Goal: Information Seeking & Learning: Learn about a topic

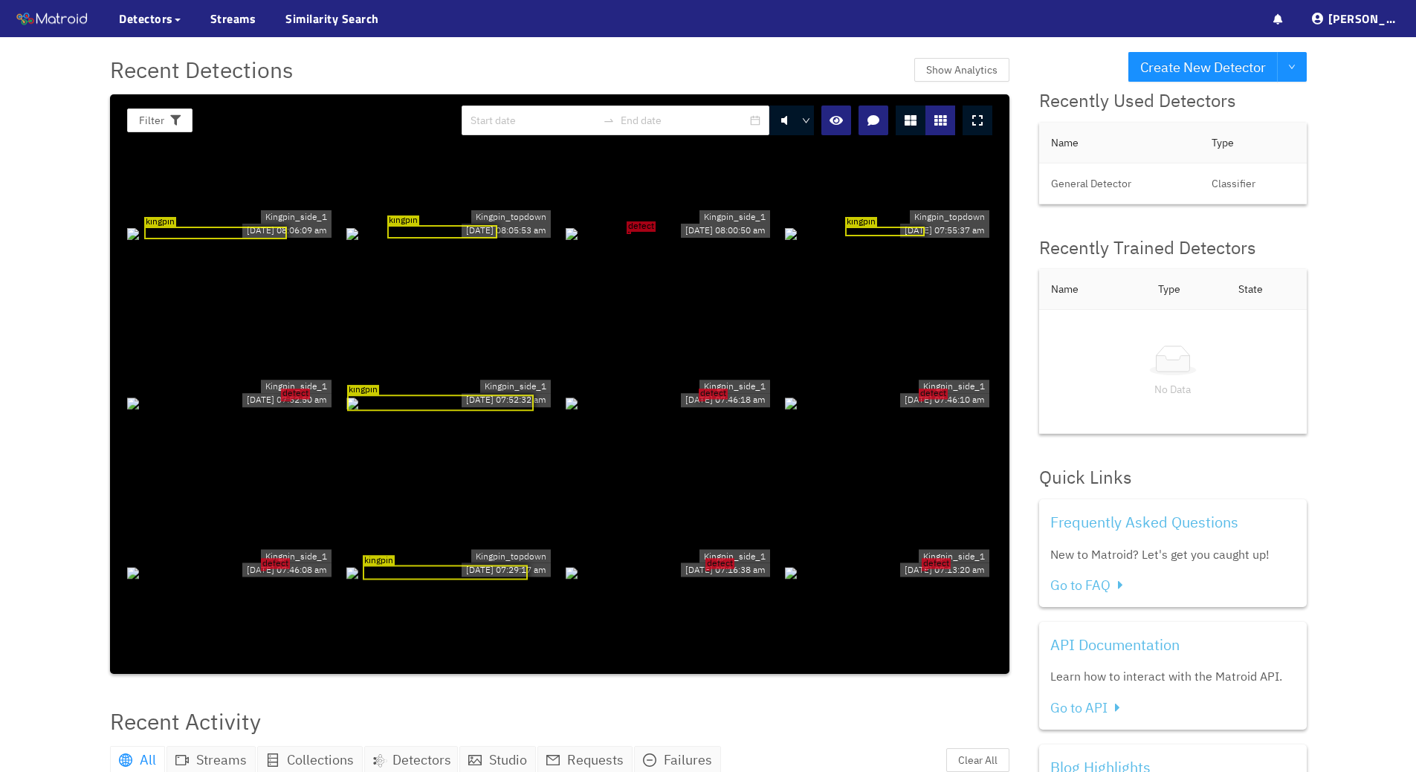
click at [798, 241] on div "kingpin" at bounding box center [888, 232] width 207 height 16
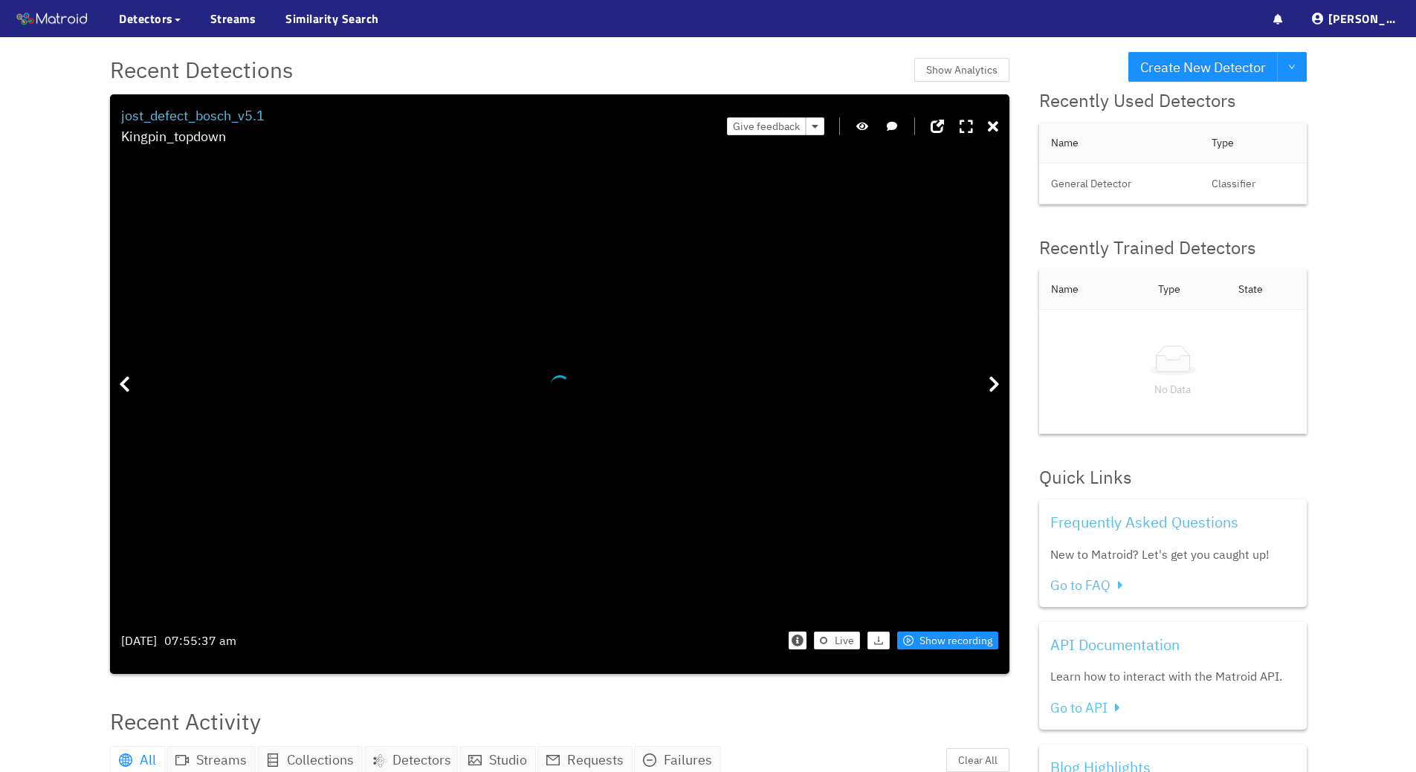
click at [916, 210] on div "jost_defect_bosch_v5.1 Kingpin_topdown Give feedback Tuesday Jul 8th 07:55:37 a…" at bounding box center [559, 384] width 877 height 557
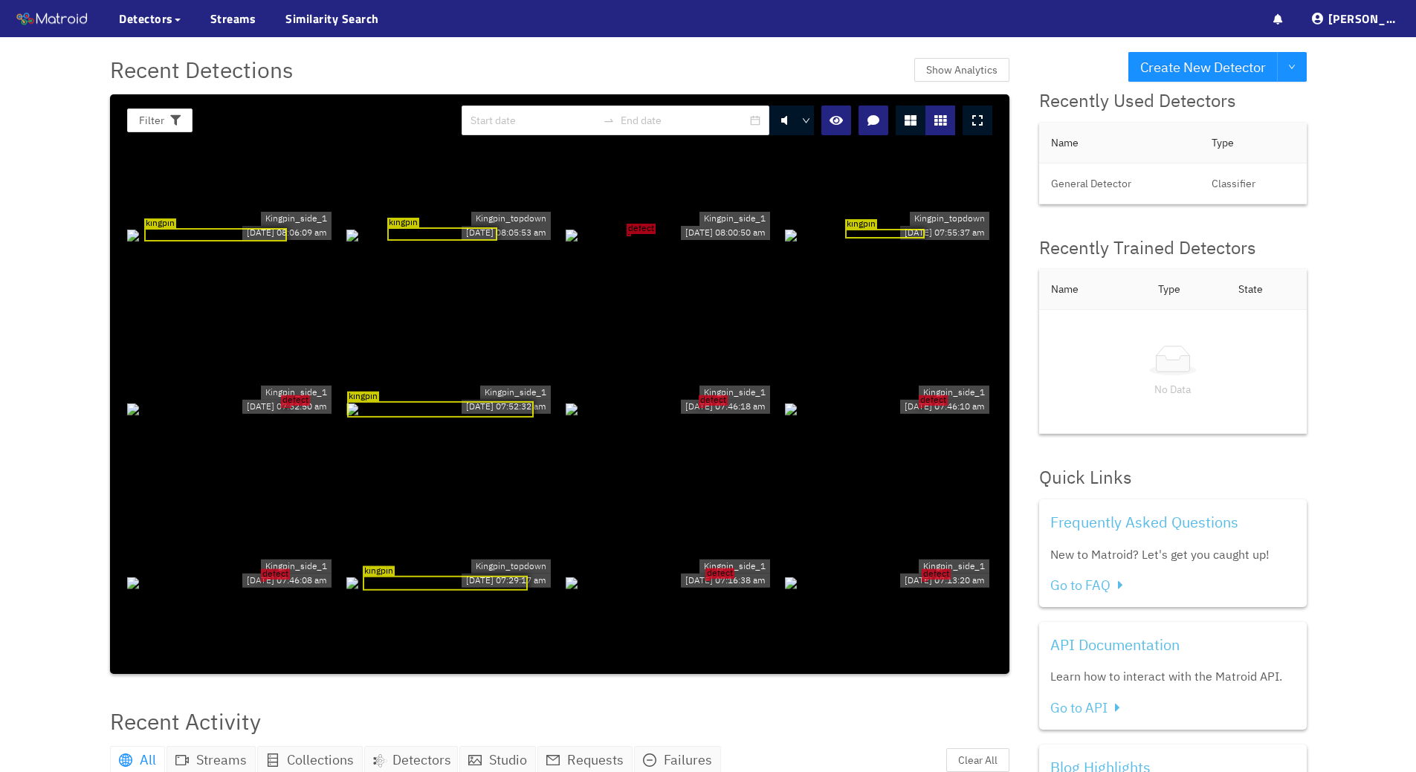
click at [979, 113] on div at bounding box center [977, 121] width 30 height 30
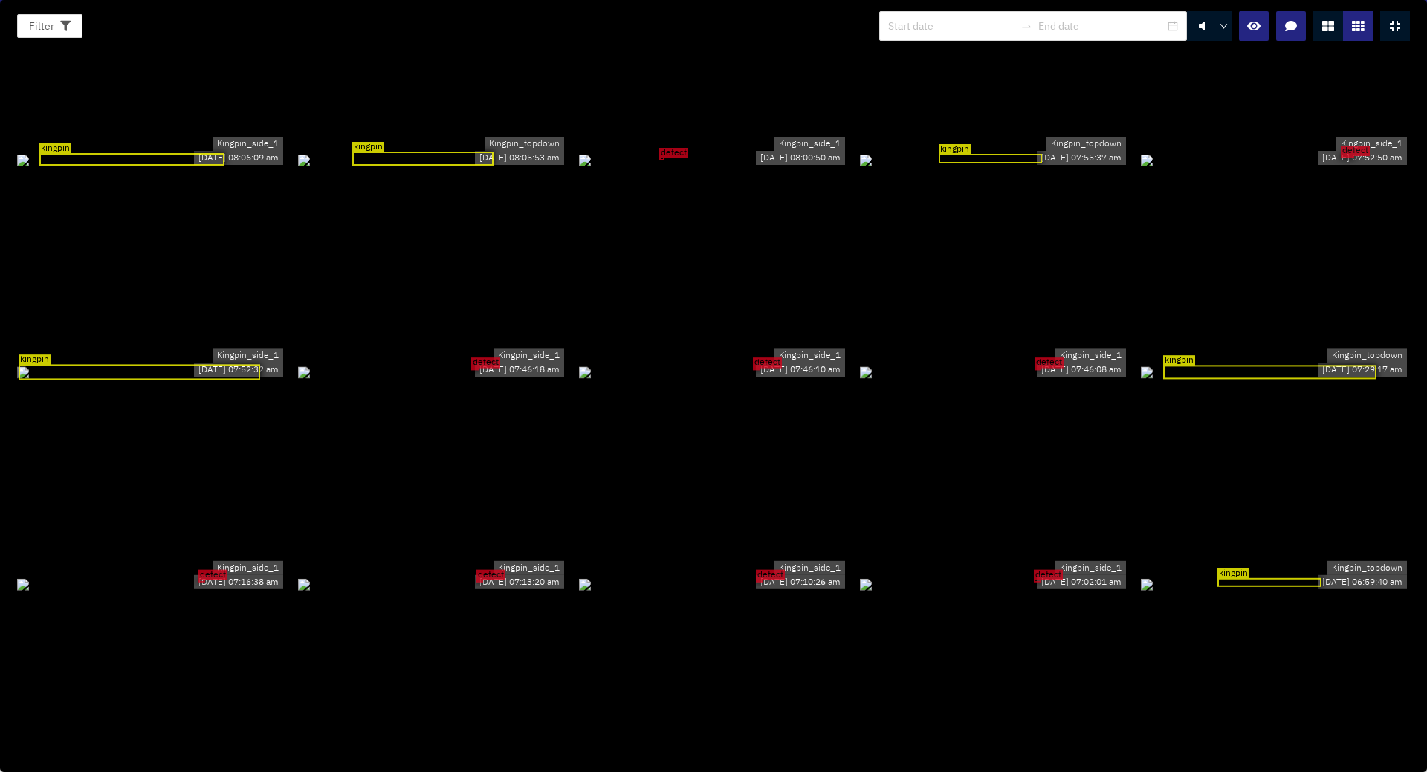
click at [675, 166] on div "defect" at bounding box center [713, 160] width 269 height 16
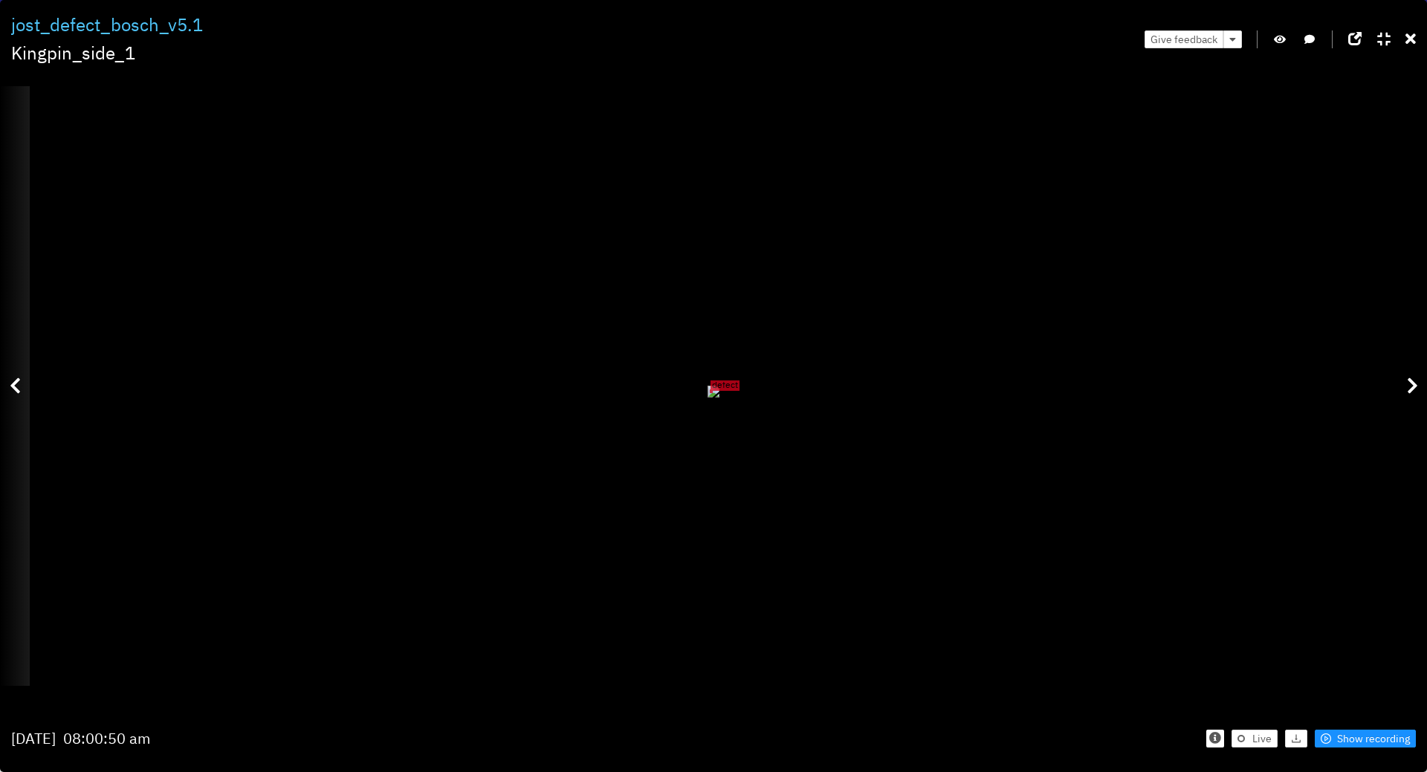
click at [19, 382] on icon at bounding box center [15, 386] width 11 height 18
click at [16, 386] on icon at bounding box center [15, 386] width 11 height 18
click at [1412, 36] on icon at bounding box center [1410, 39] width 10 height 15
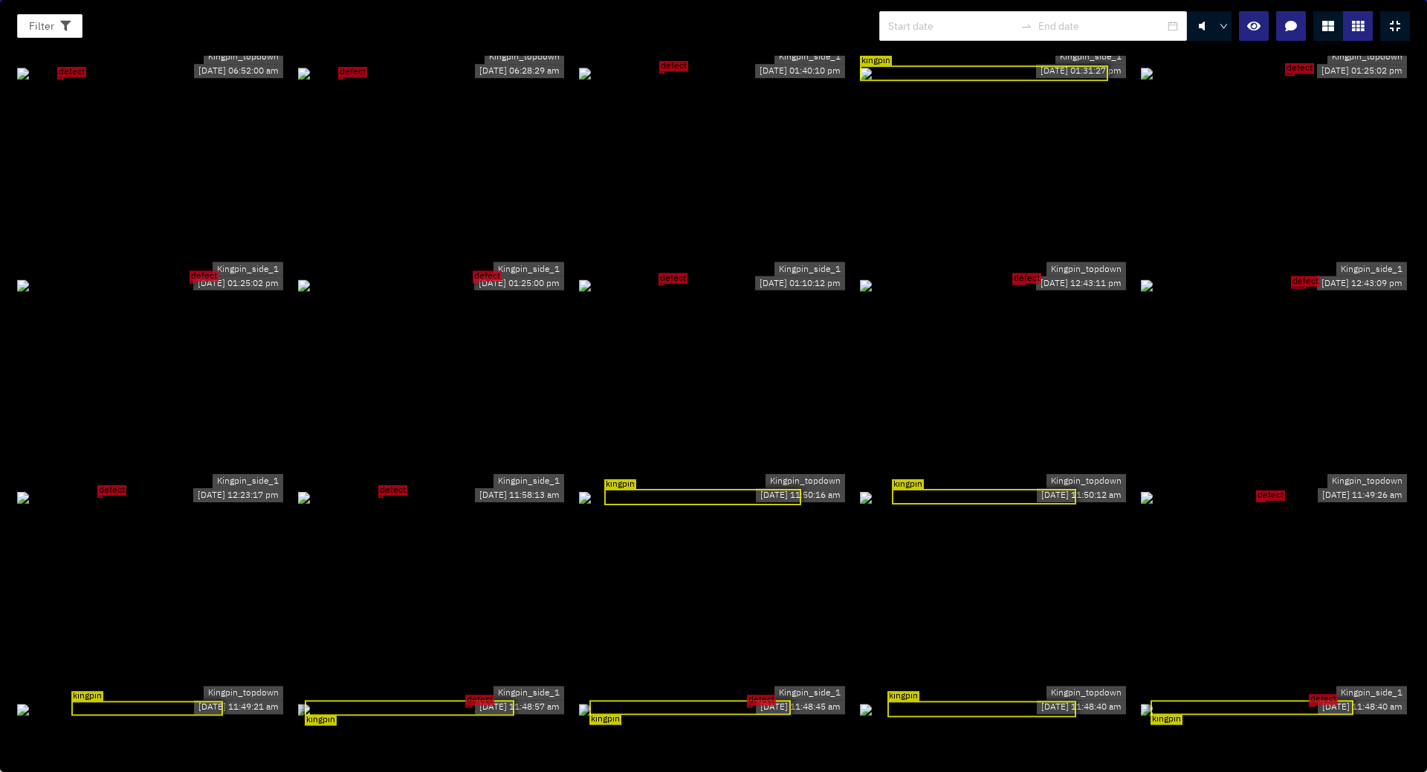
scroll to position [724, 0]
click at [534, 699] on div "kingpin defect" at bounding box center [432, 707] width 269 height 16
click at [0, 0] on div at bounding box center [0, 0] width 0 height 0
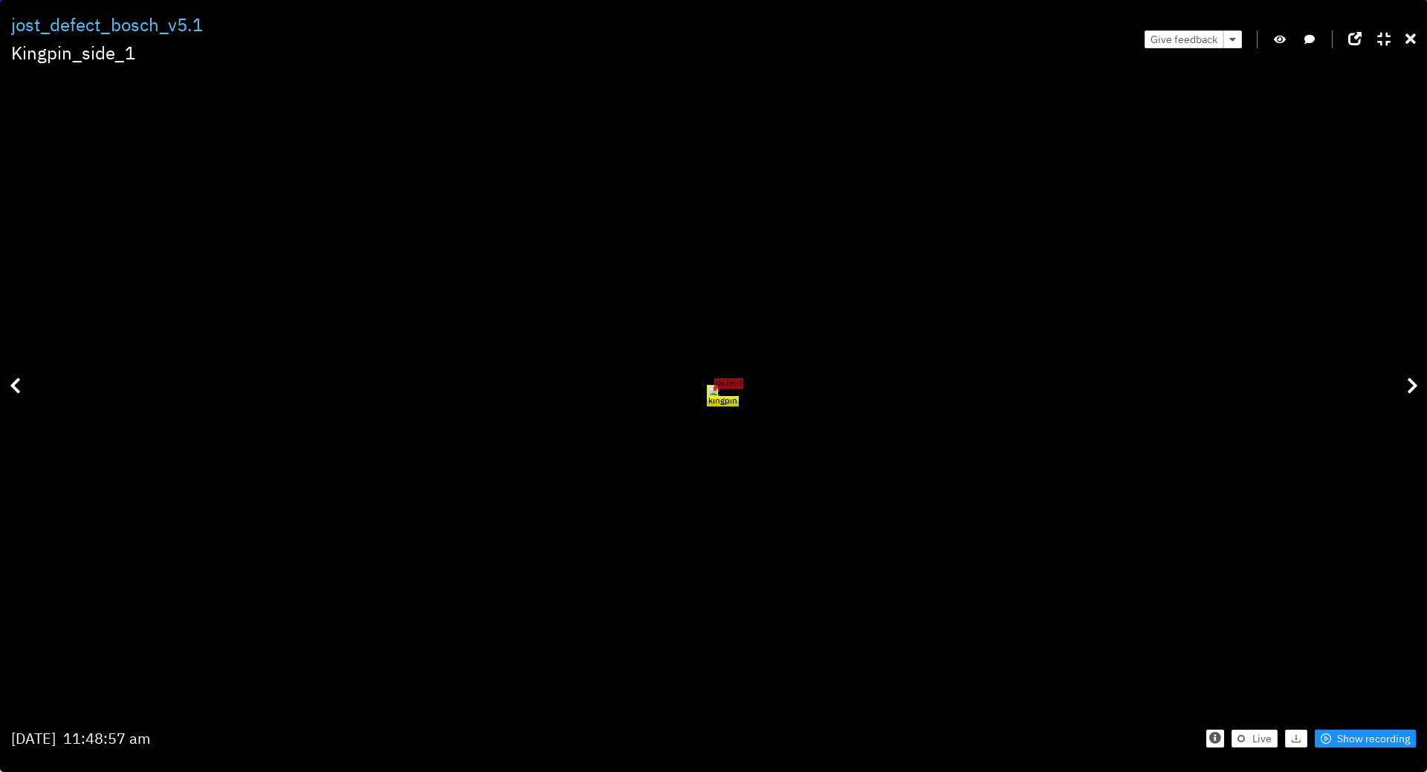
click at [1413, 33] on icon at bounding box center [1410, 39] width 10 height 15
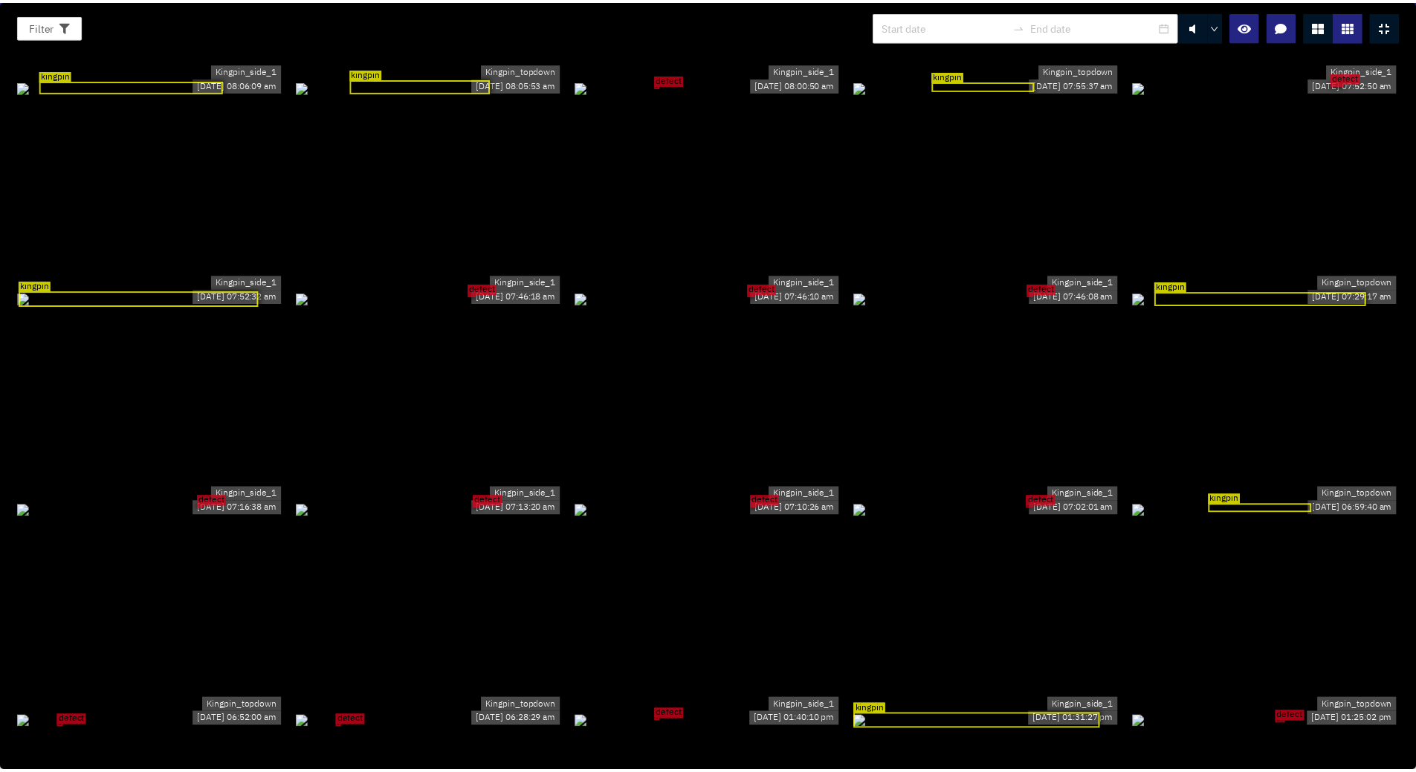
scroll to position [0, 0]
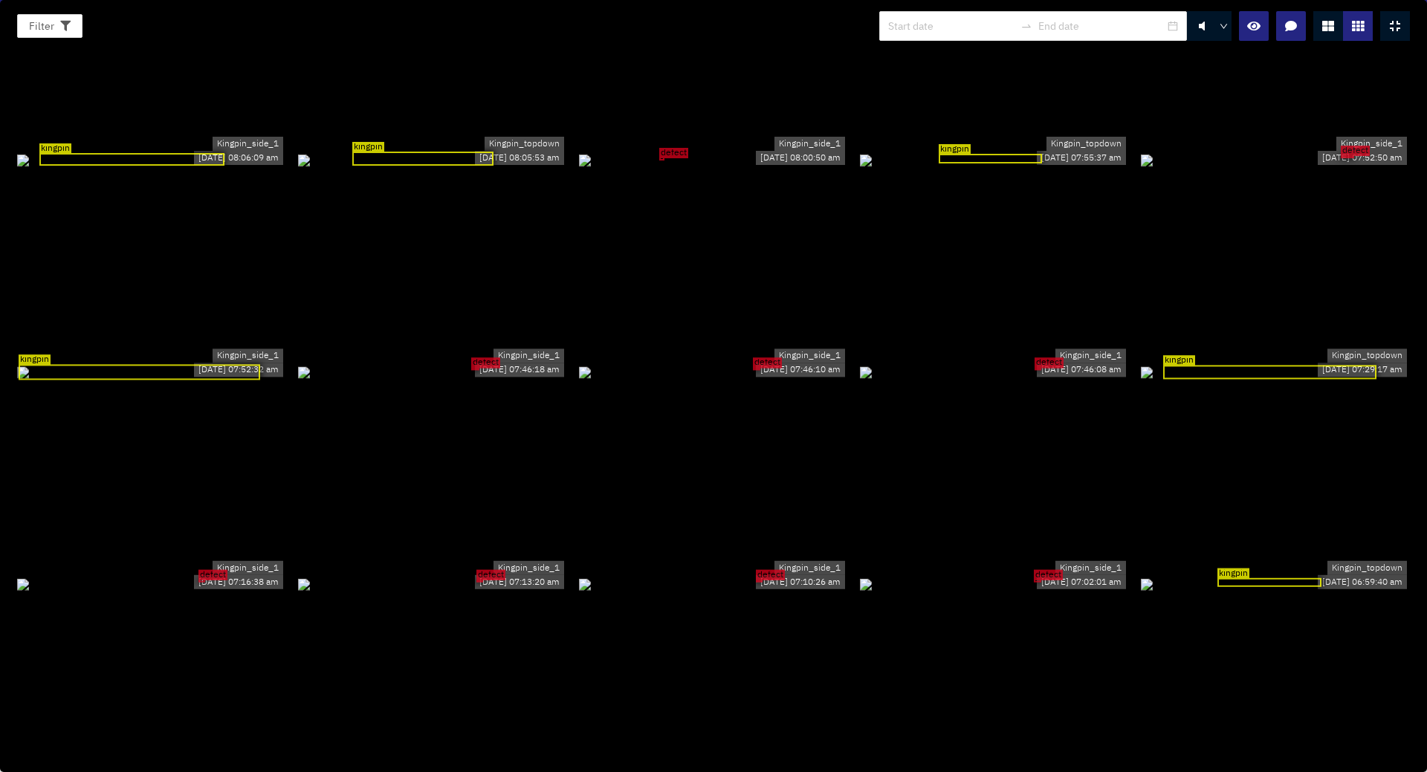
click at [1404, 30] on div at bounding box center [1395, 26] width 30 height 30
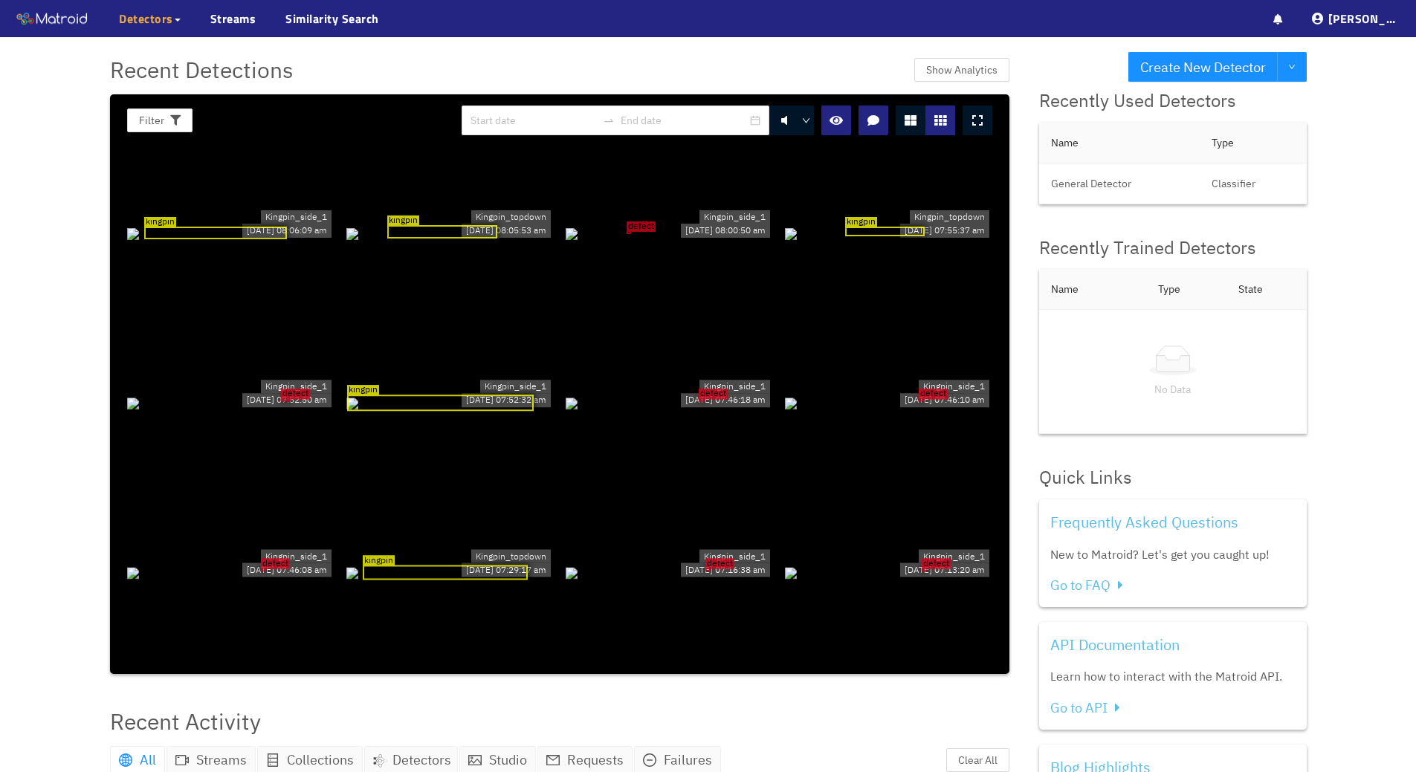
click at [132, 3] on div "Detectors" at bounding box center [150, 18] width 62 height 37
click at [174, 53] on link "My Detectors" at bounding box center [162, 54] width 62 height 30
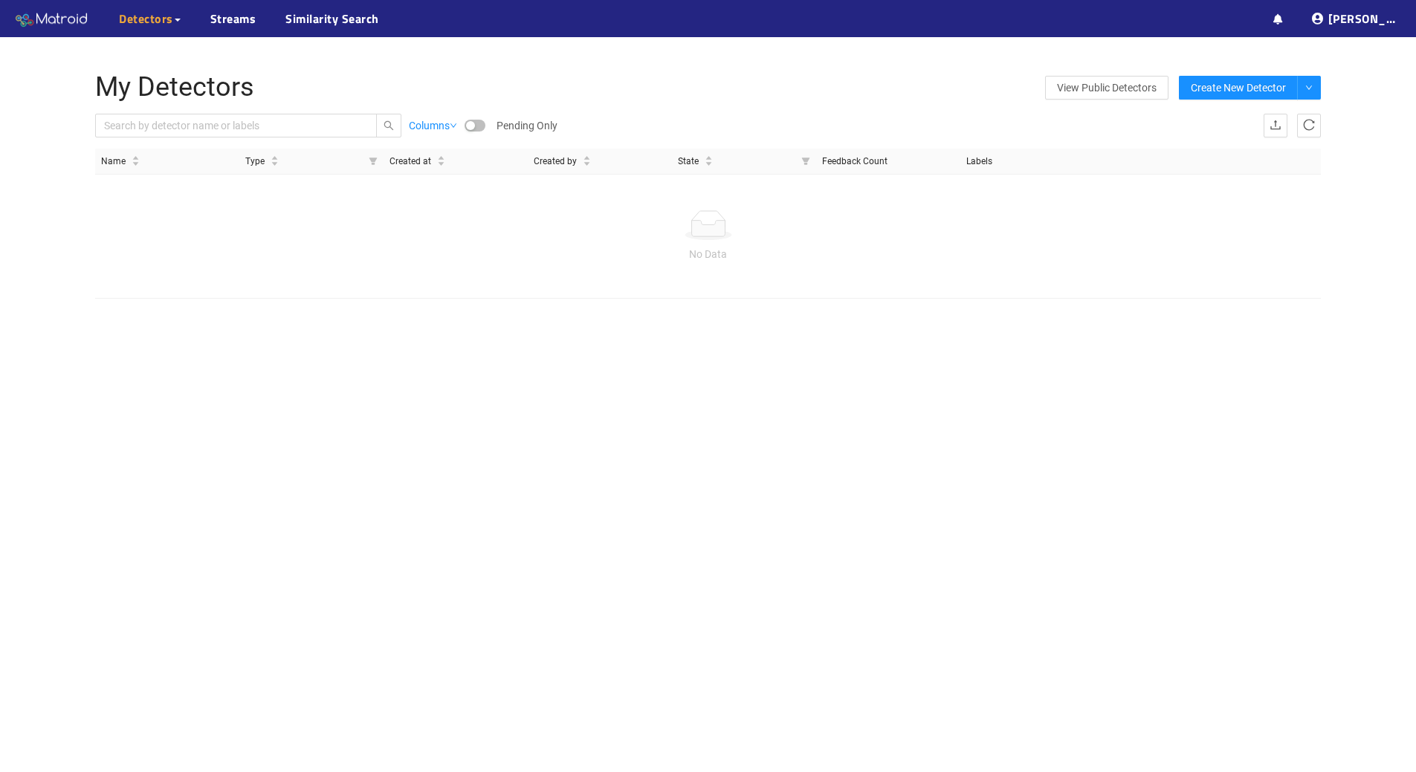
click at [59, 12] on img at bounding box center [52, 19] width 74 height 22
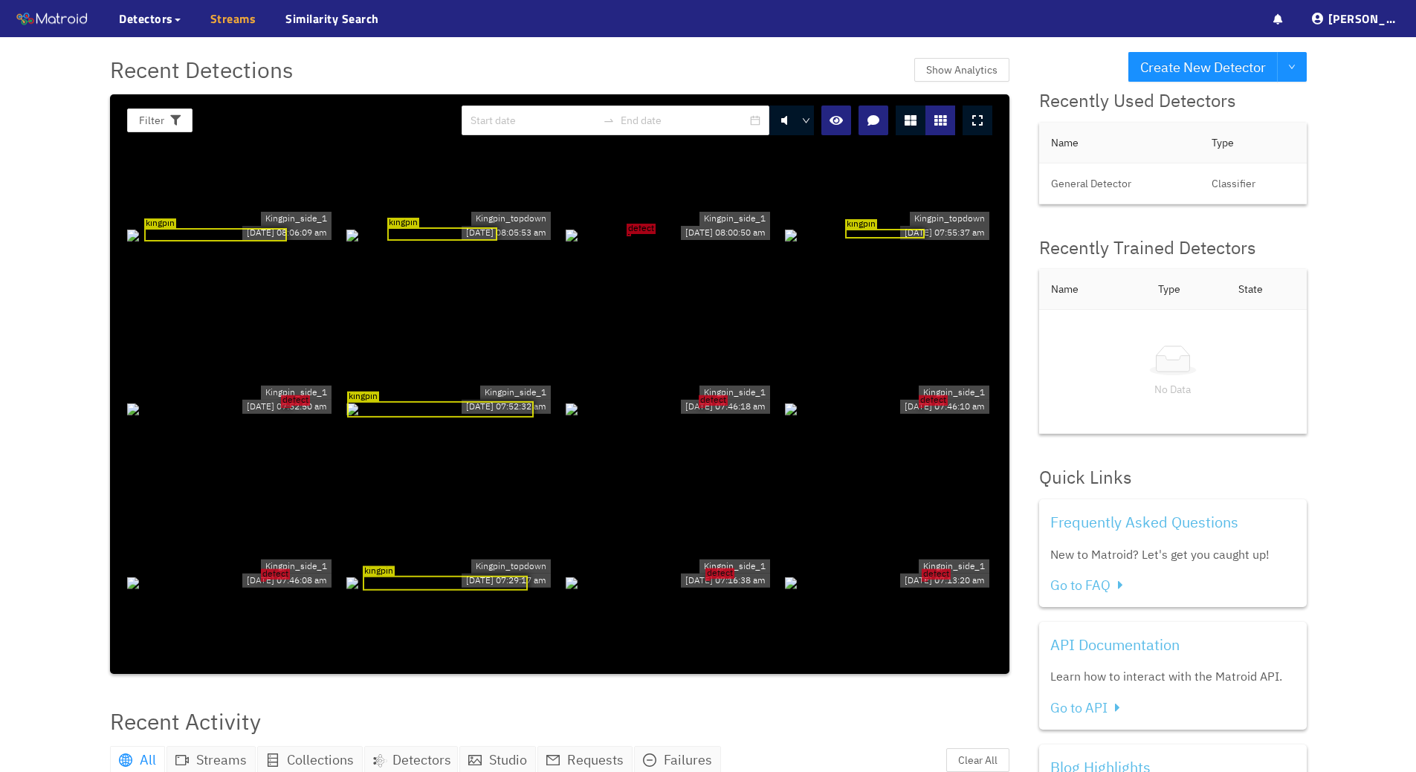
click at [236, 16] on link "Streams" at bounding box center [233, 19] width 46 height 18
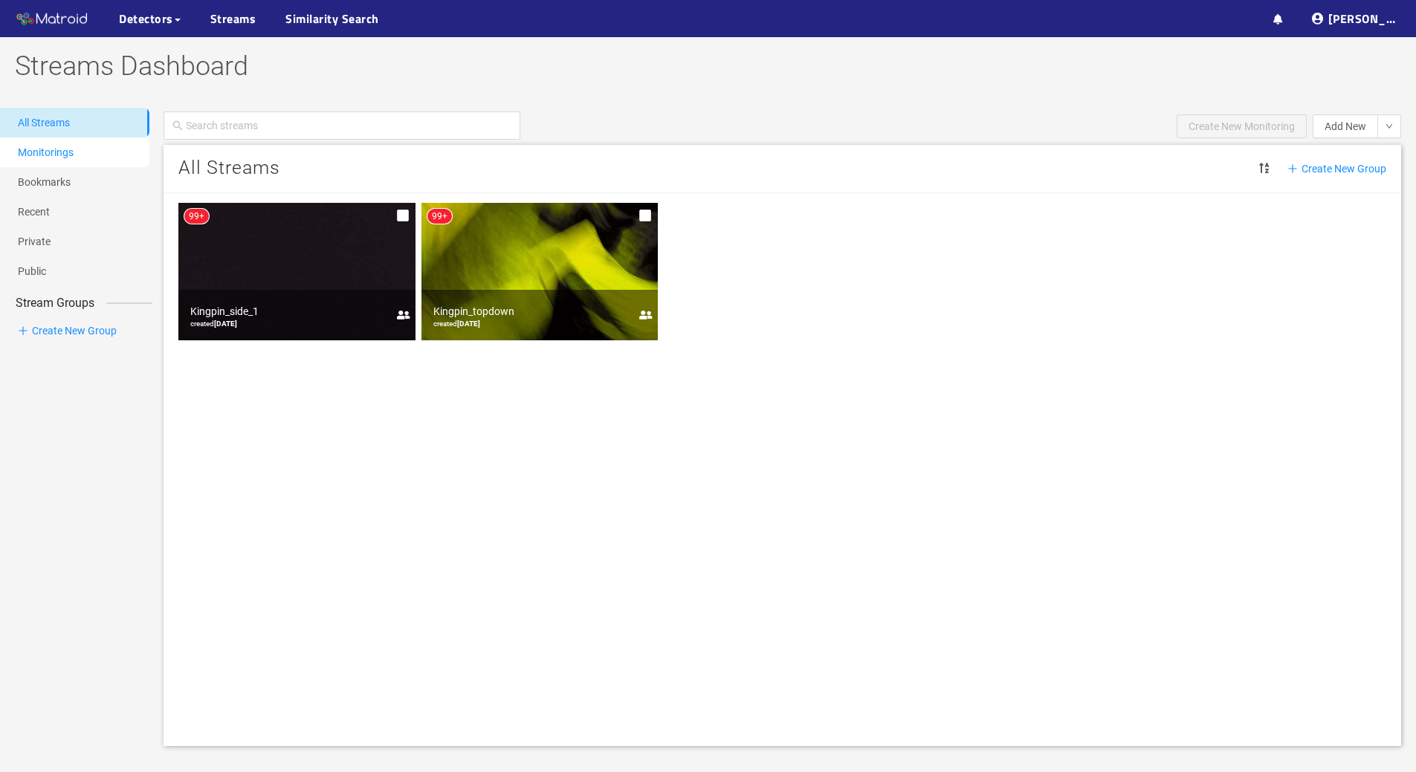
click at [60, 151] on link "Monitorings" at bounding box center [46, 152] width 56 height 12
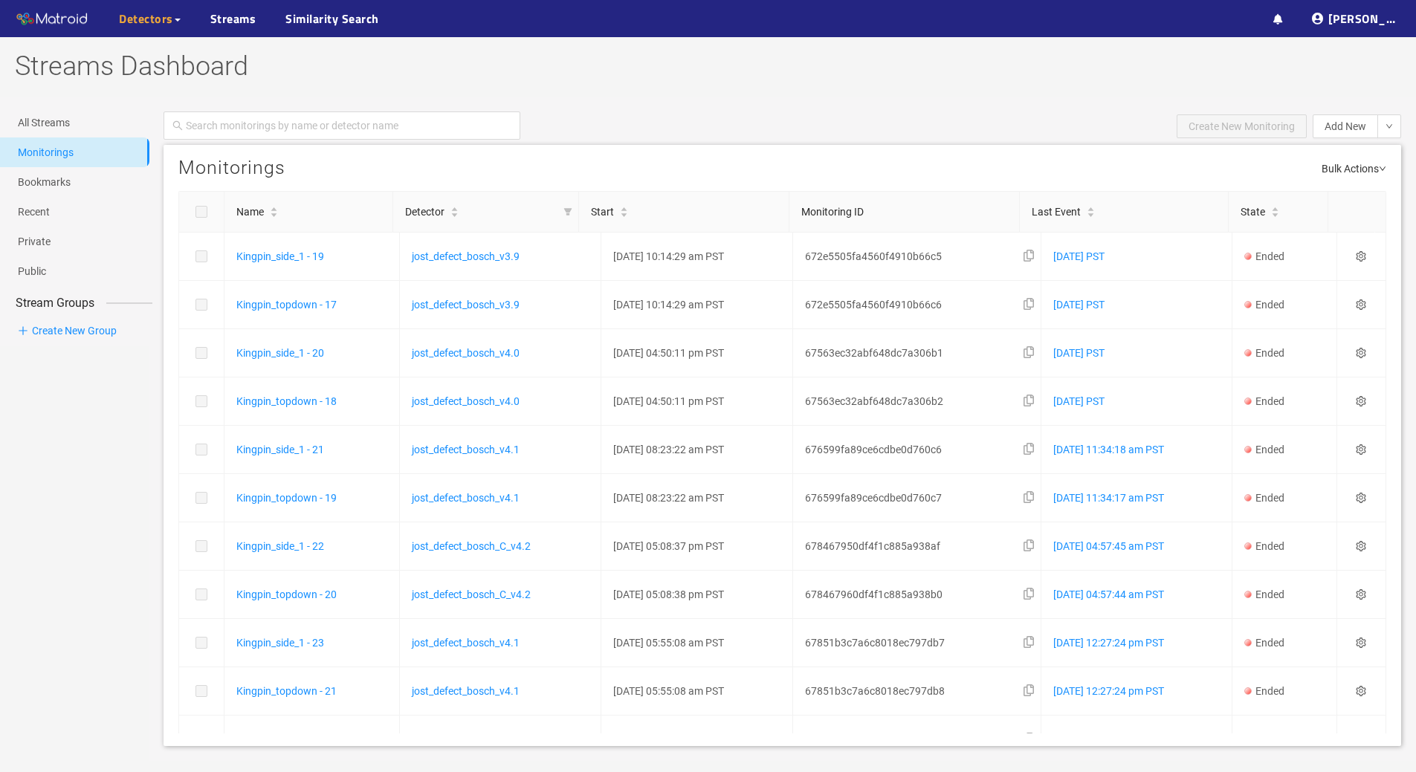
click at [149, 10] on span "Detectors" at bounding box center [146, 19] width 54 height 18
click at [71, 19] on img at bounding box center [52, 19] width 74 height 22
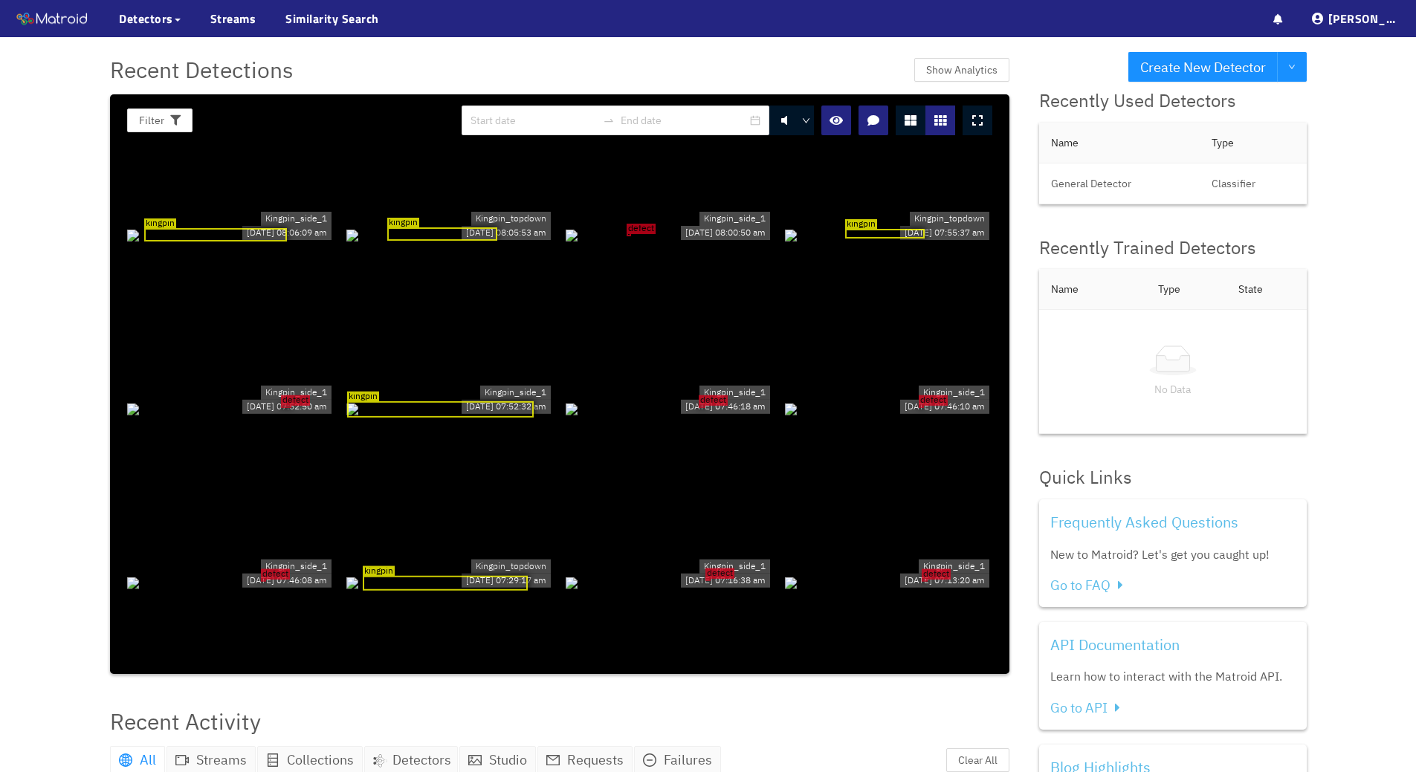
click at [981, 120] on icon at bounding box center [977, 120] width 10 height 12
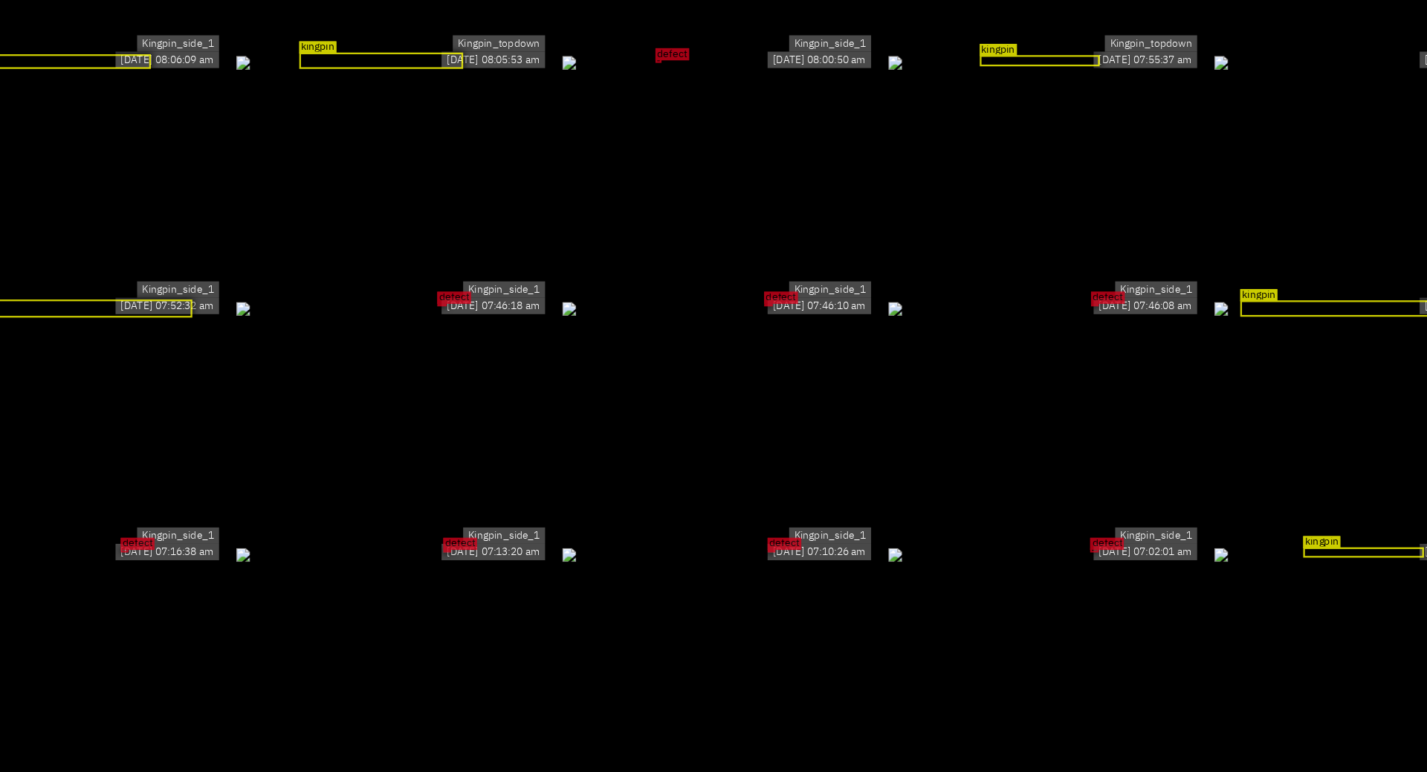
scroll to position [19, 0]
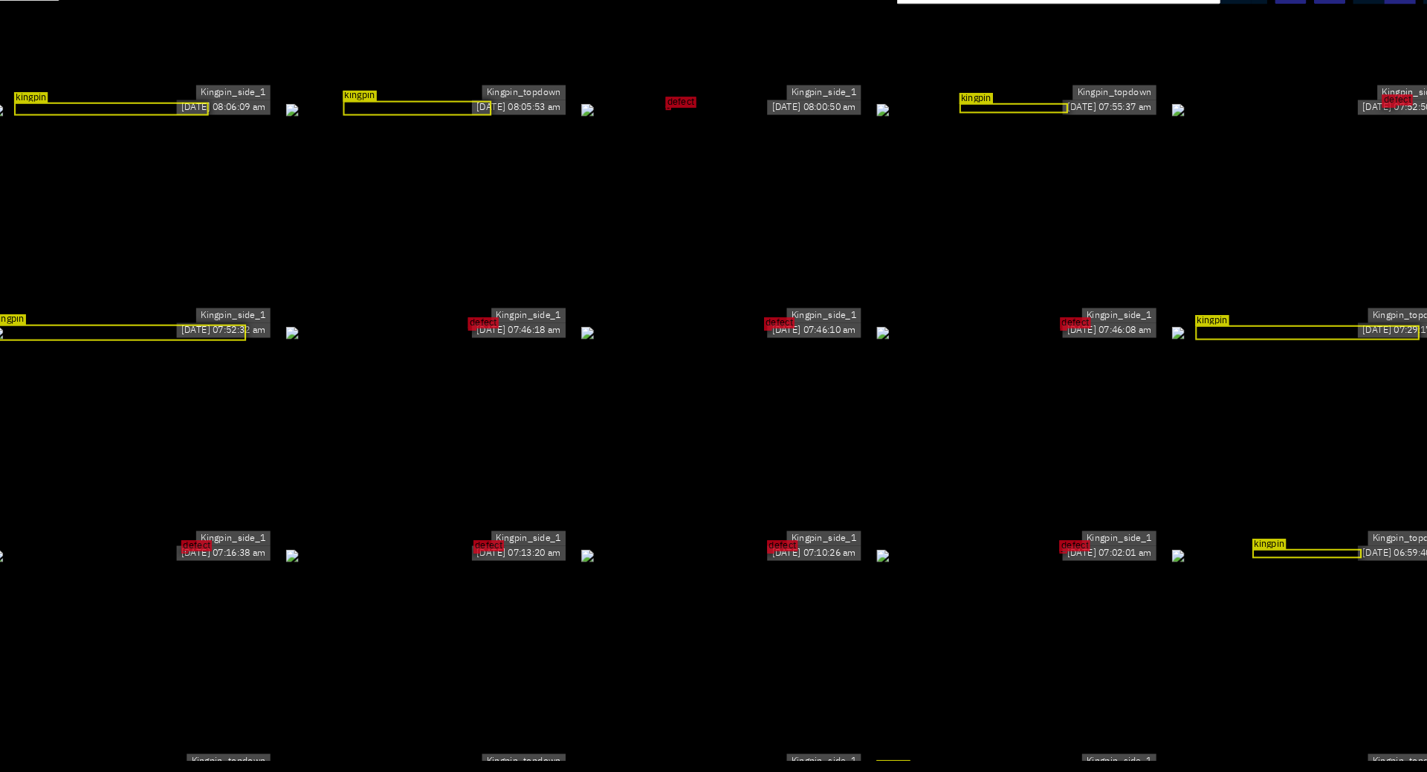
click at [740, 345] on div "defect" at bounding box center [713, 353] width 269 height 16
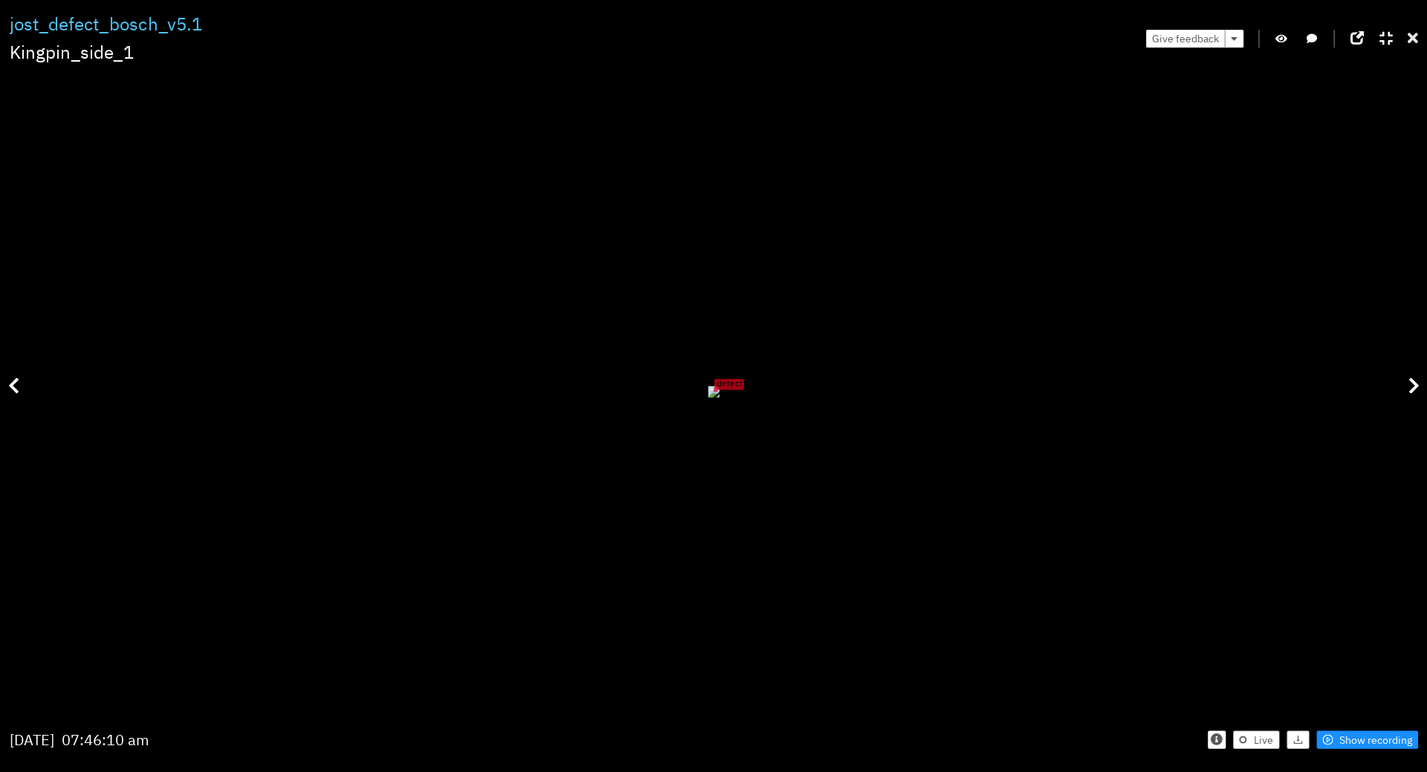
click at [1165, 200] on div "defect" at bounding box center [713, 392] width 1404 height 600
click at [1413, 39] on icon at bounding box center [1410, 39] width 10 height 15
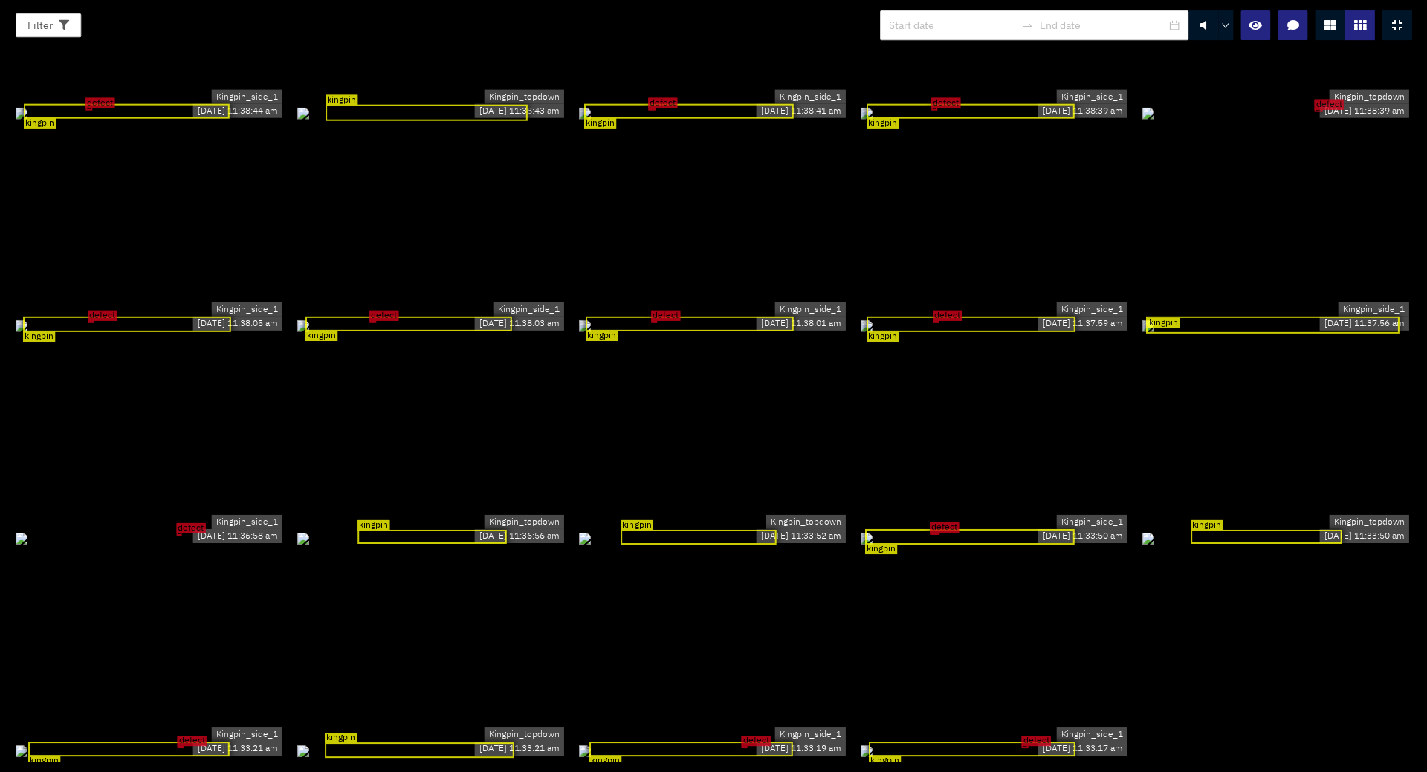
scroll to position [2044, 0]
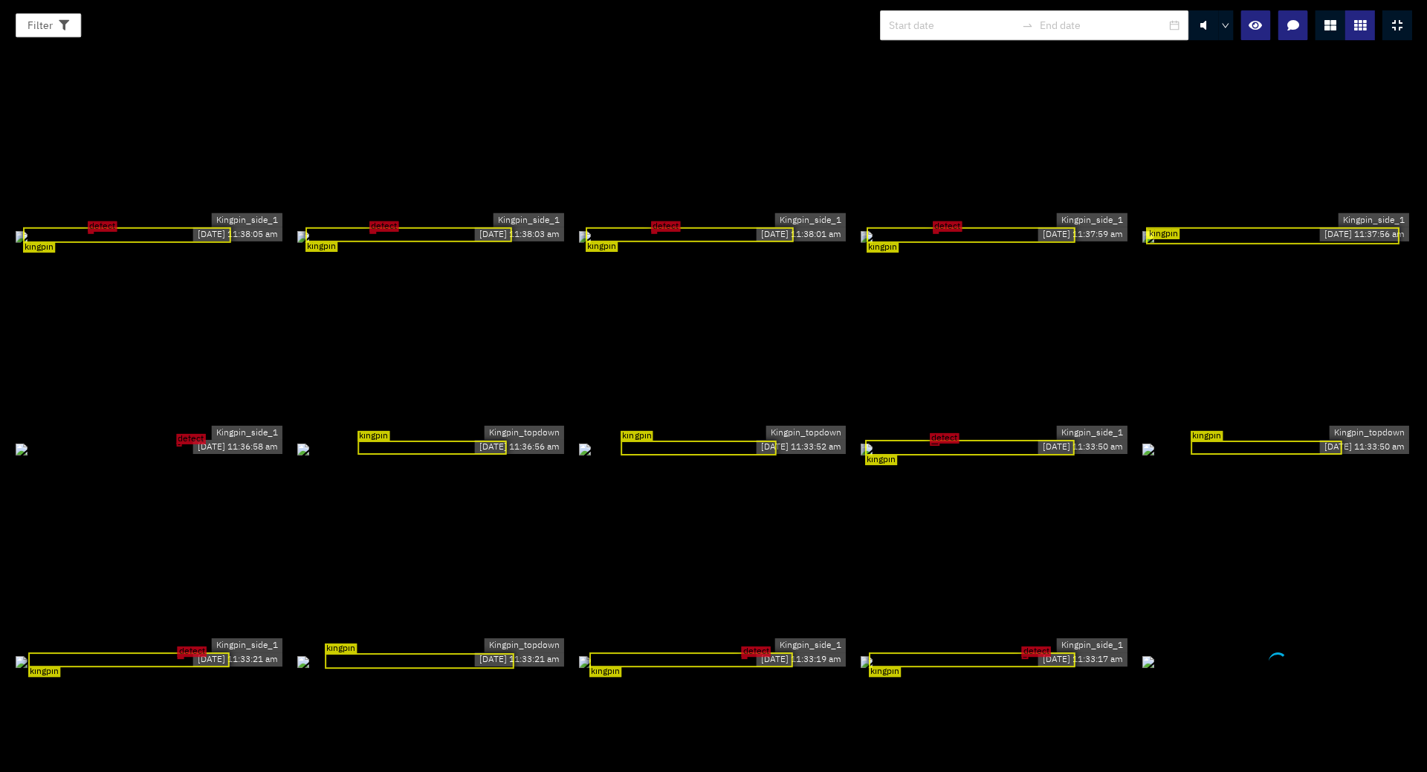
click at [499, 455] on div "kingpin" at bounding box center [432, 448] width 149 height 14
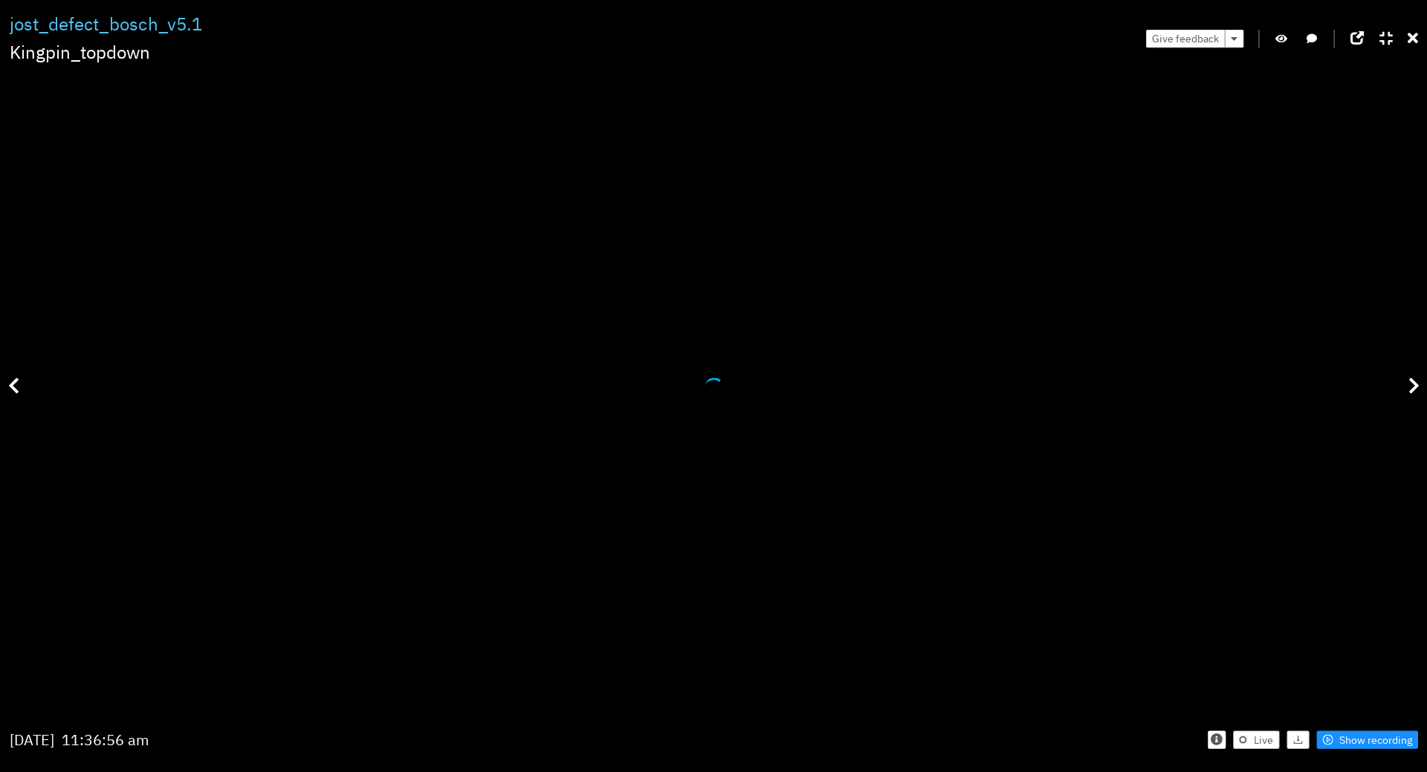
scroll to position [0, 0]
click at [1410, 45] on icon at bounding box center [1410, 39] width 10 height 15
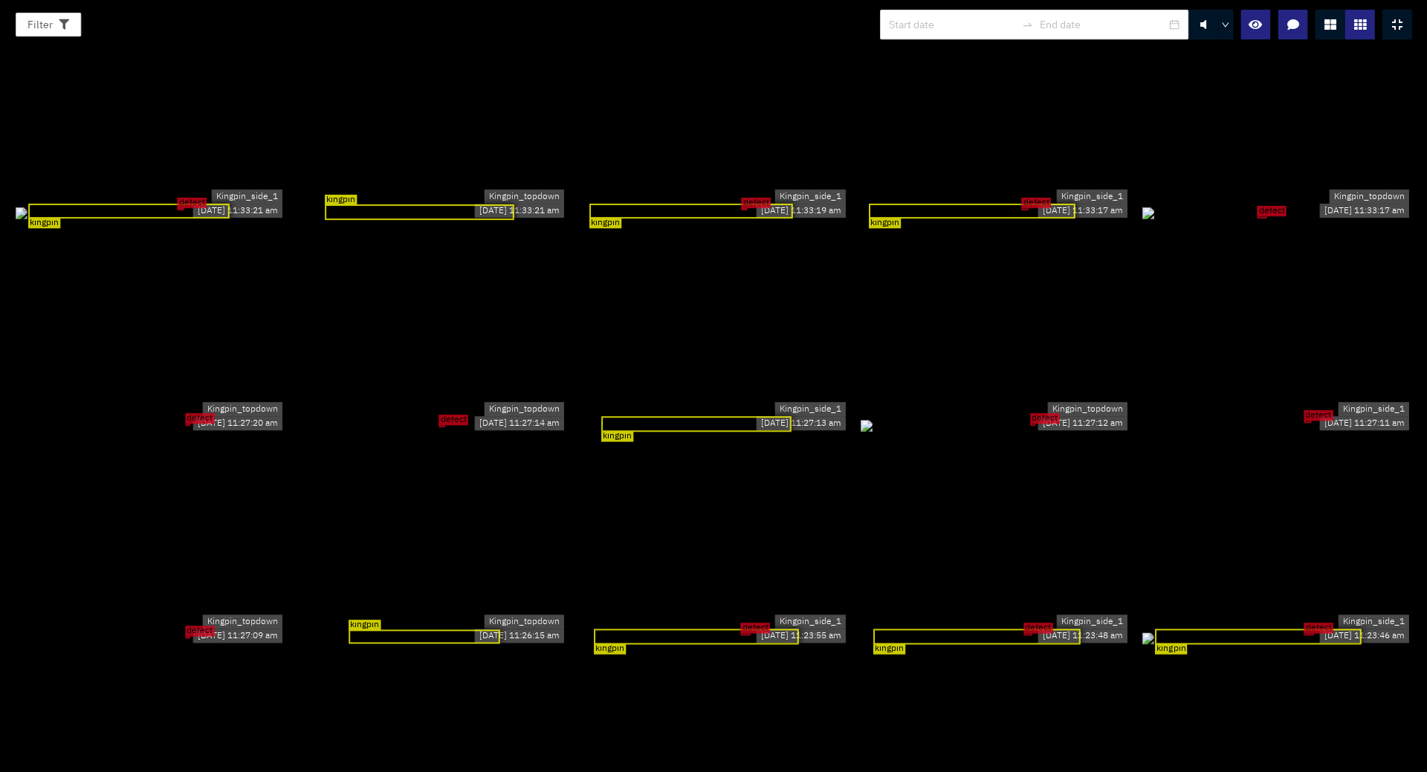
scroll to position [2492, 0]
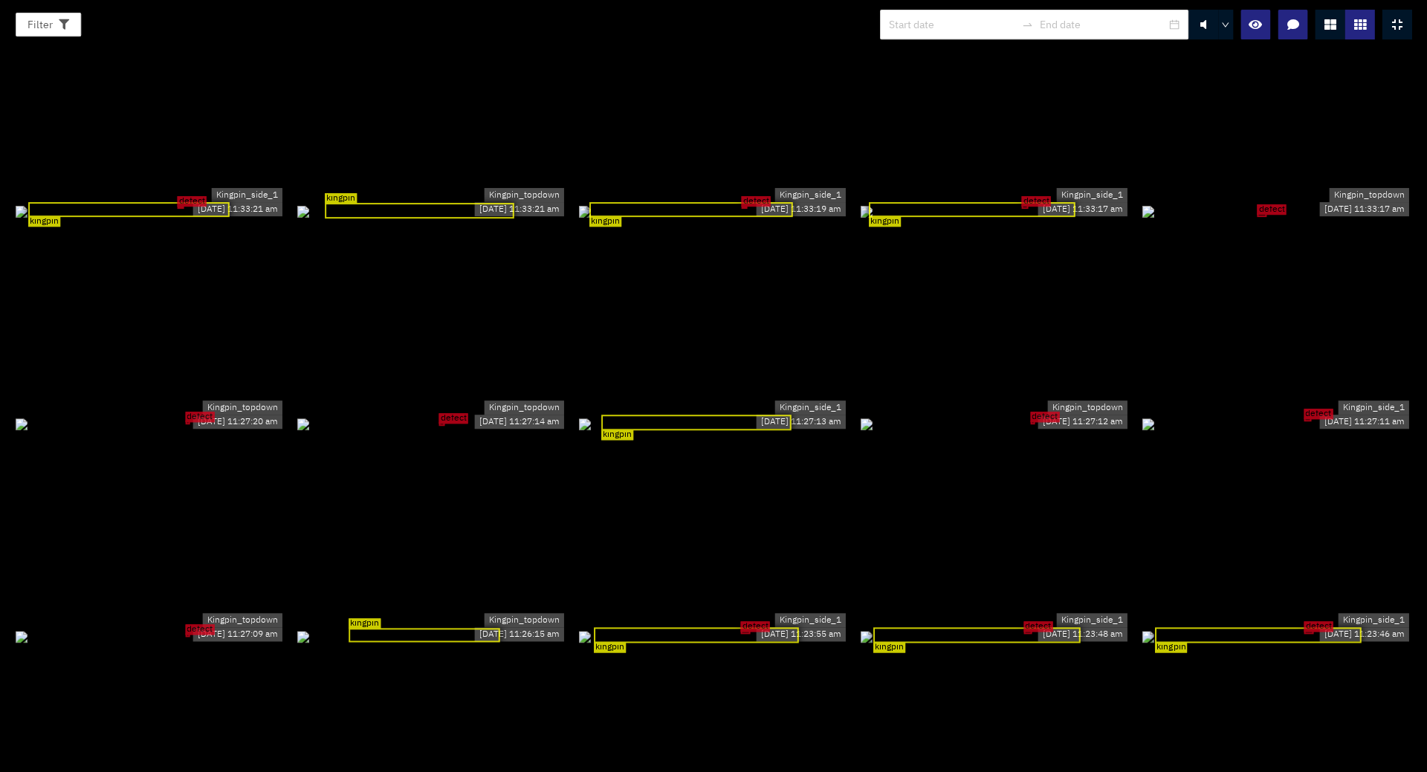
click at [149, 428] on div "defect" at bounding box center [151, 424] width 269 height 16
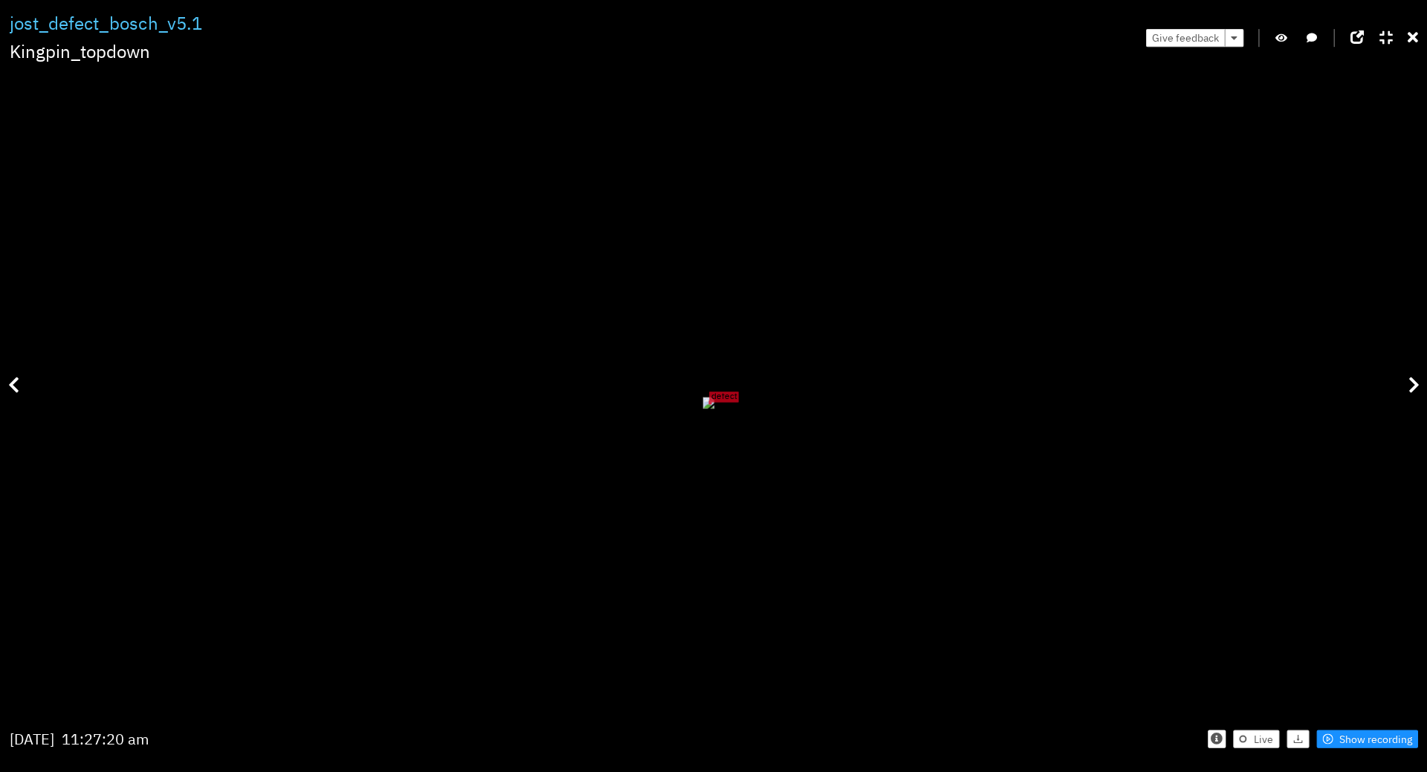
scroll to position [0, 0]
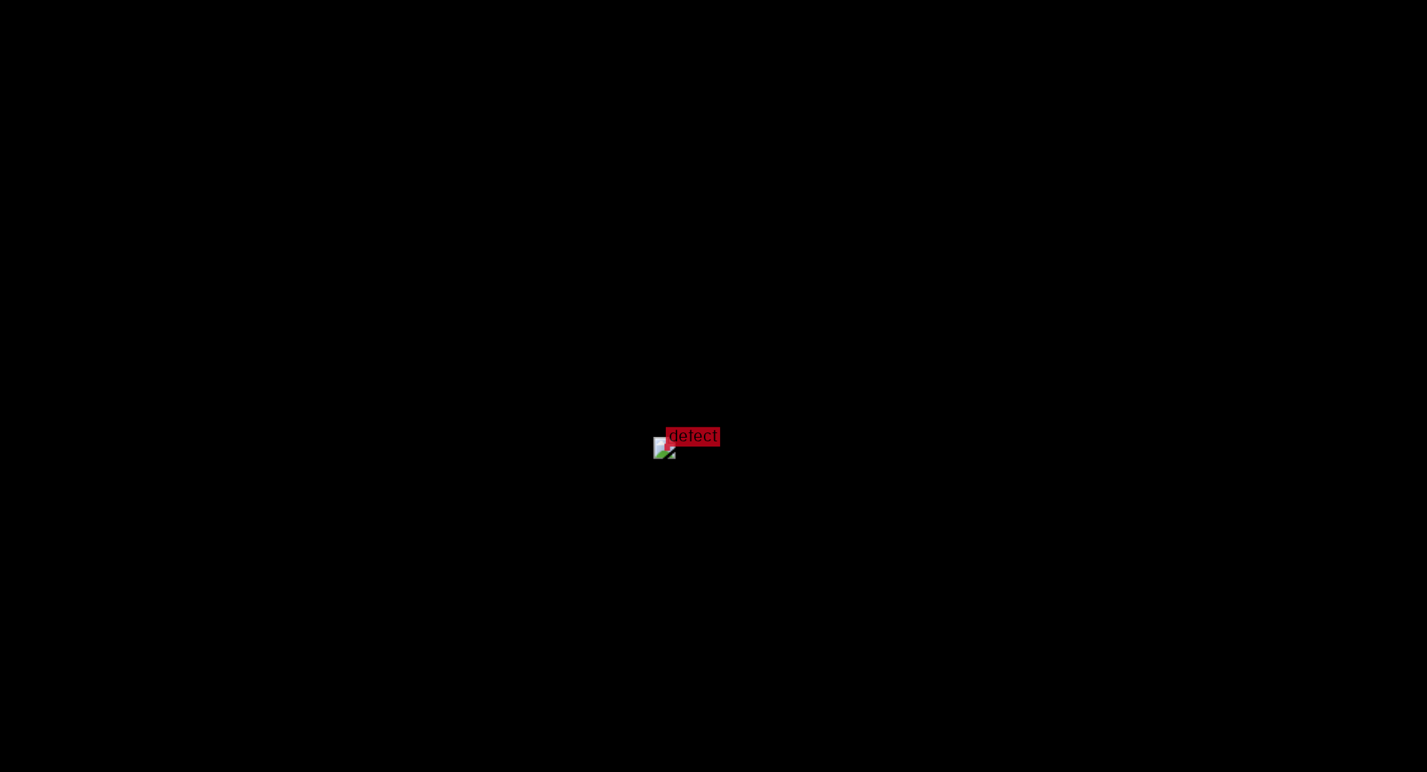
click at [719, 386] on div "defect" at bounding box center [713, 392] width 12 height 12
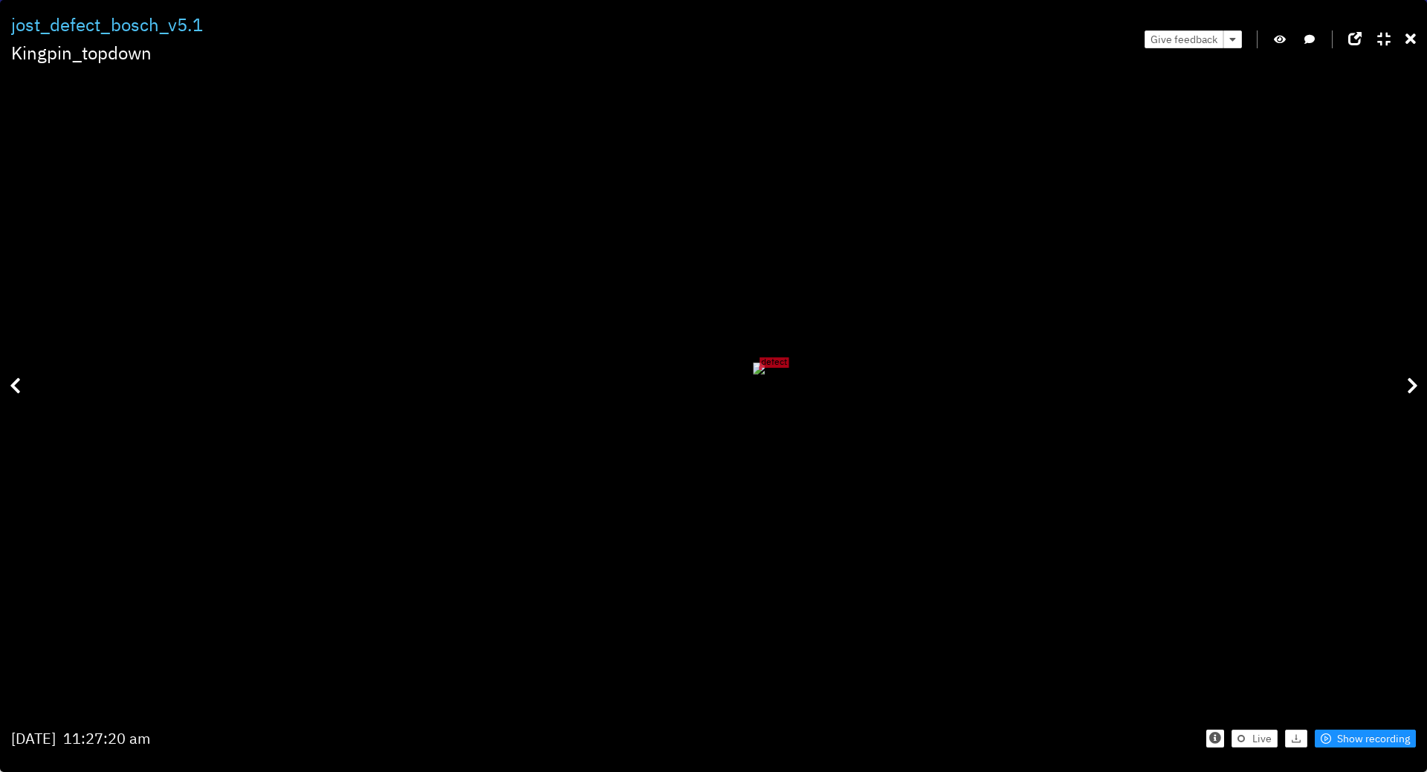
click at [765, 363] on div "defect" at bounding box center [759, 369] width 12 height 12
click at [765, 369] on div "defect" at bounding box center [759, 369] width 12 height 12
click at [1412, 40] on icon at bounding box center [1410, 39] width 10 height 15
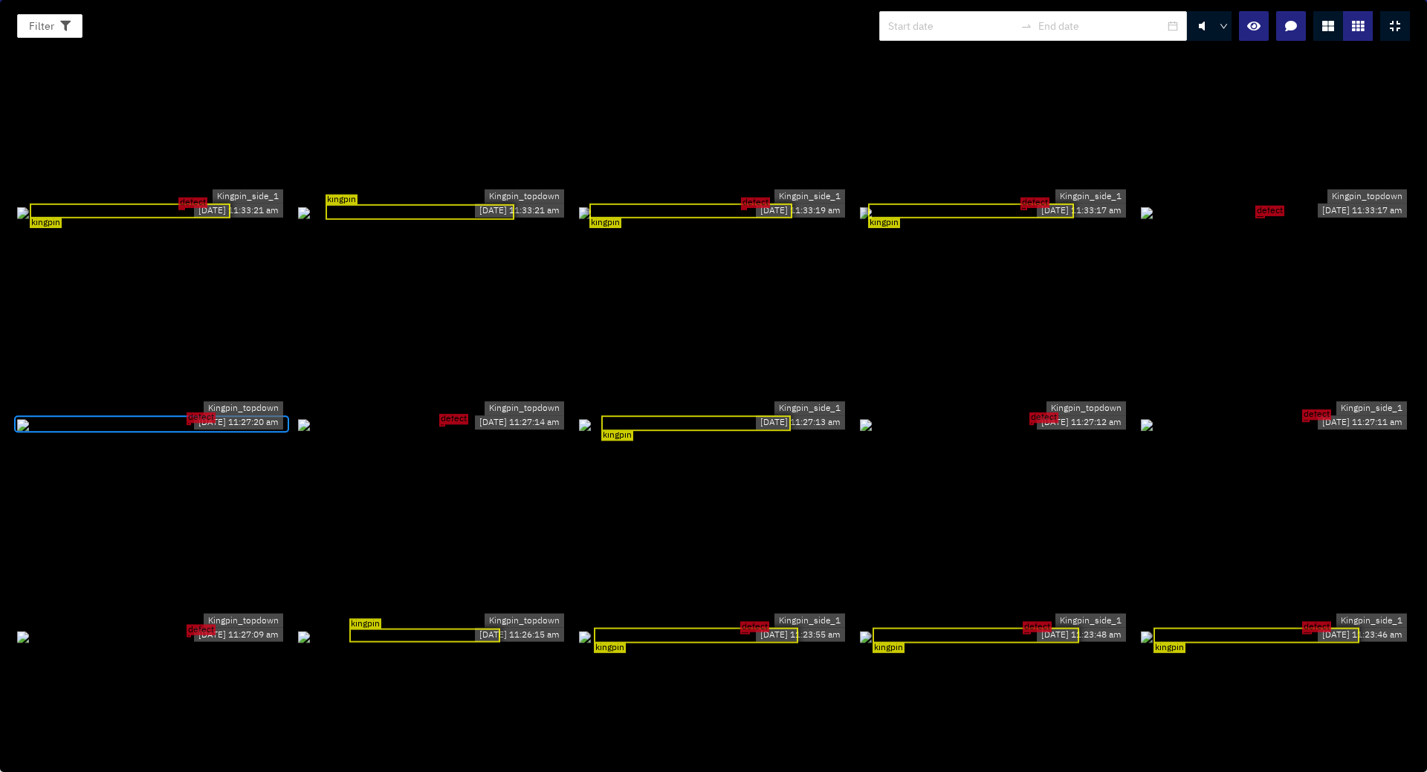
click at [241, 644] on div "defect" at bounding box center [151, 636] width 269 height 16
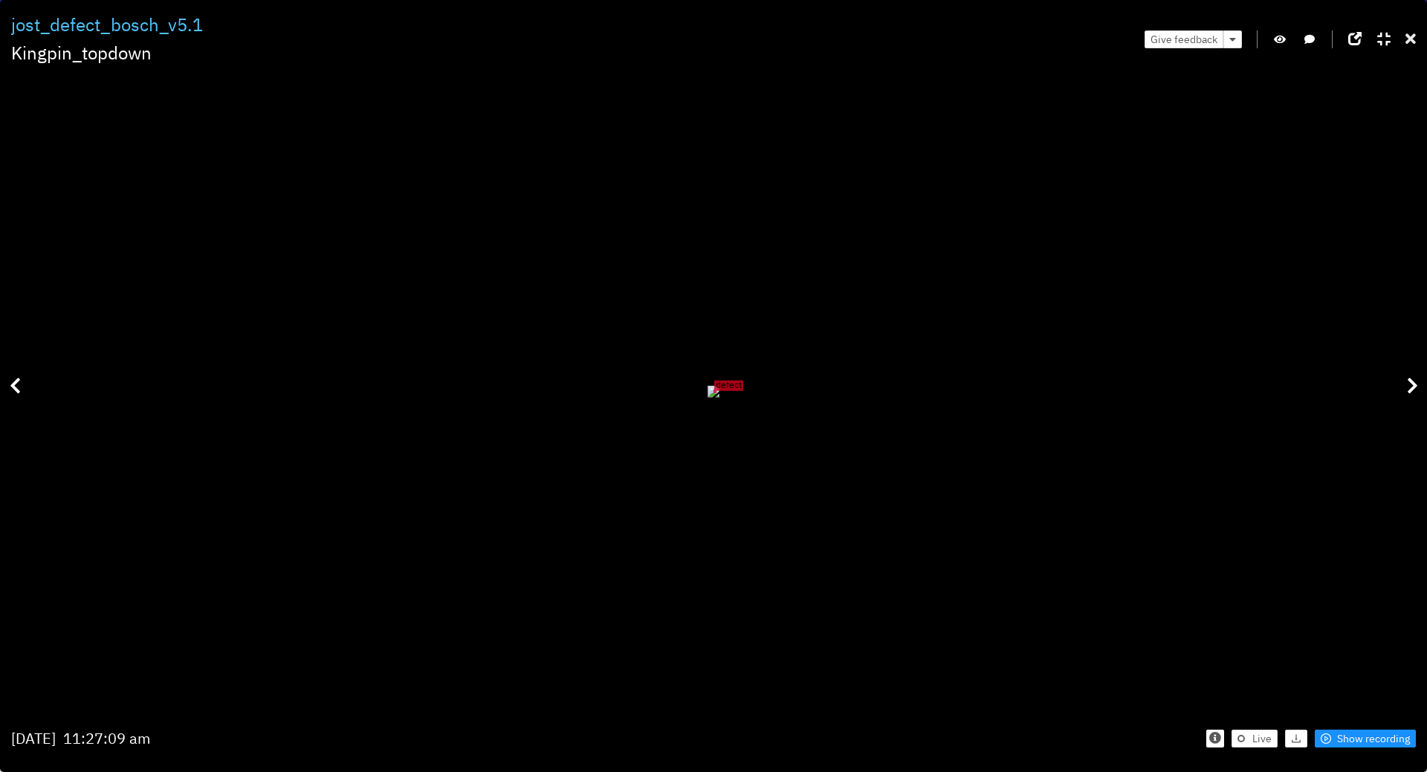
click at [1412, 45] on icon at bounding box center [1410, 39] width 10 height 15
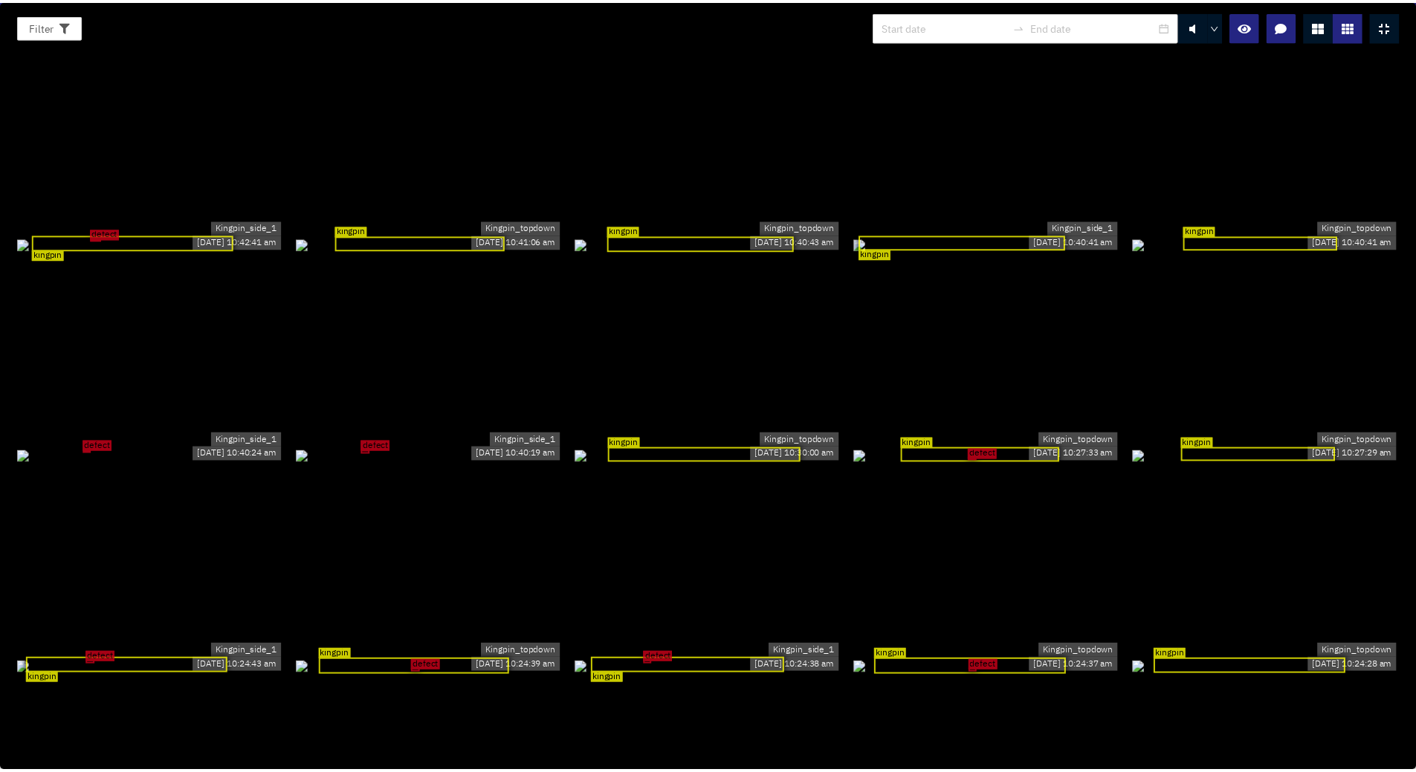
scroll to position [4164, 0]
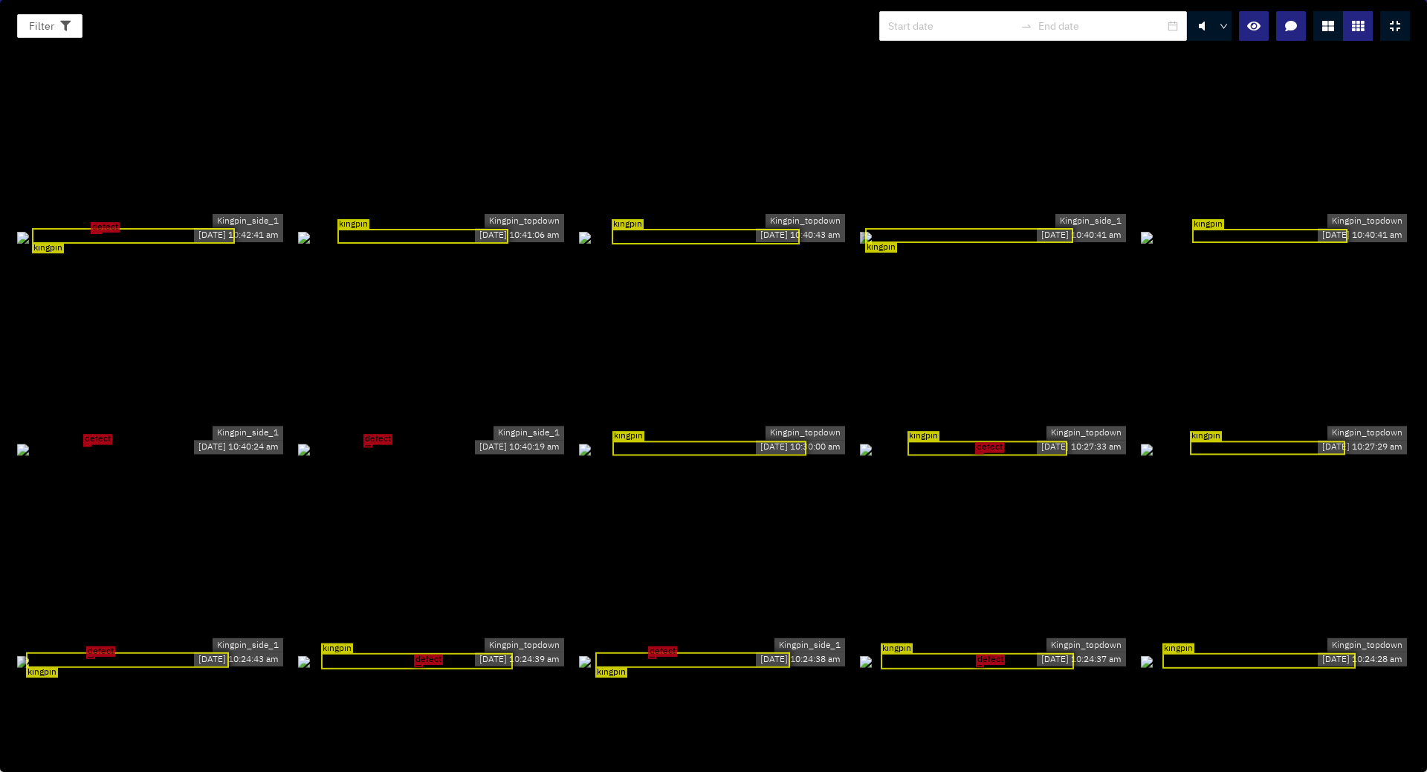
click at [403, 441] on div "defect" at bounding box center [432, 449] width 269 height 16
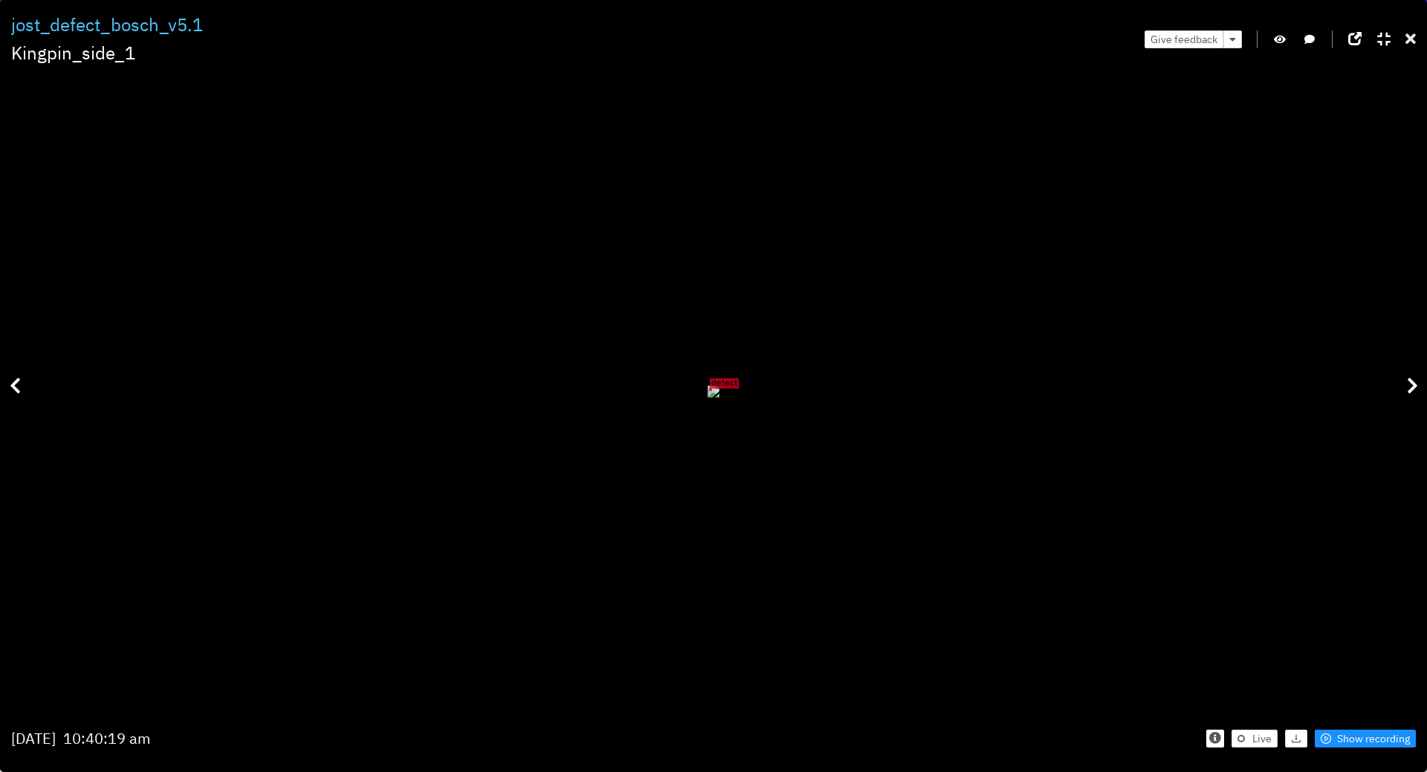
click at [1411, 38] on icon at bounding box center [1410, 39] width 10 height 15
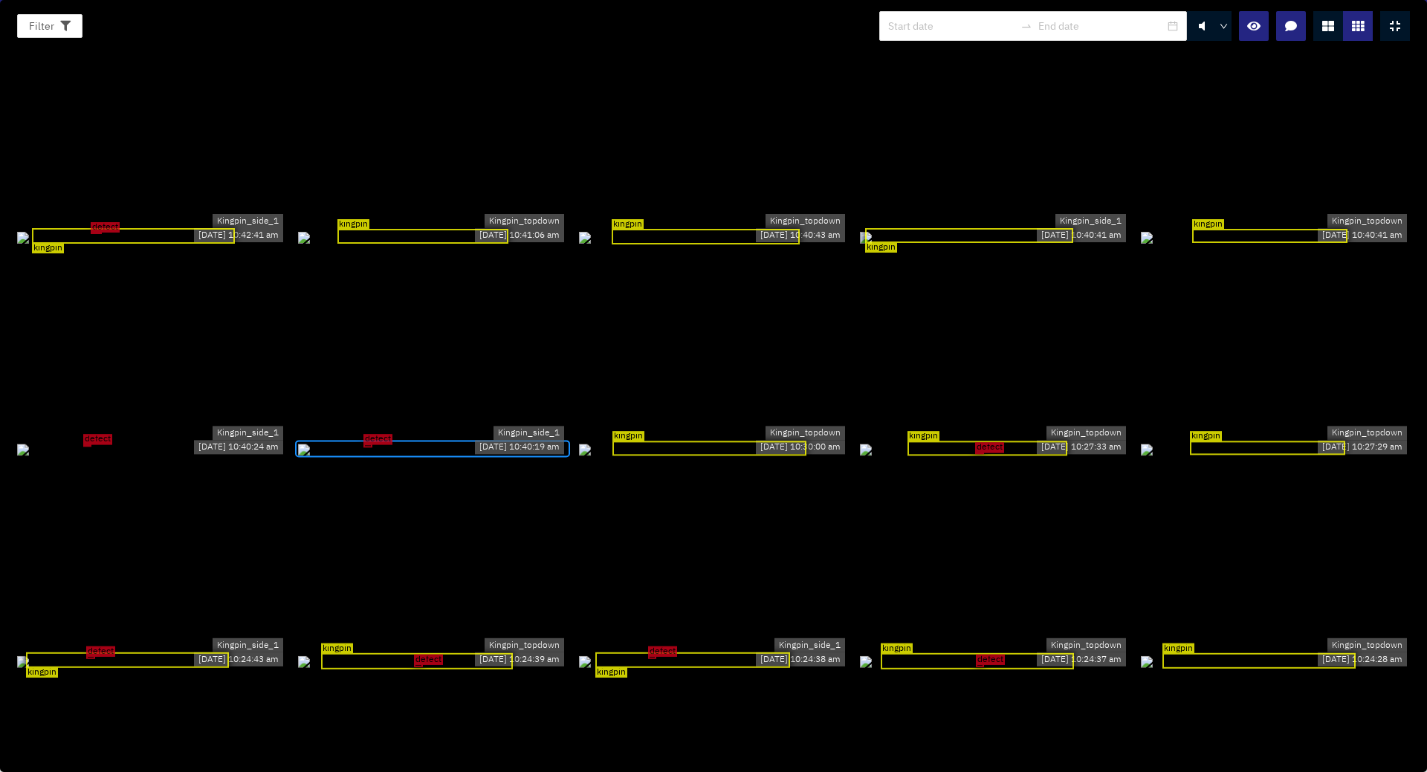
click at [1291, 26] on icon "button" at bounding box center [1291, 26] width 12 height 12
click at [1301, 30] on button "button" at bounding box center [1291, 26] width 30 height 30
click at [394, 441] on div "defect" at bounding box center [432, 449] width 269 height 16
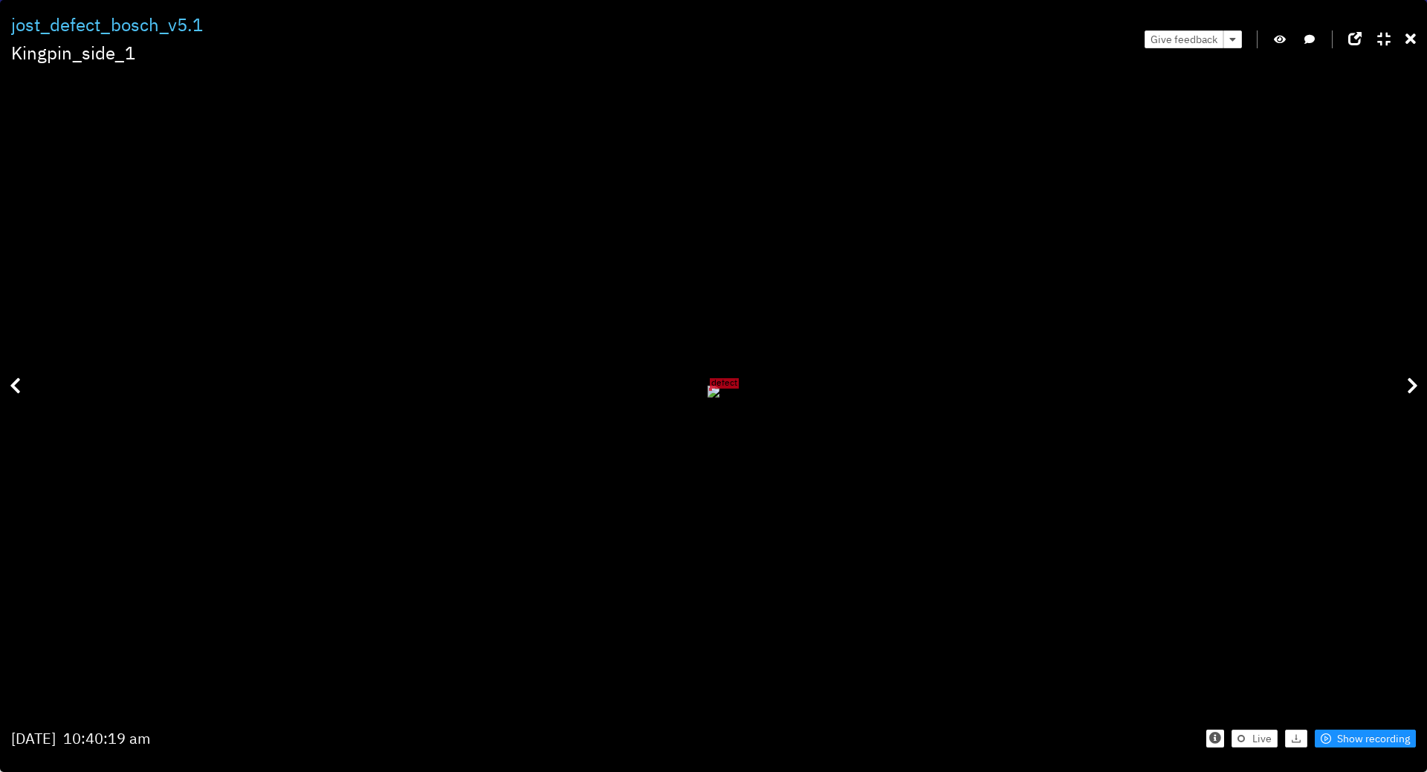
click at [1303, 16] on div "Give feedback" at bounding box center [1279, 39] width 271 height 56
click at [1313, 34] on icon "button" at bounding box center [1309, 39] width 10 height 10
click at [1310, 56] on div "View feedback" at bounding box center [1310, 68] width 81 height 25
click at [1310, 39] on icon "button" at bounding box center [1309, 39] width 13 height 10
click at [1413, 40] on icon at bounding box center [1410, 39] width 10 height 15
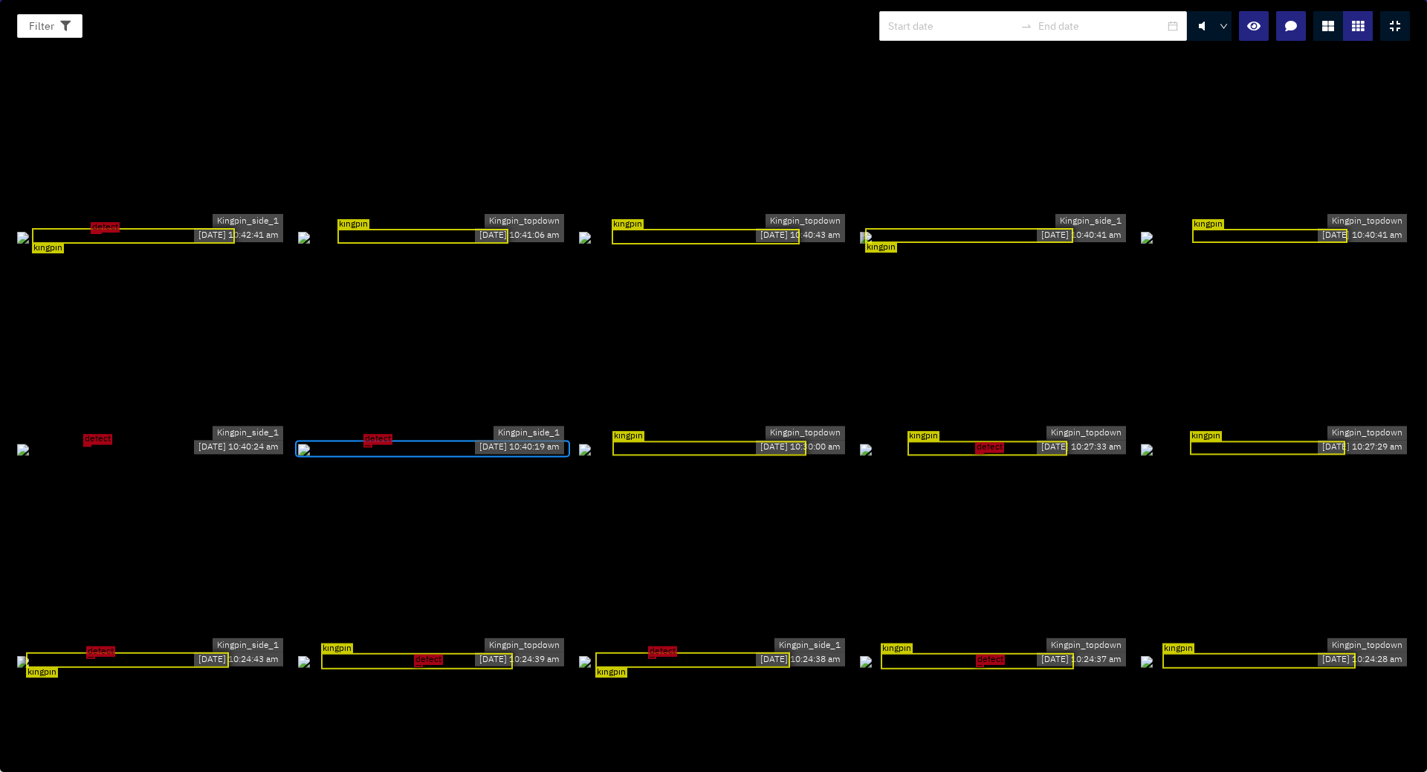
click at [30, 7] on div "Filter 0 kingpin Kingpin_side_1 07/08/2025 08:06:09 am kingpin Kingpin_topdown …" at bounding box center [713, 386] width 1427 height 772
click at [45, 34] on button "Filter" at bounding box center [49, 26] width 65 height 24
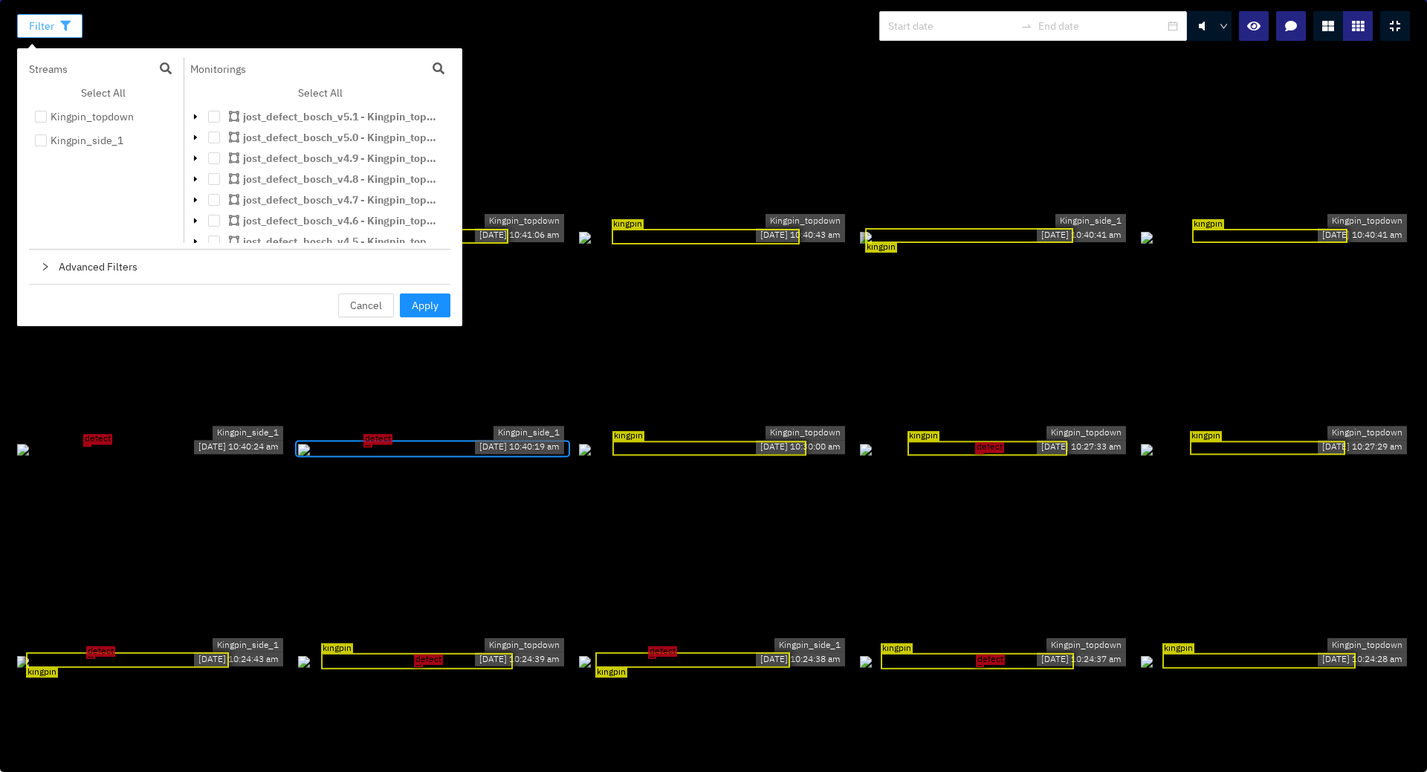
click at [42, 25] on span "Filter" at bounding box center [41, 26] width 25 height 16
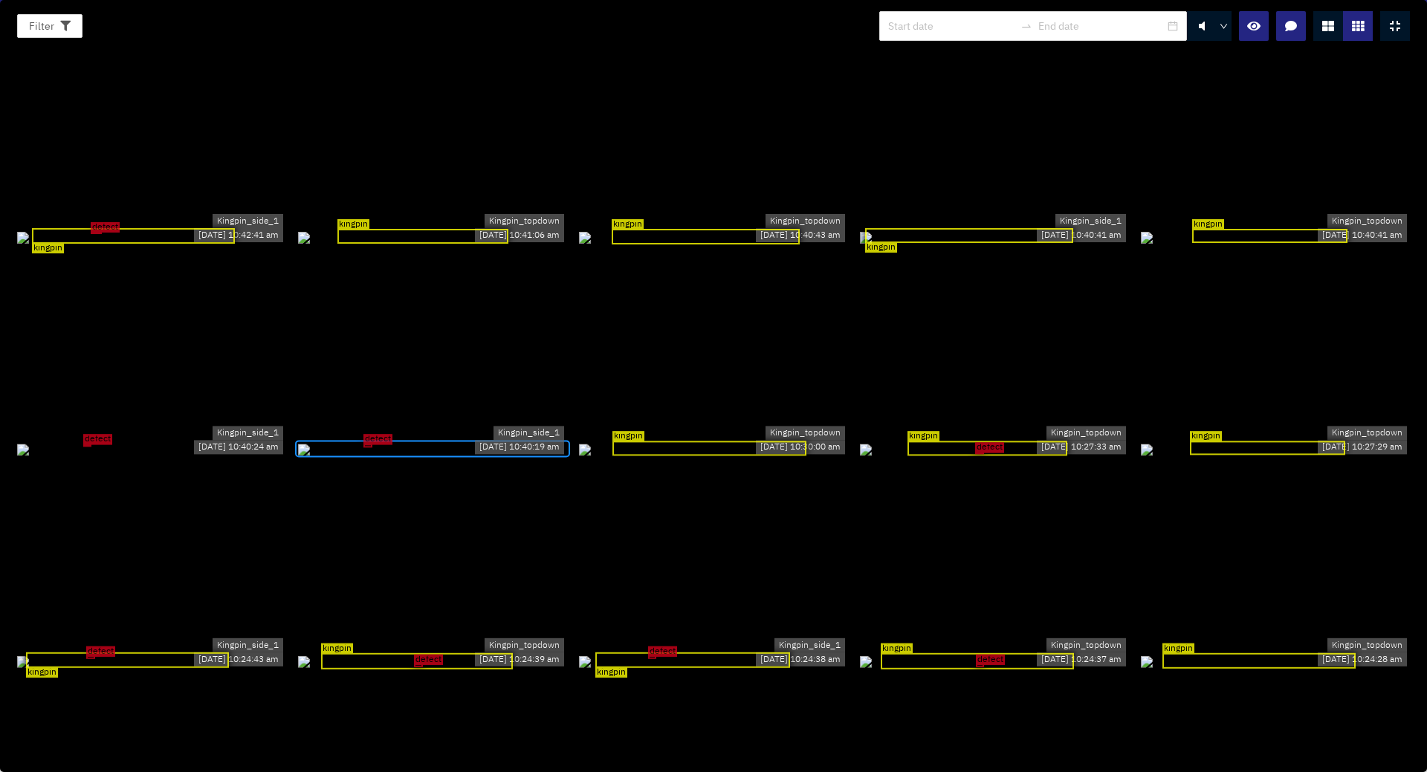
click at [1395, 27] on icon at bounding box center [1395, 26] width 10 height 12
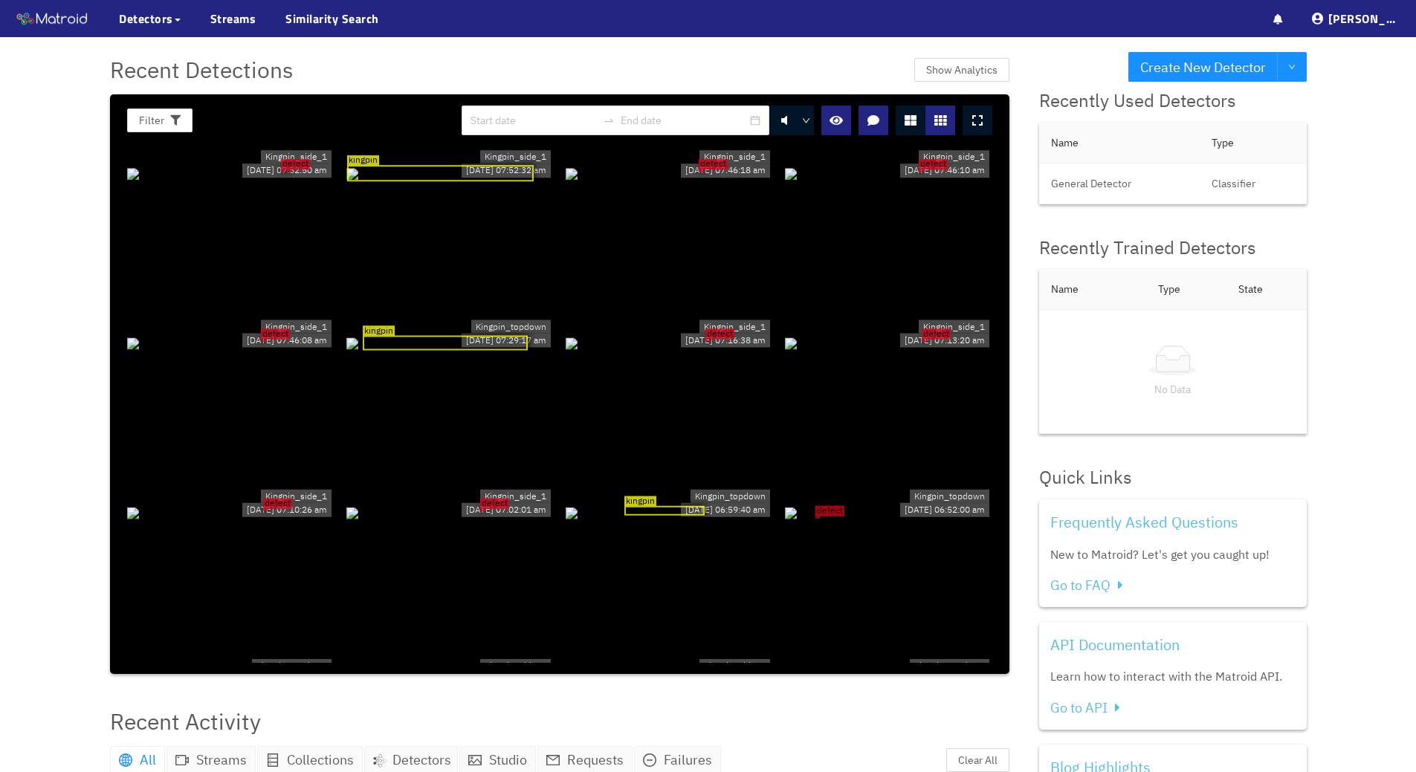
scroll to position [0, 0]
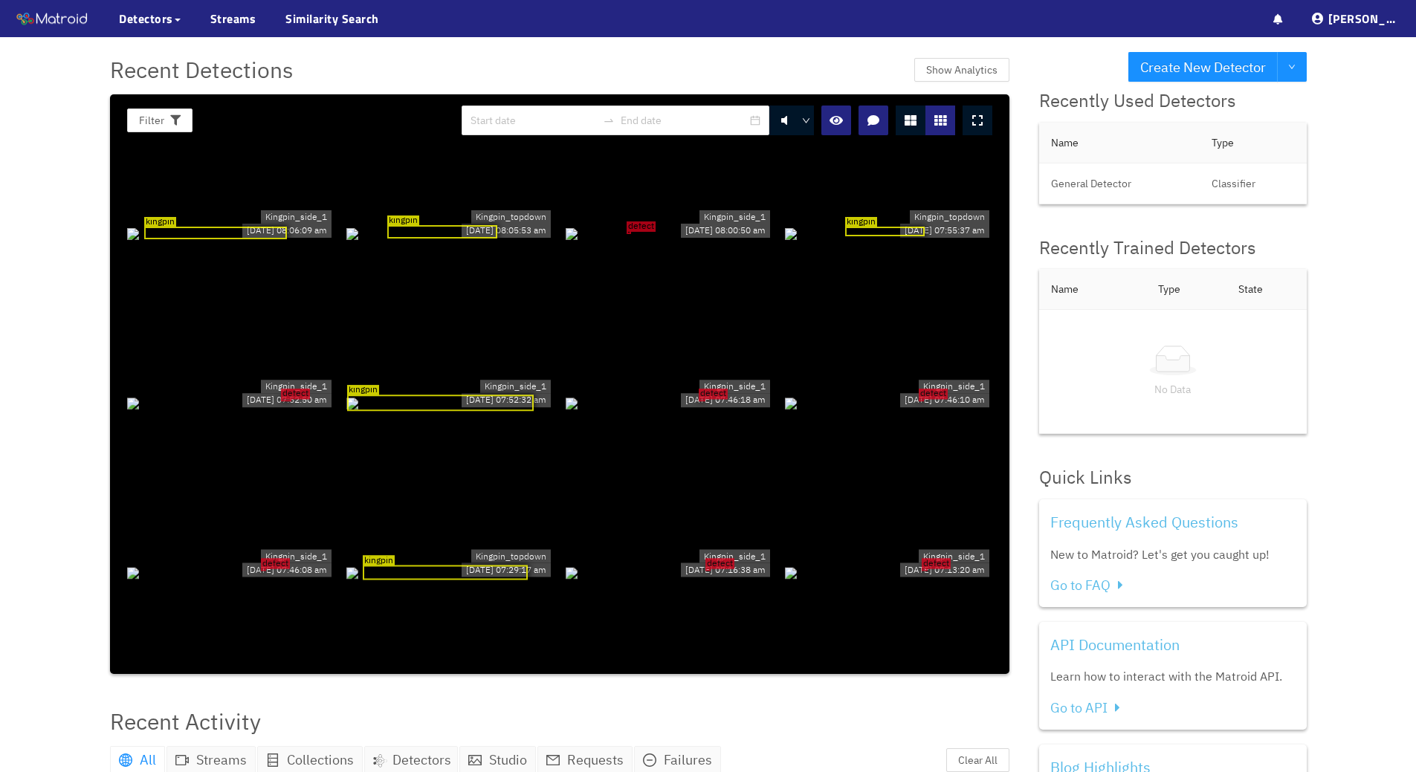
click at [235, 238] on div "kingpin" at bounding box center [215, 233] width 143 height 13
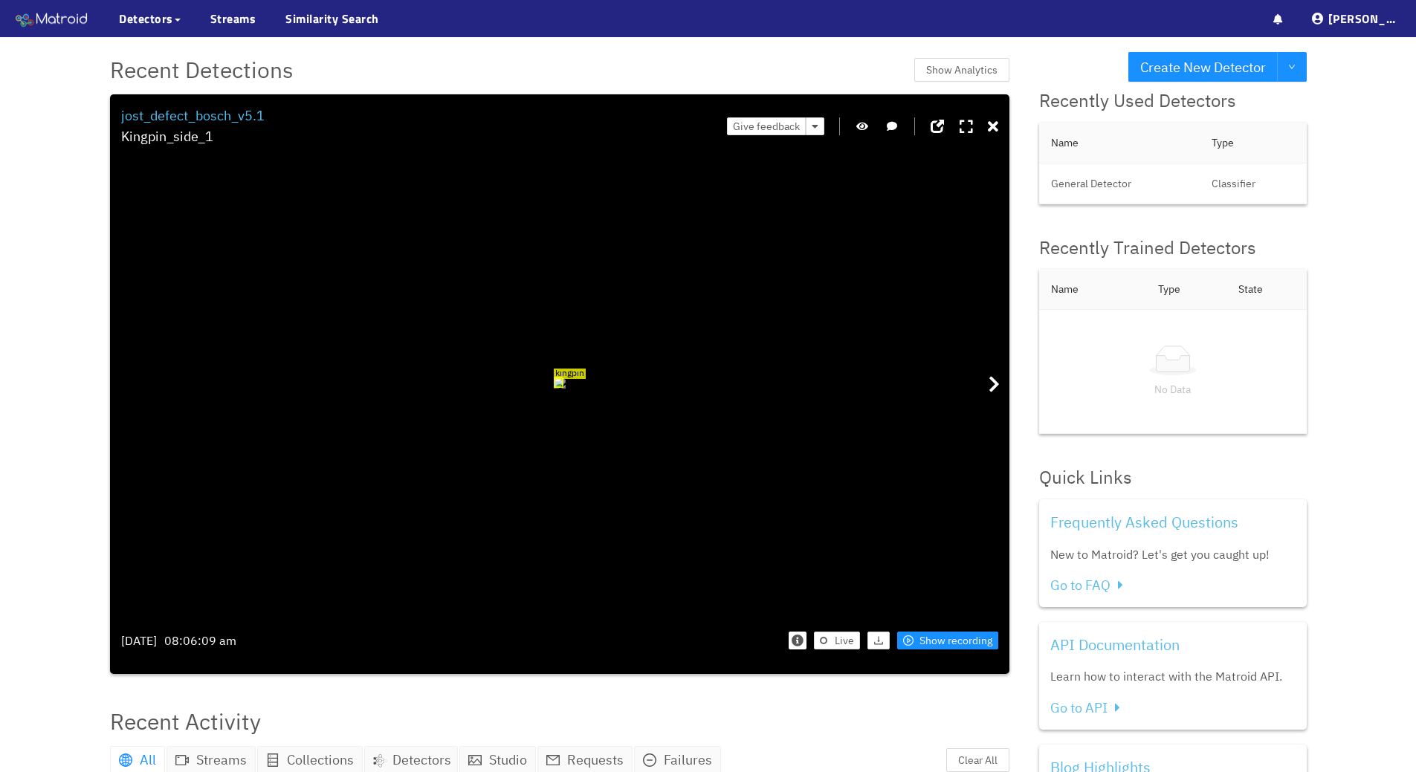
click at [56, 12] on img at bounding box center [52, 19] width 74 height 22
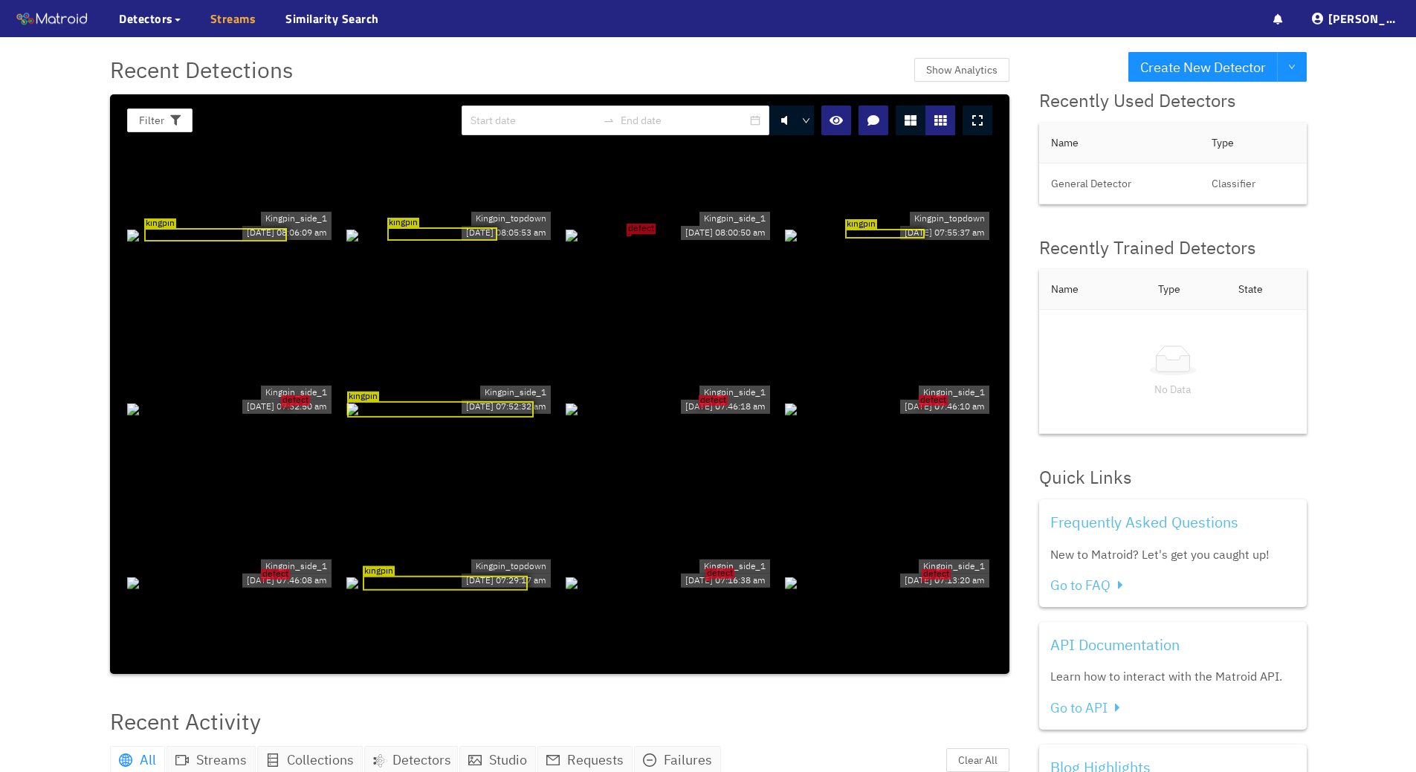
click at [232, 27] on link "Streams" at bounding box center [233, 19] width 46 height 18
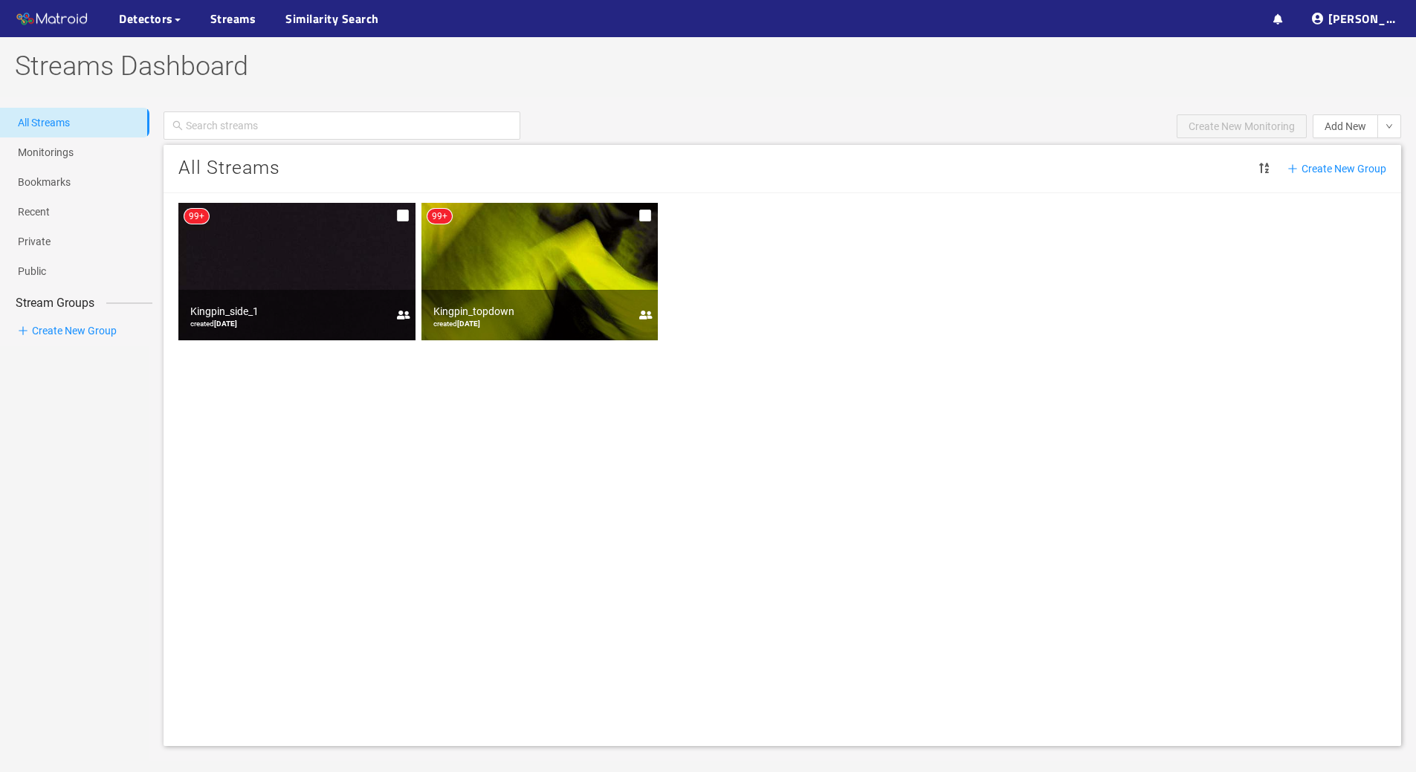
click at [503, 245] on img at bounding box center [539, 271] width 237 height 137
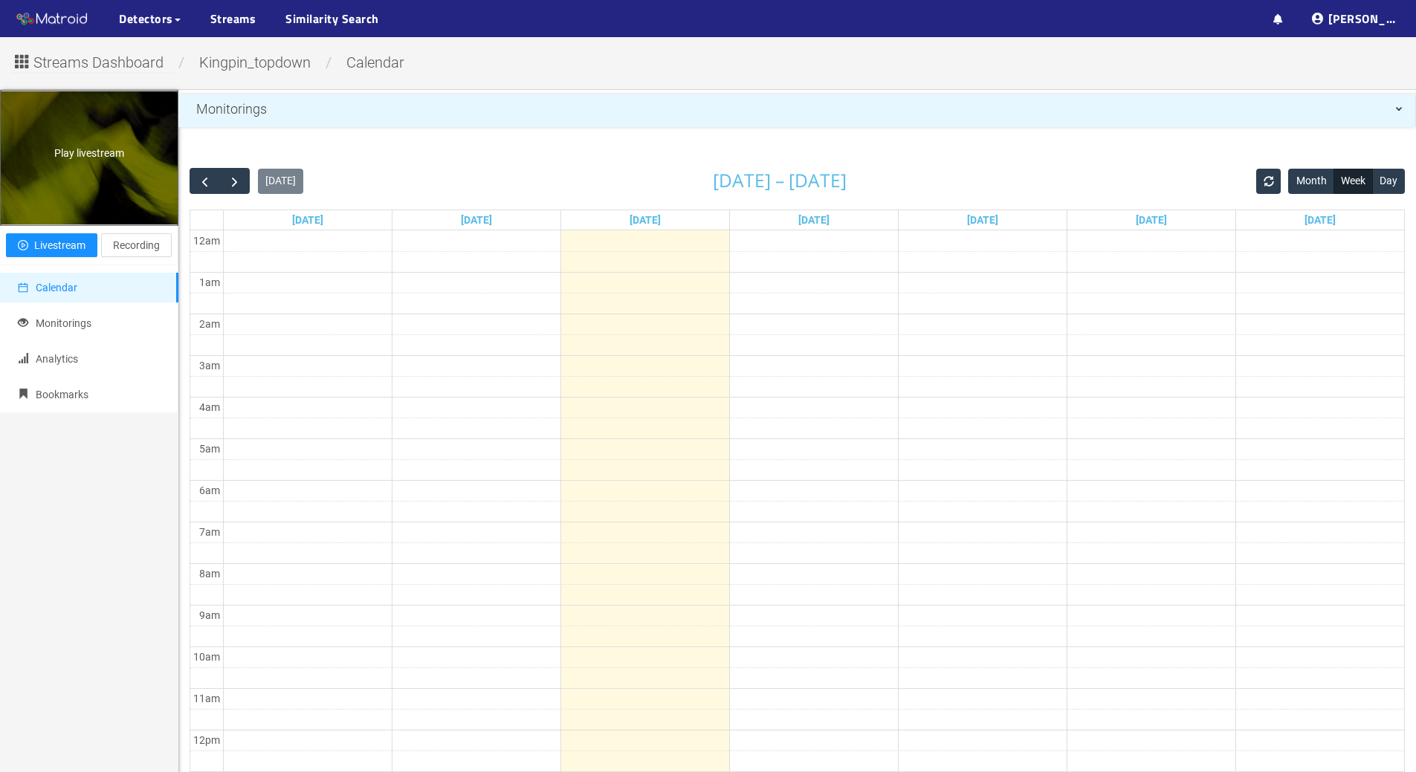
click at [95, 149] on span "Play livestream" at bounding box center [89, 153] width 70 height 12
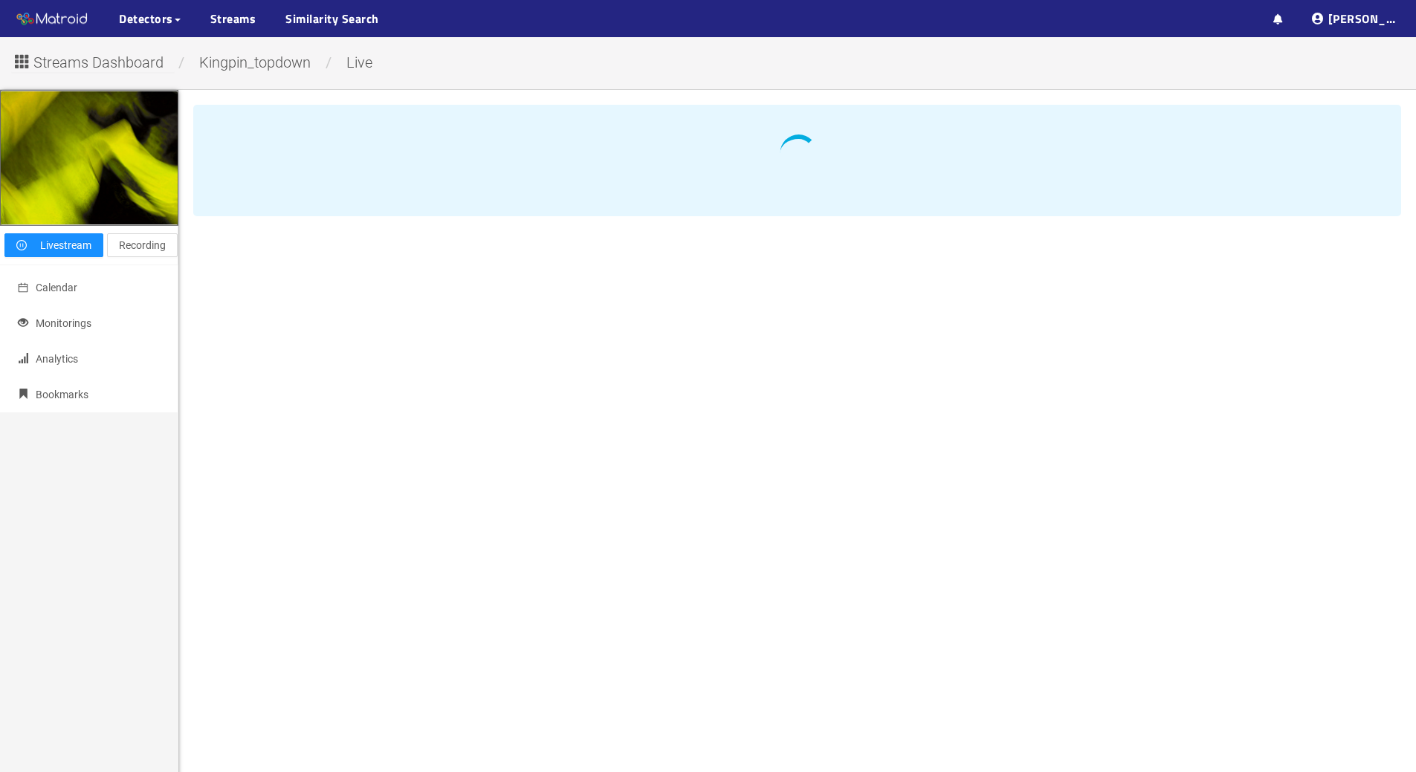
click at [270, 62] on span "Kingpin_topdown" at bounding box center [255, 63] width 134 height 18
click at [87, 62] on span "Streams Dashboard" at bounding box center [98, 62] width 130 height 23
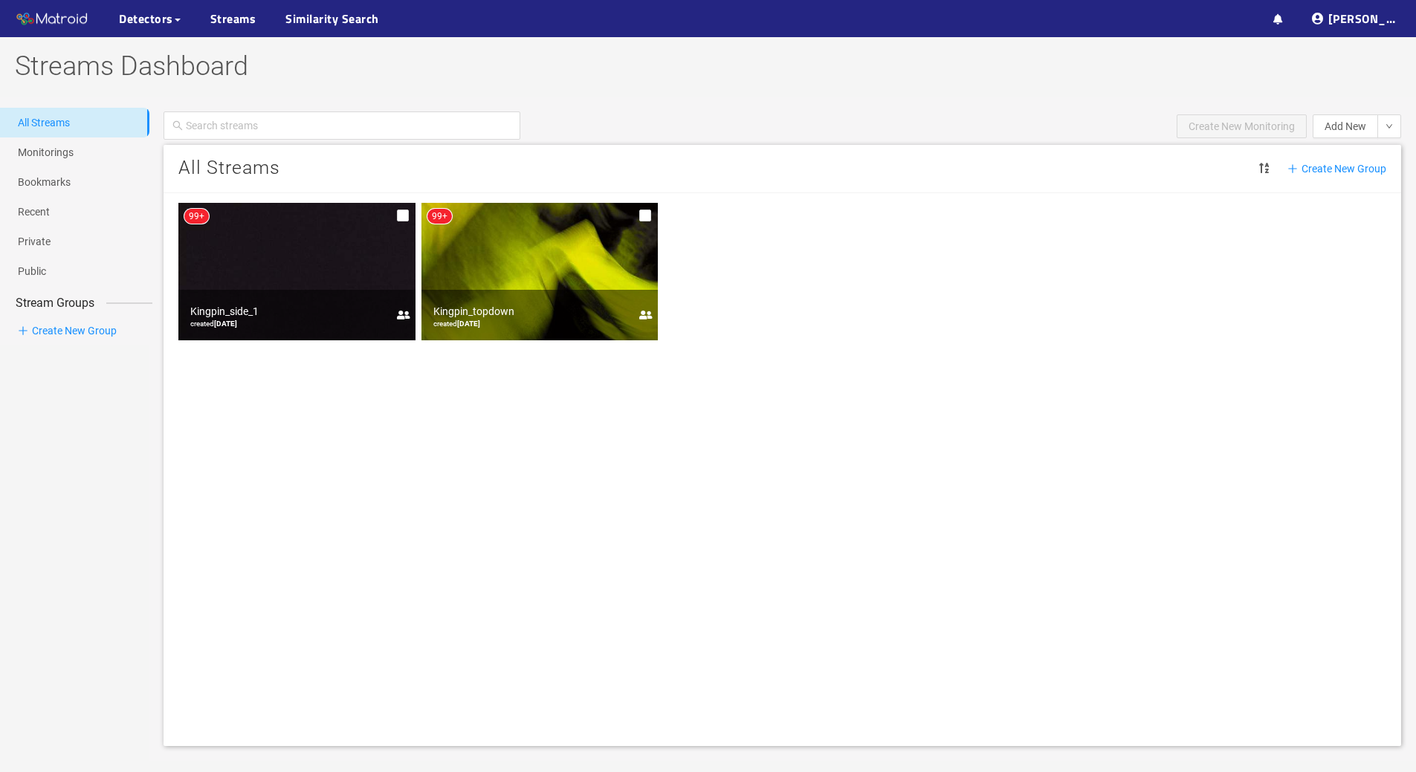
click at [285, 247] on img at bounding box center [296, 271] width 237 height 137
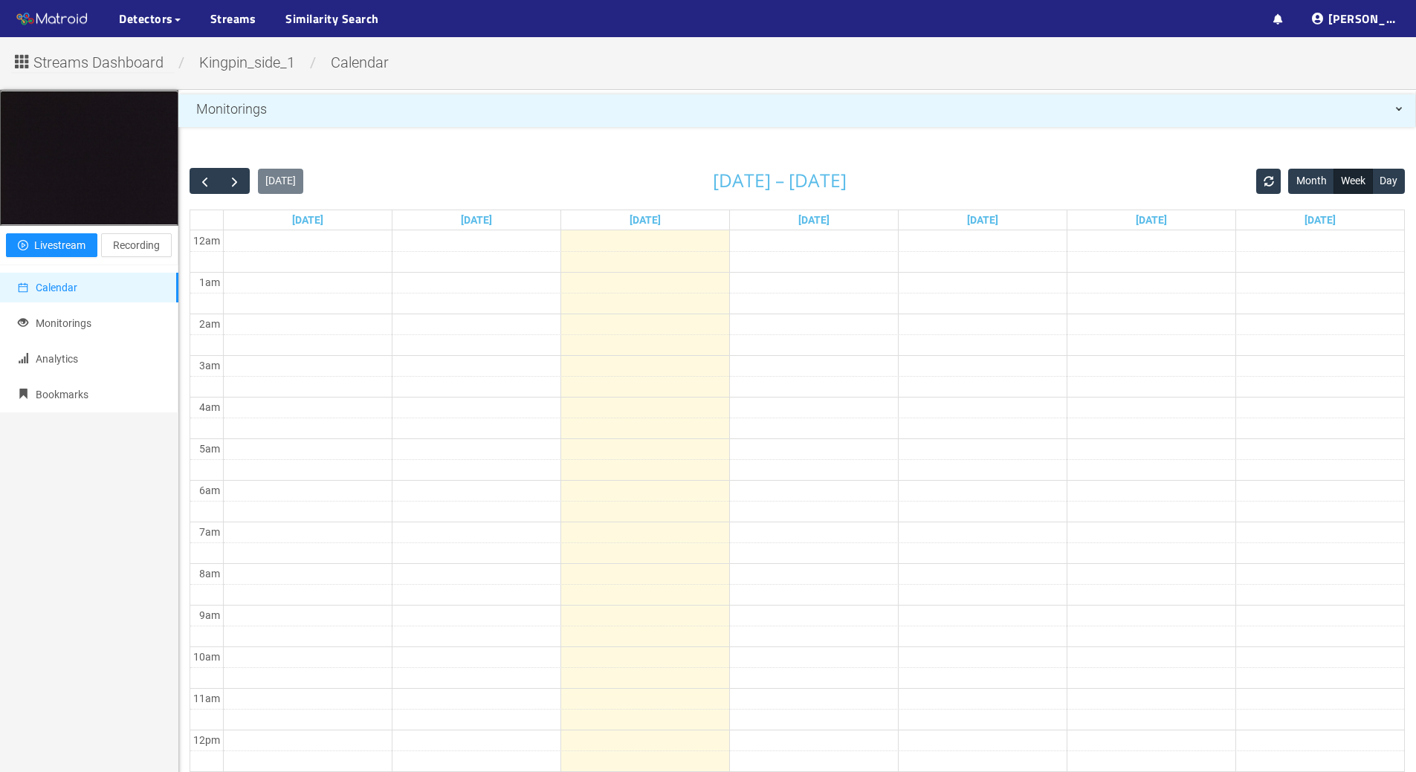
click at [0, 0] on div "Play livestream" at bounding box center [0, 0] width 0 height 0
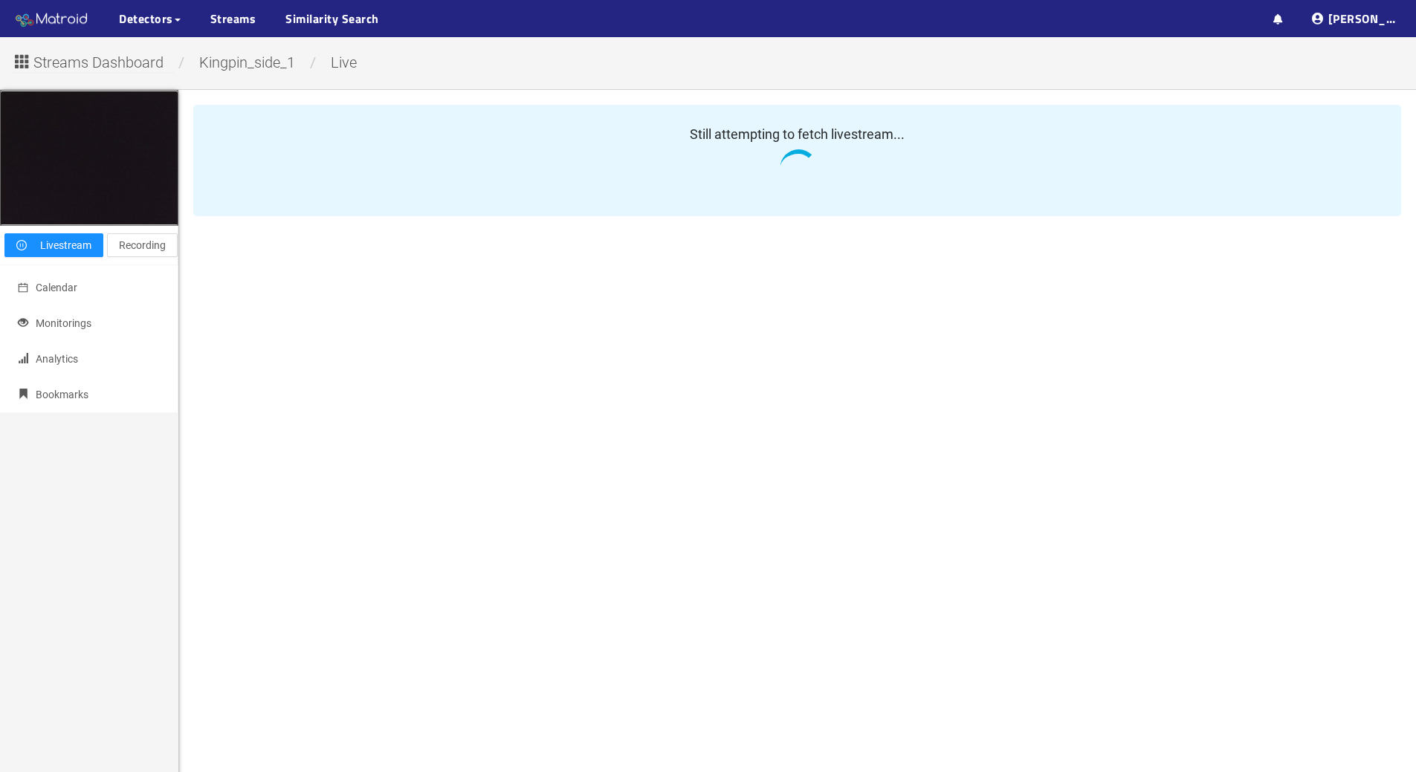
click at [51, 8] on img at bounding box center [52, 19] width 74 height 22
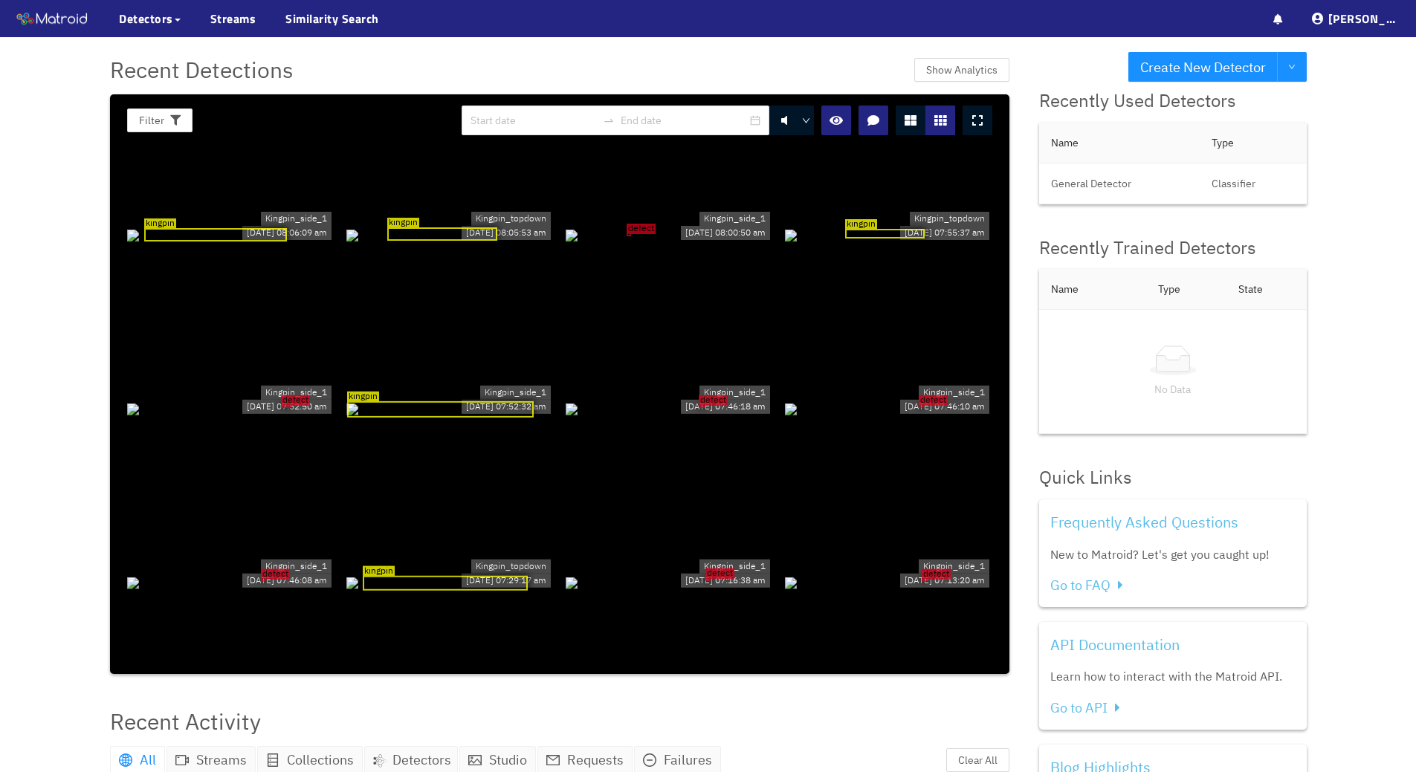
click at [222, 233] on div "kingpin" at bounding box center [215, 234] width 143 height 13
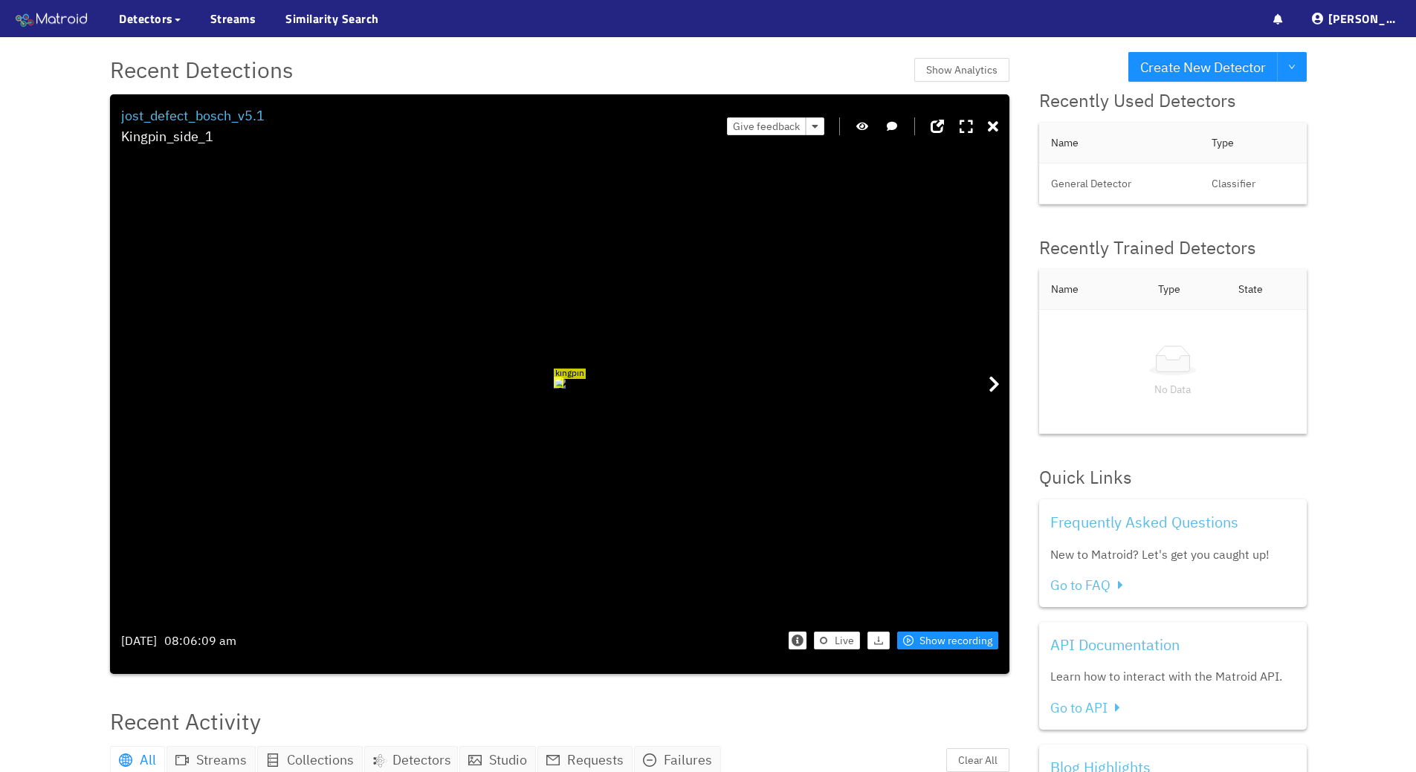
click at [34, 17] on icon at bounding box center [26, 22] width 22 height 18
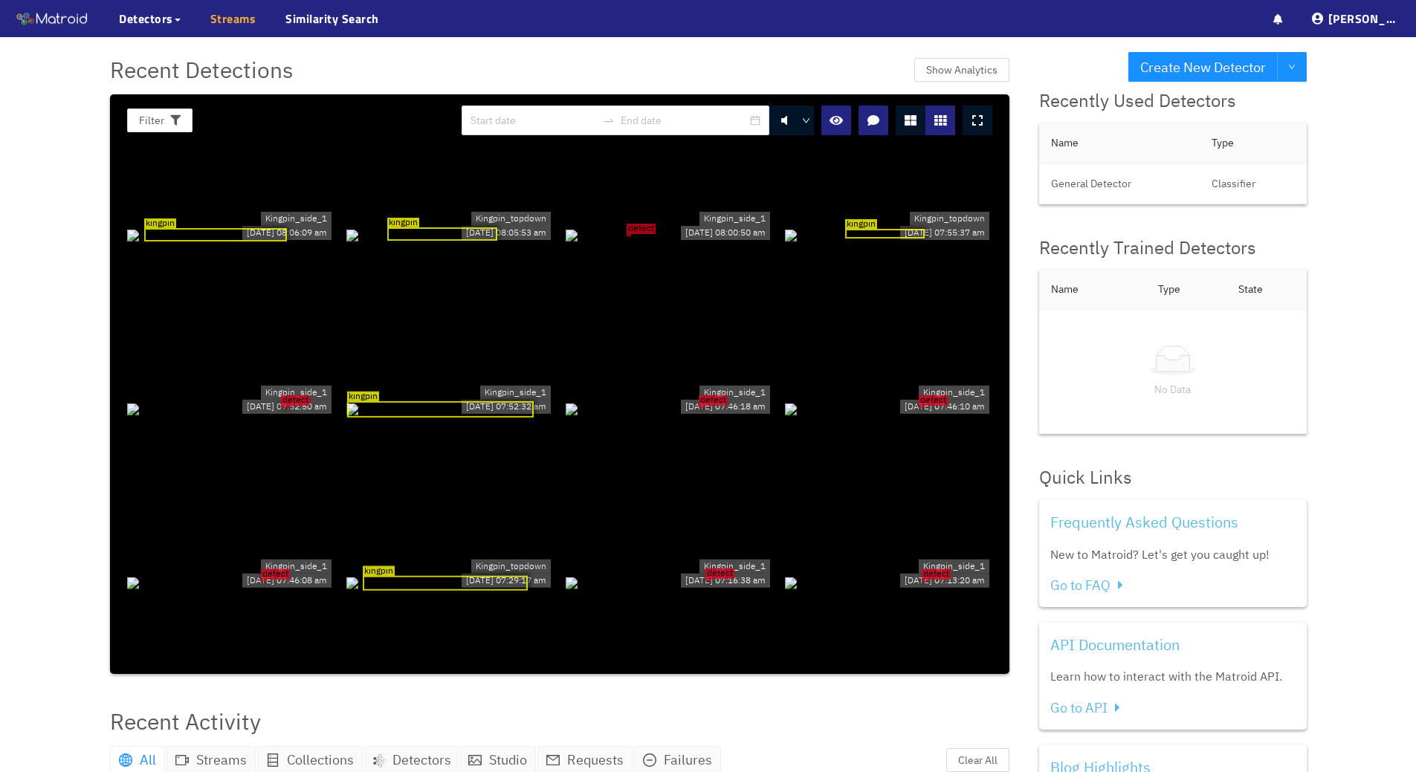
click at [230, 14] on link "Streams" at bounding box center [233, 19] width 46 height 18
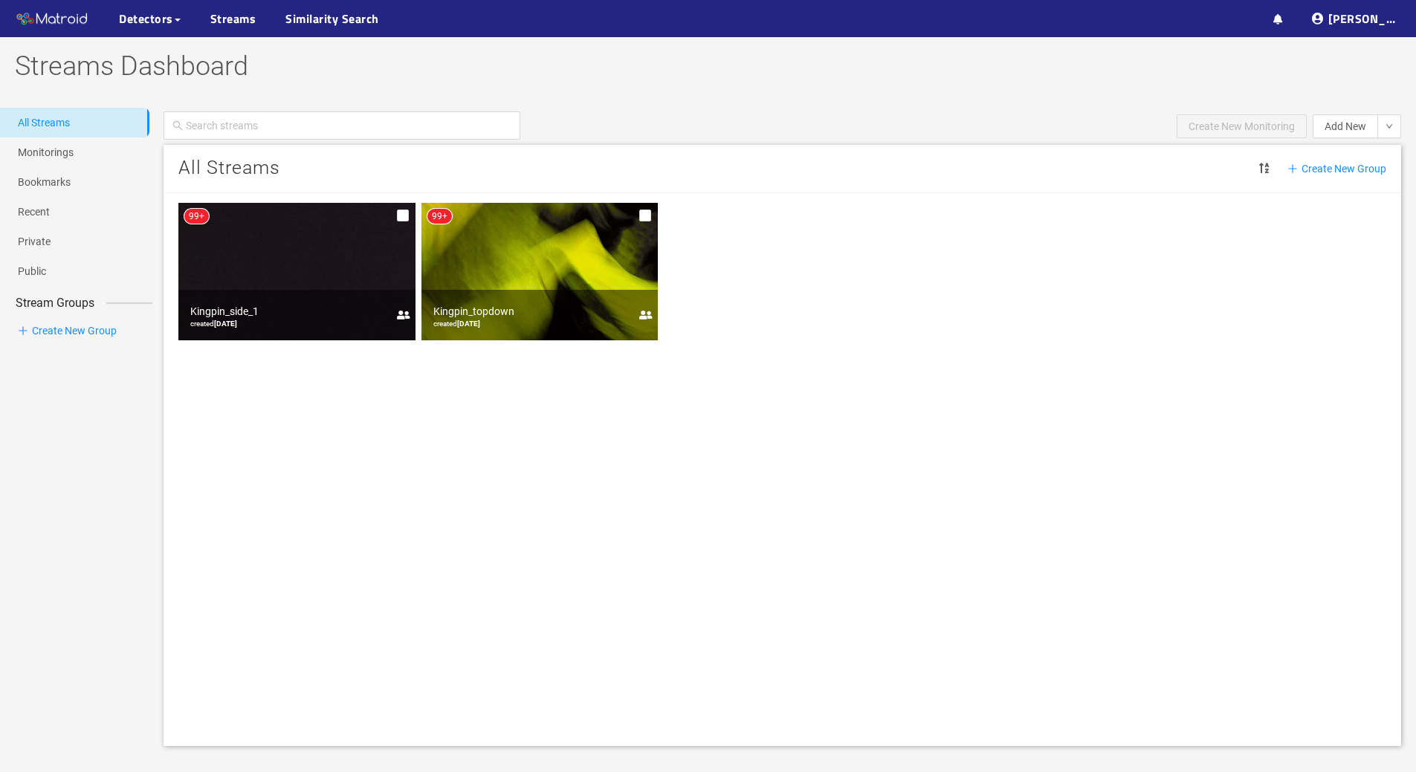
click at [283, 247] on img at bounding box center [296, 271] width 237 height 137
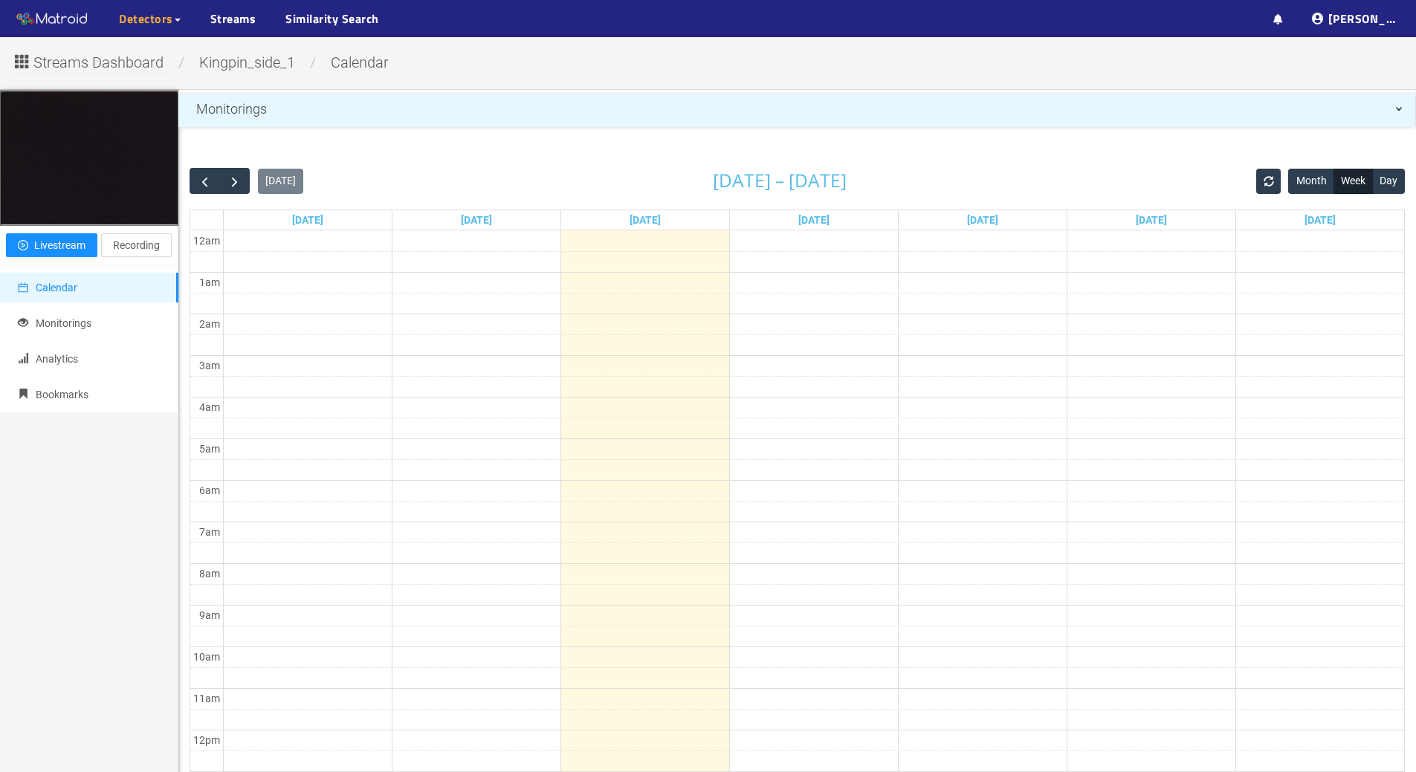
click at [120, 21] on span "Detectors" at bounding box center [146, 19] width 54 height 18
click at [174, 53] on link "My Detectors" at bounding box center [162, 54] width 62 height 30
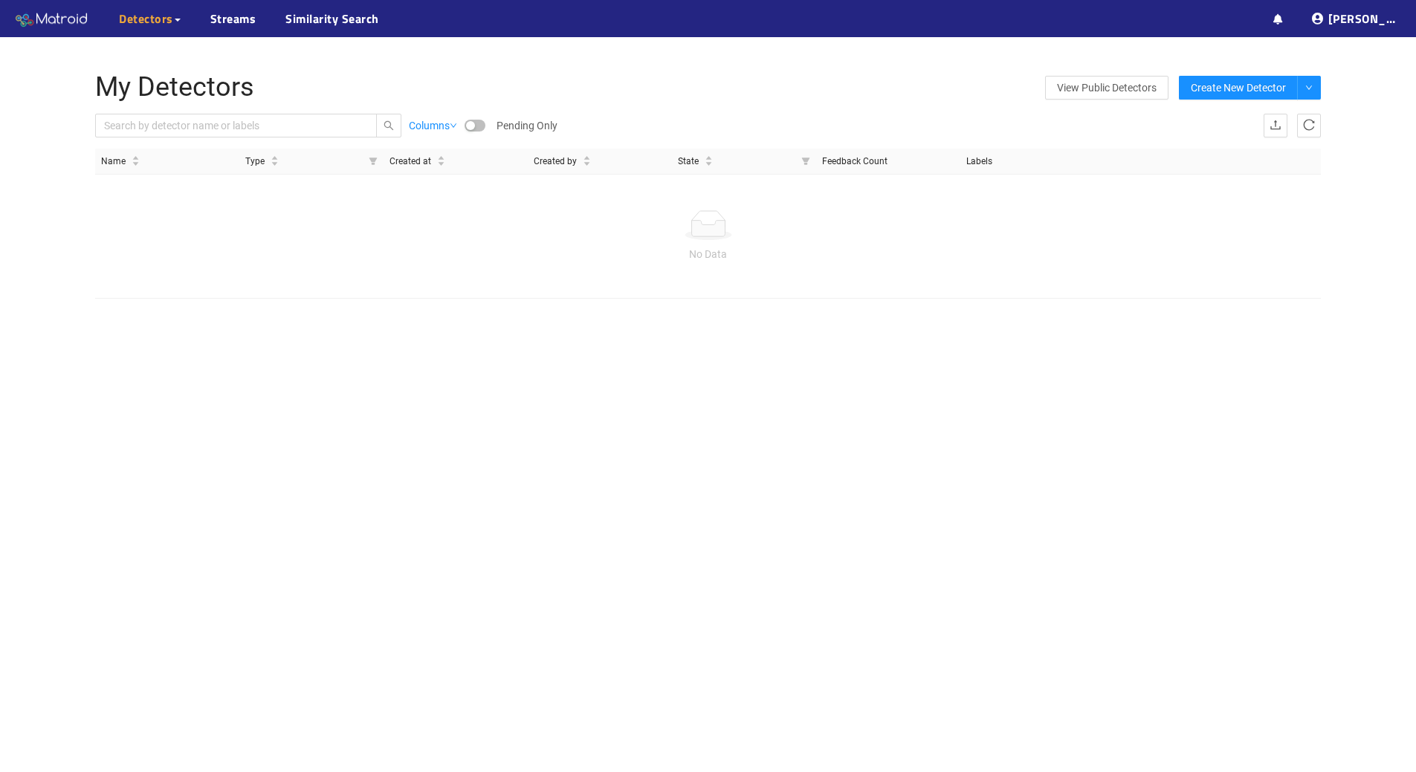
click at [51, 8] on img at bounding box center [52, 19] width 74 height 22
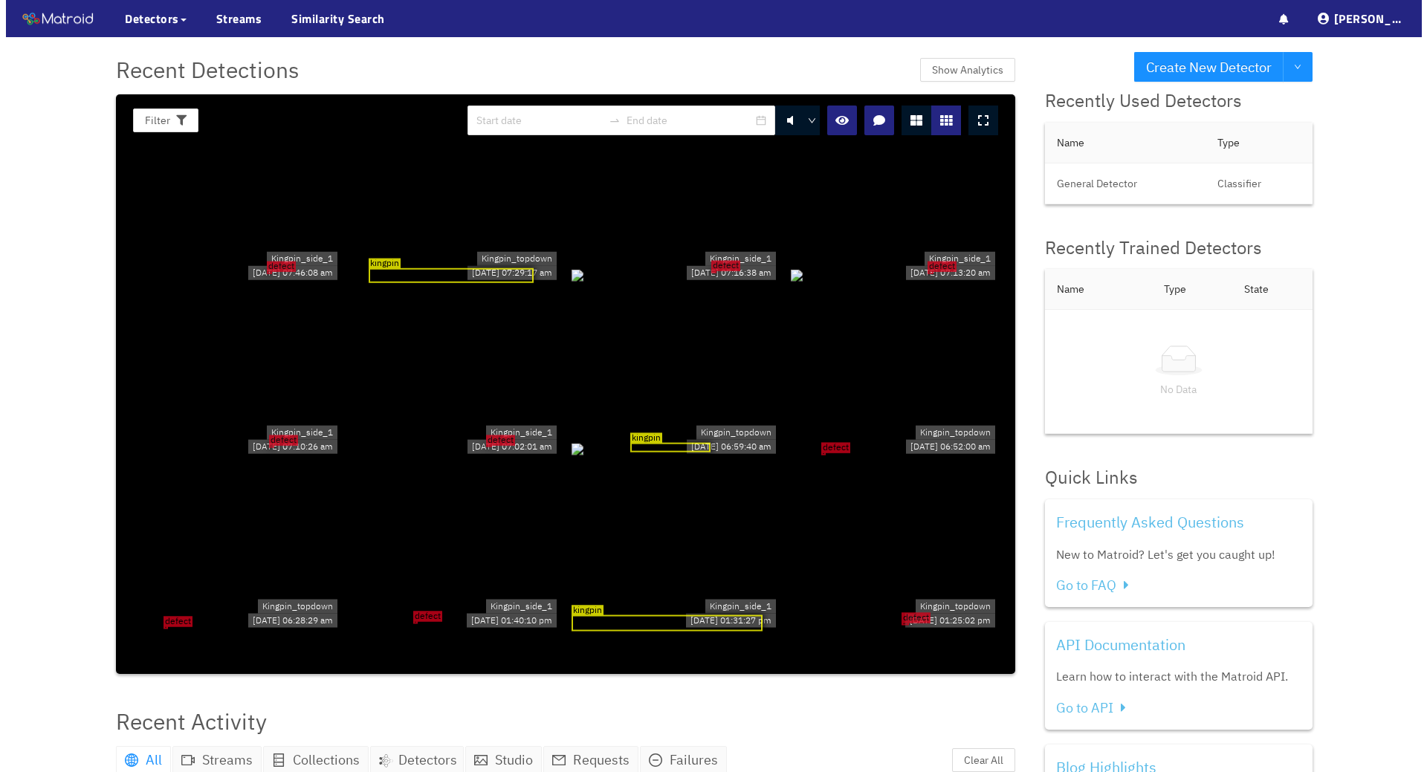
scroll to position [317, 0]
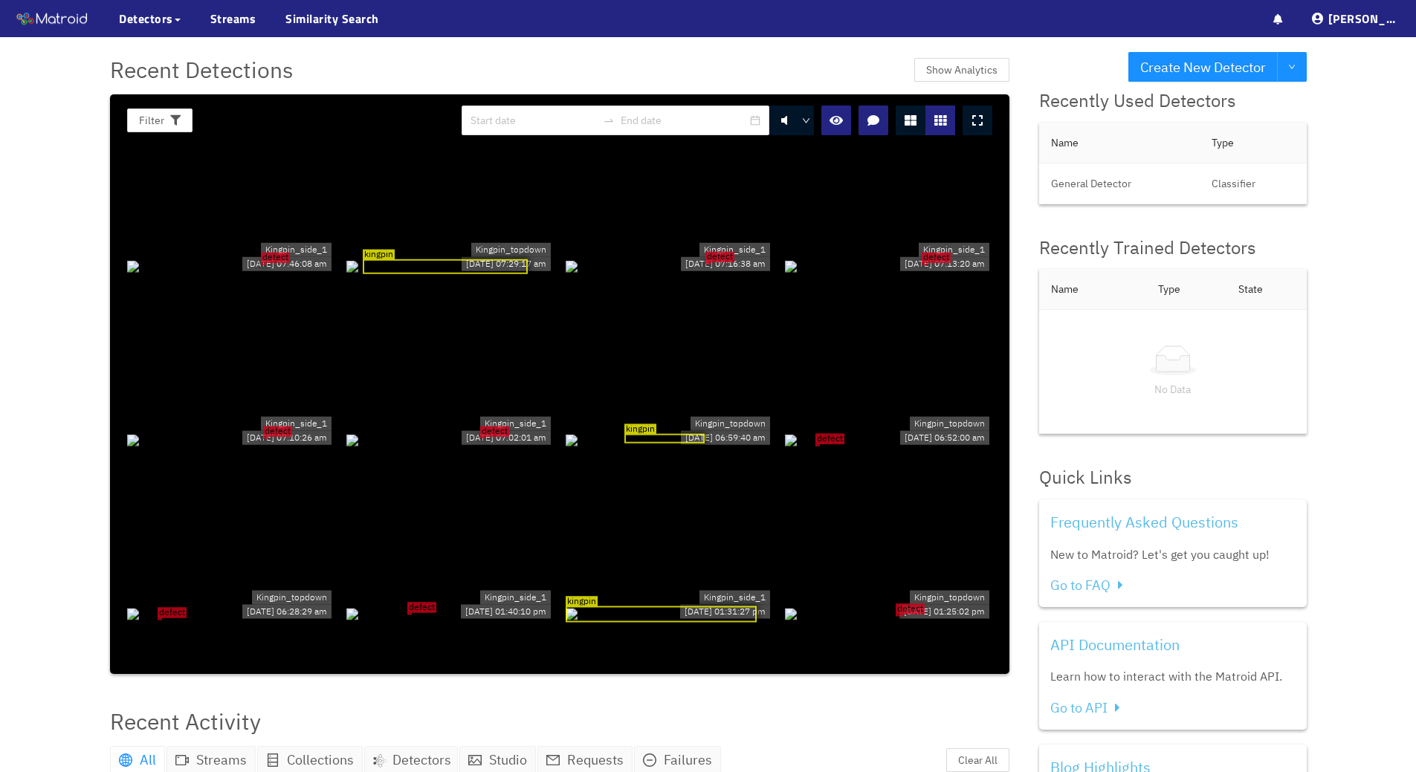
click at [974, 120] on icon at bounding box center [977, 120] width 10 height 12
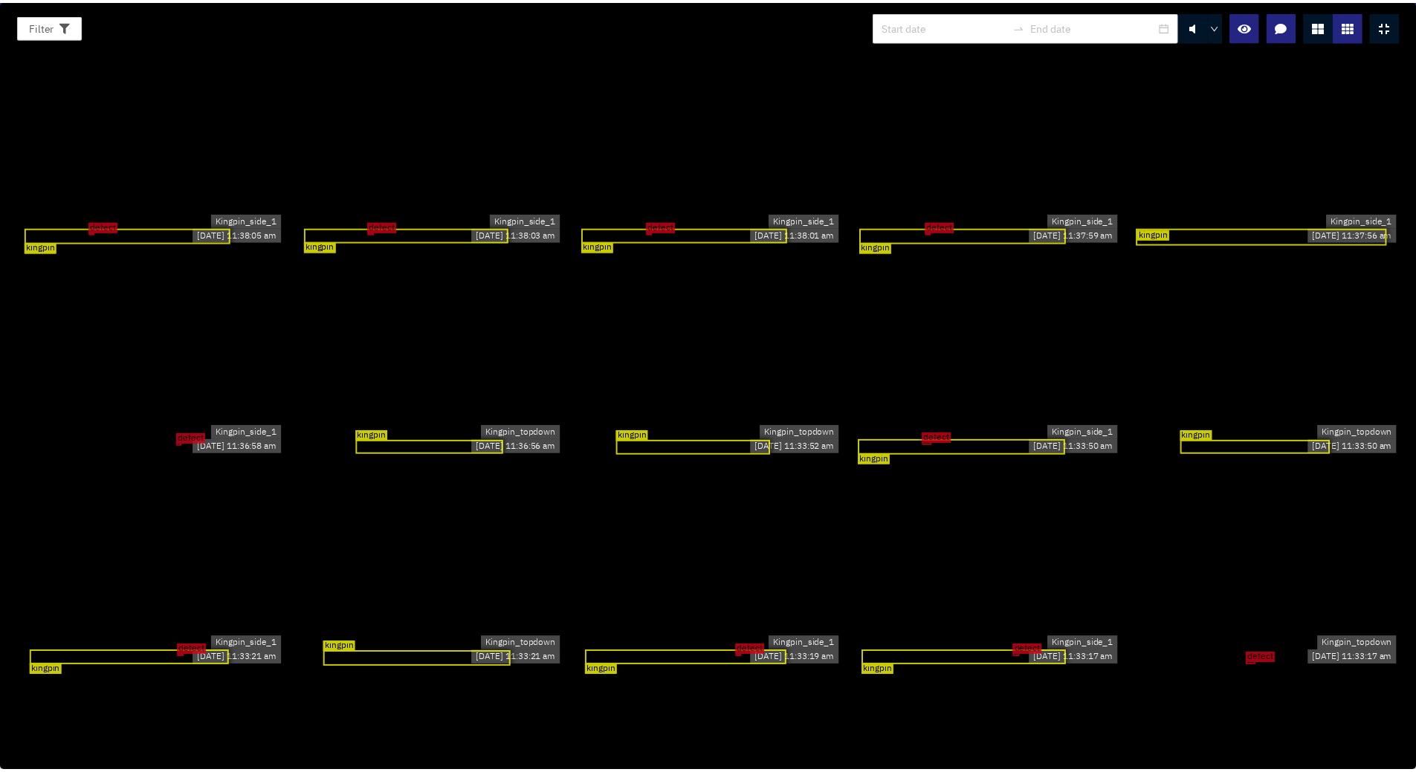
scroll to position [2058, 0]
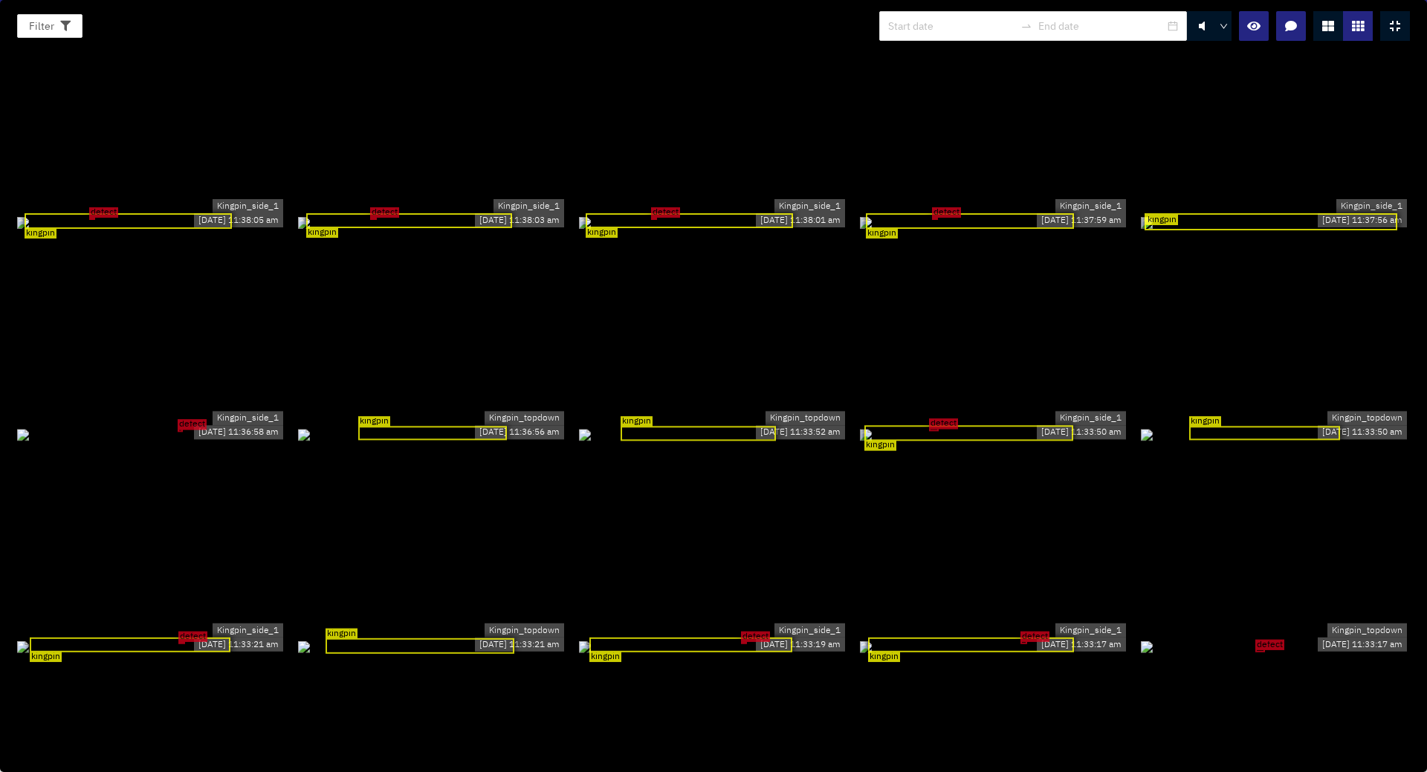
click at [926, 425] on div "kingpin" at bounding box center [968, 433] width 209 height 16
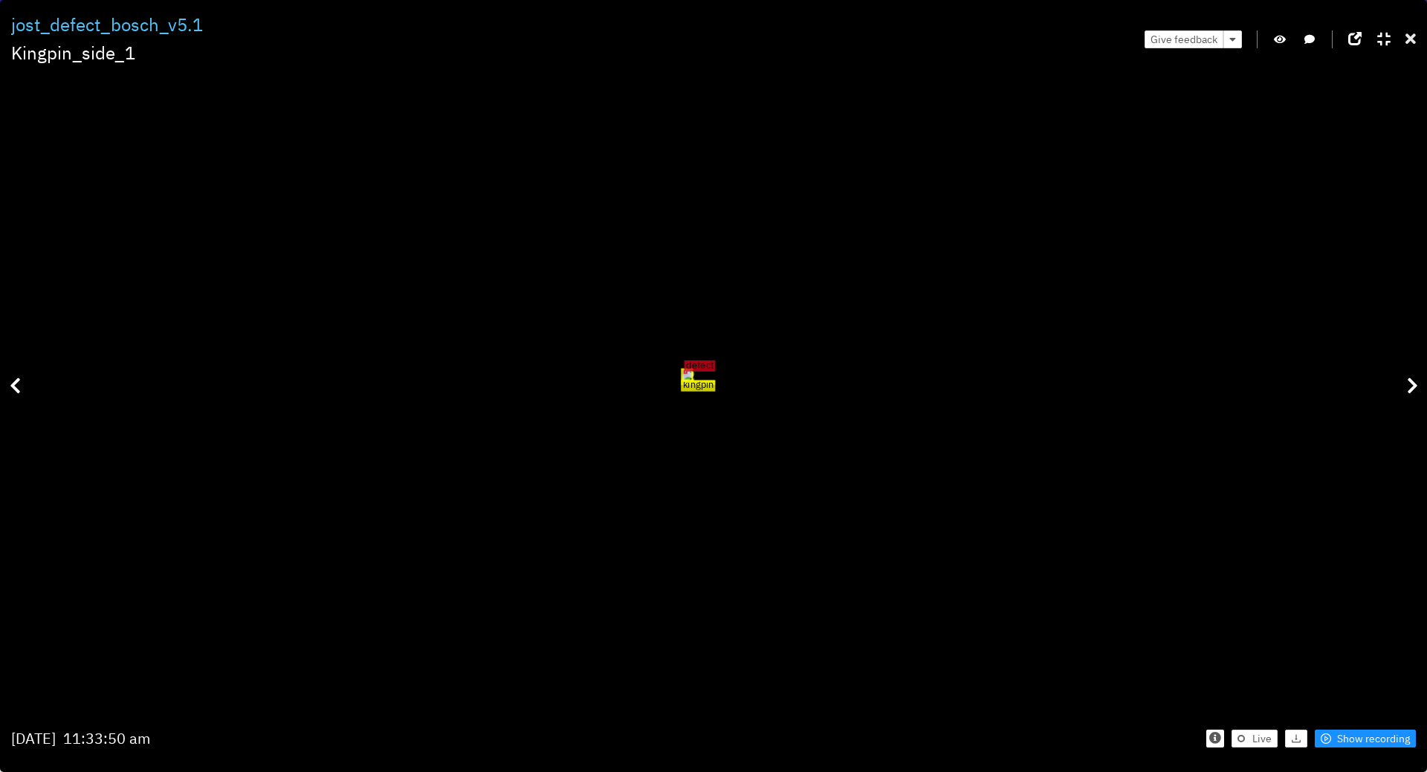
click at [1411, 45] on icon at bounding box center [1410, 39] width 10 height 15
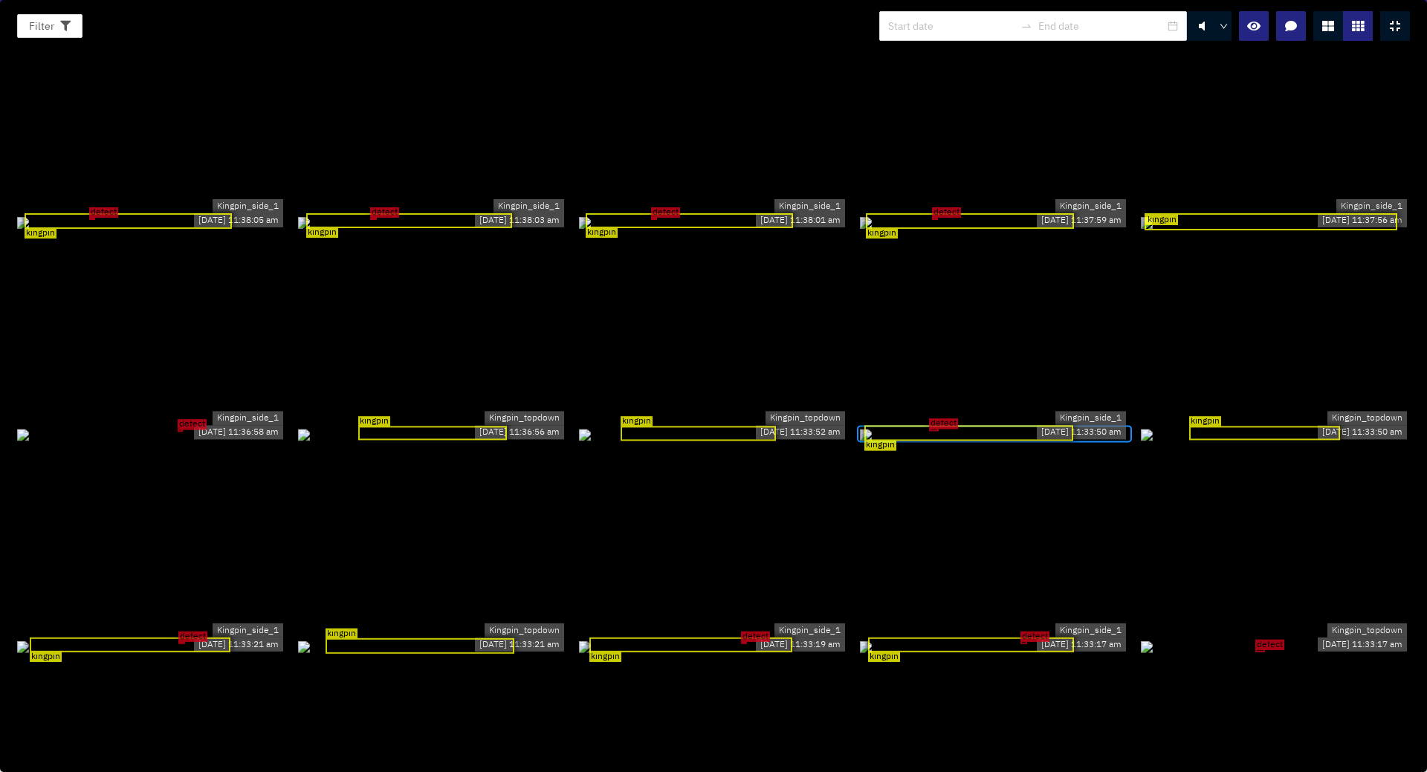
click at [1398, 25] on icon at bounding box center [1395, 26] width 10 height 12
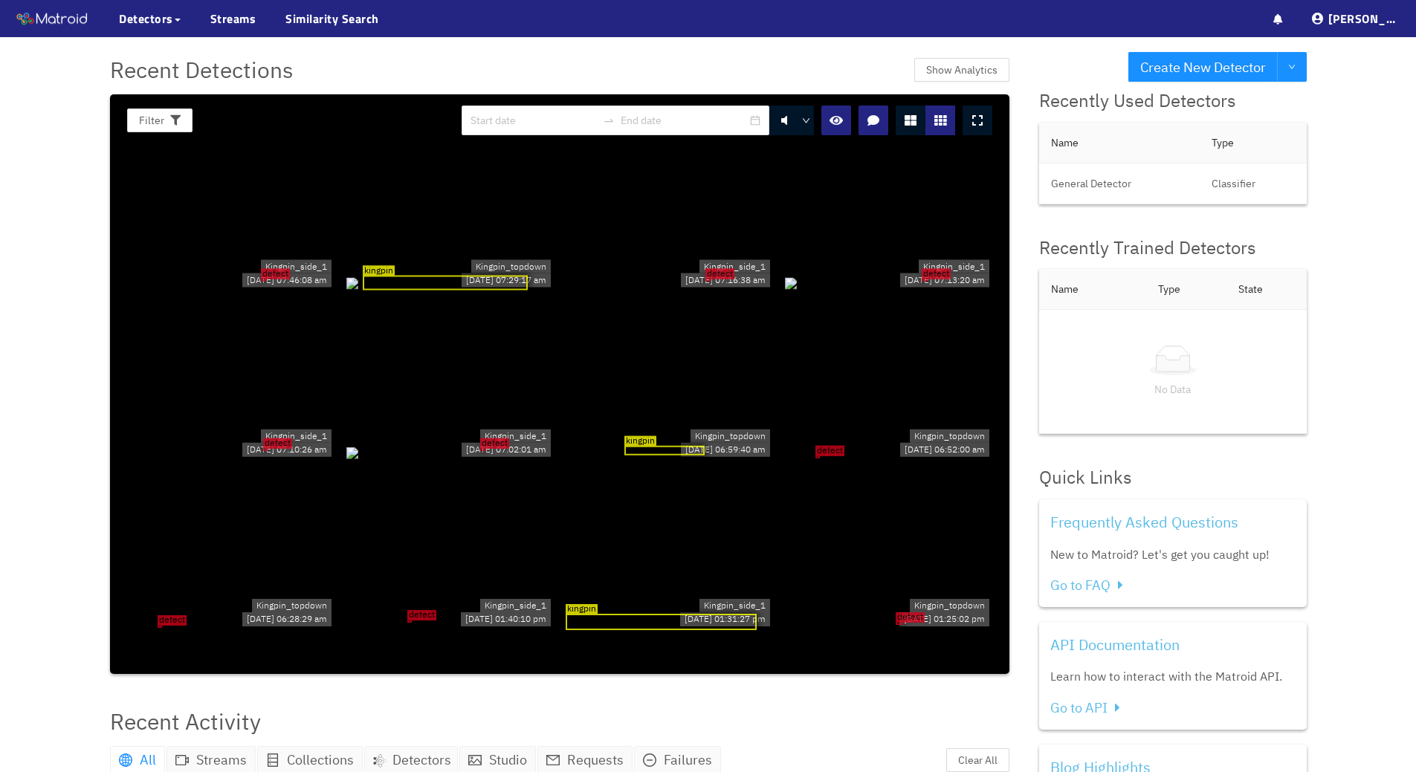
scroll to position [0, 0]
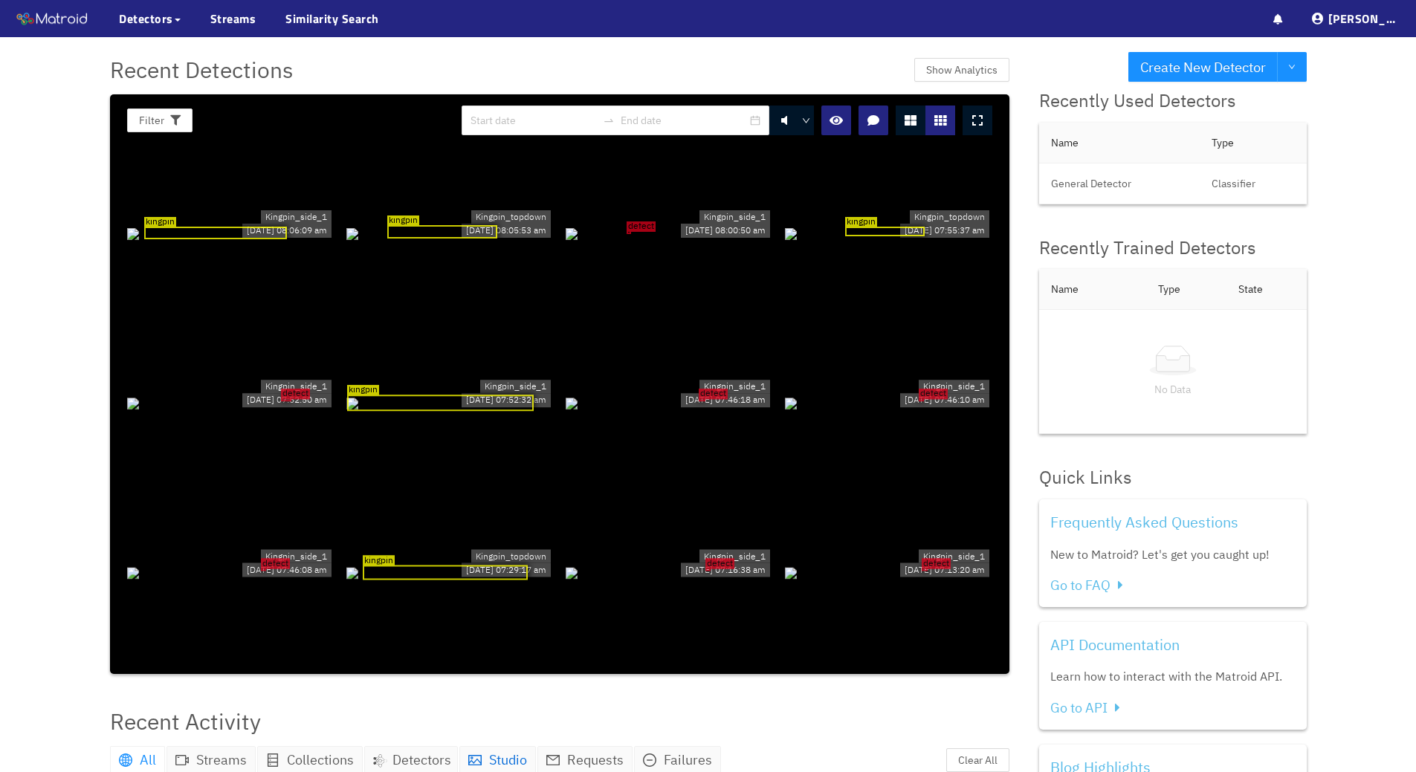
click at [493, 761] on span "Studio" at bounding box center [508, 759] width 38 height 17
click at [137, 109] on button "Filter" at bounding box center [159, 120] width 65 height 24
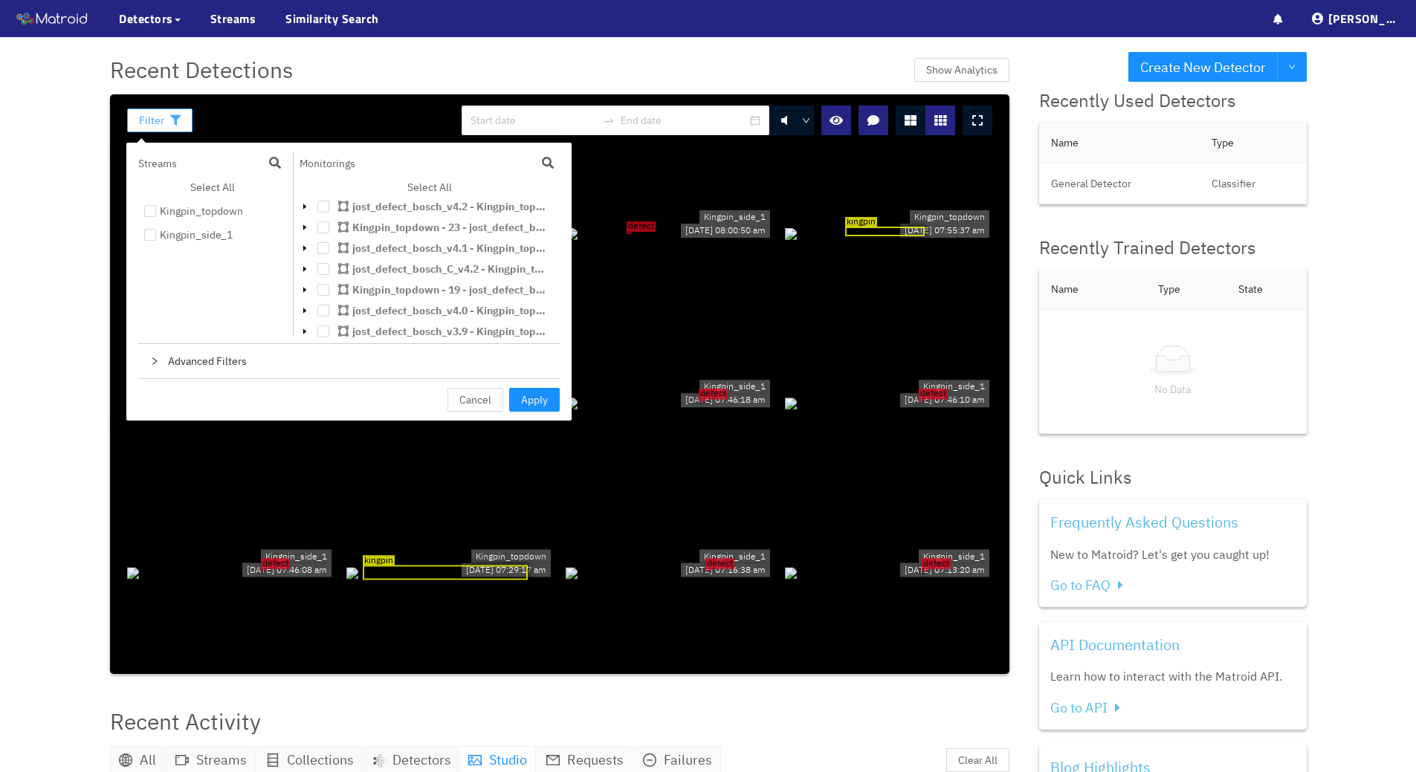
scroll to position [215, 0]
click at [476, 389] on button "Cancel" at bounding box center [475, 400] width 56 height 24
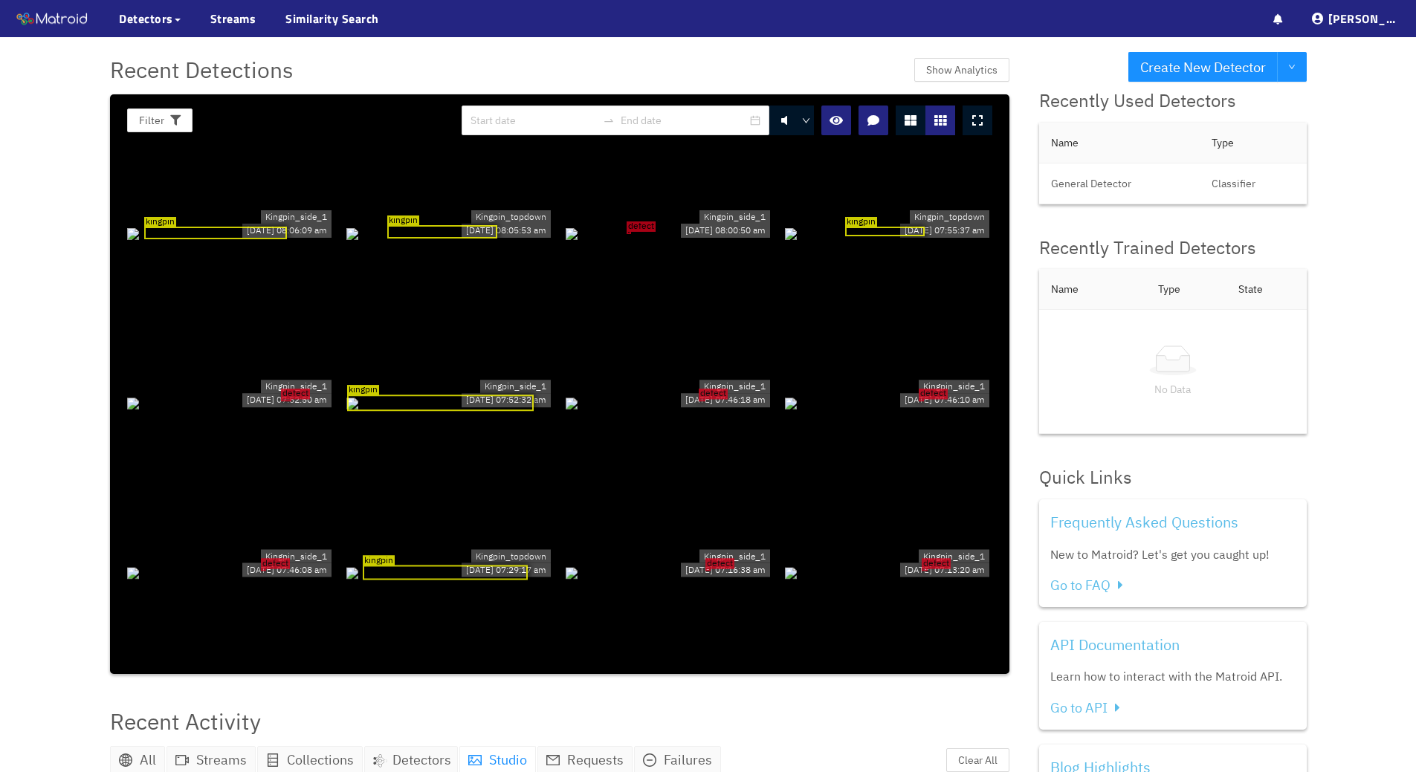
scroll to position [0, 0]
click at [243, 227] on div "kingpin" at bounding box center [215, 233] width 143 height 13
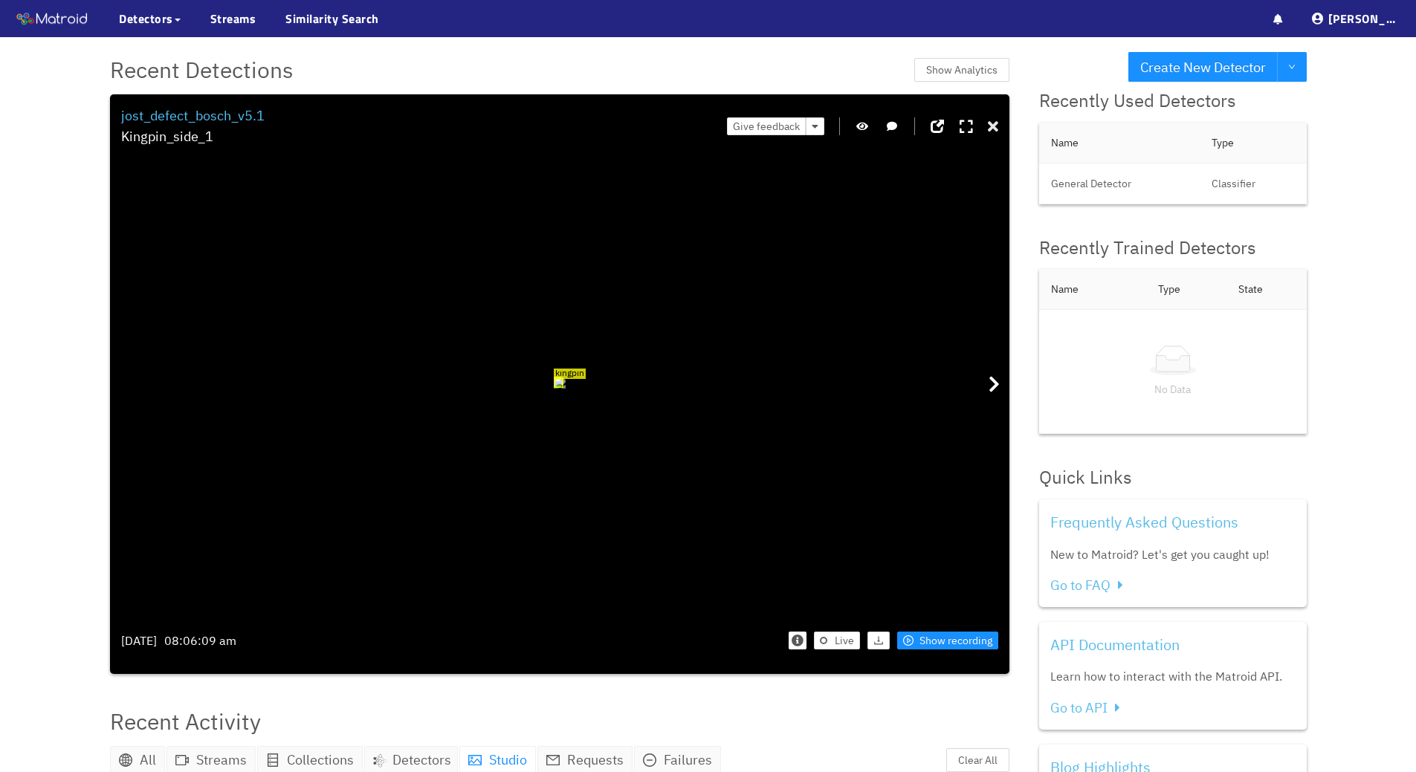
click at [996, 127] on icon at bounding box center [993, 127] width 10 height 15
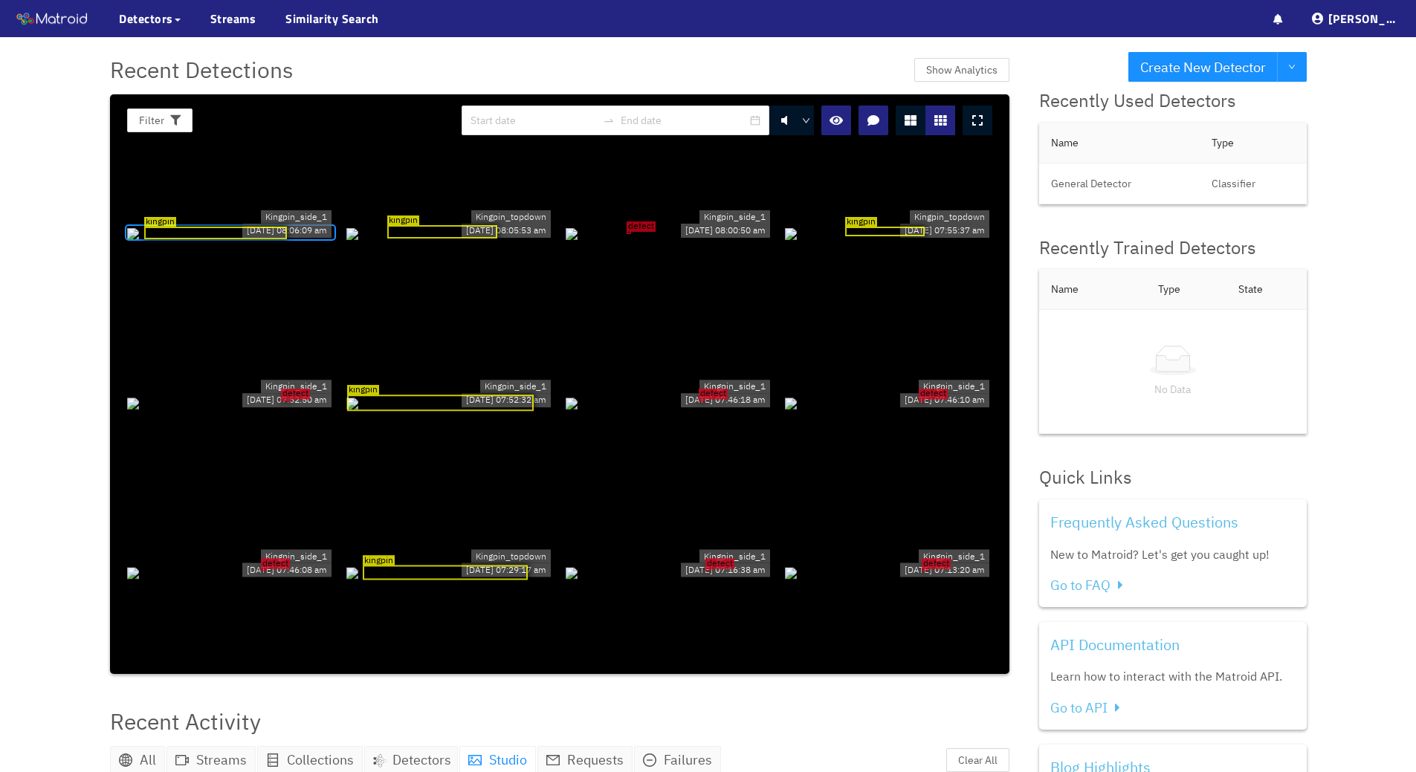
click at [987, 126] on div at bounding box center [977, 121] width 30 height 30
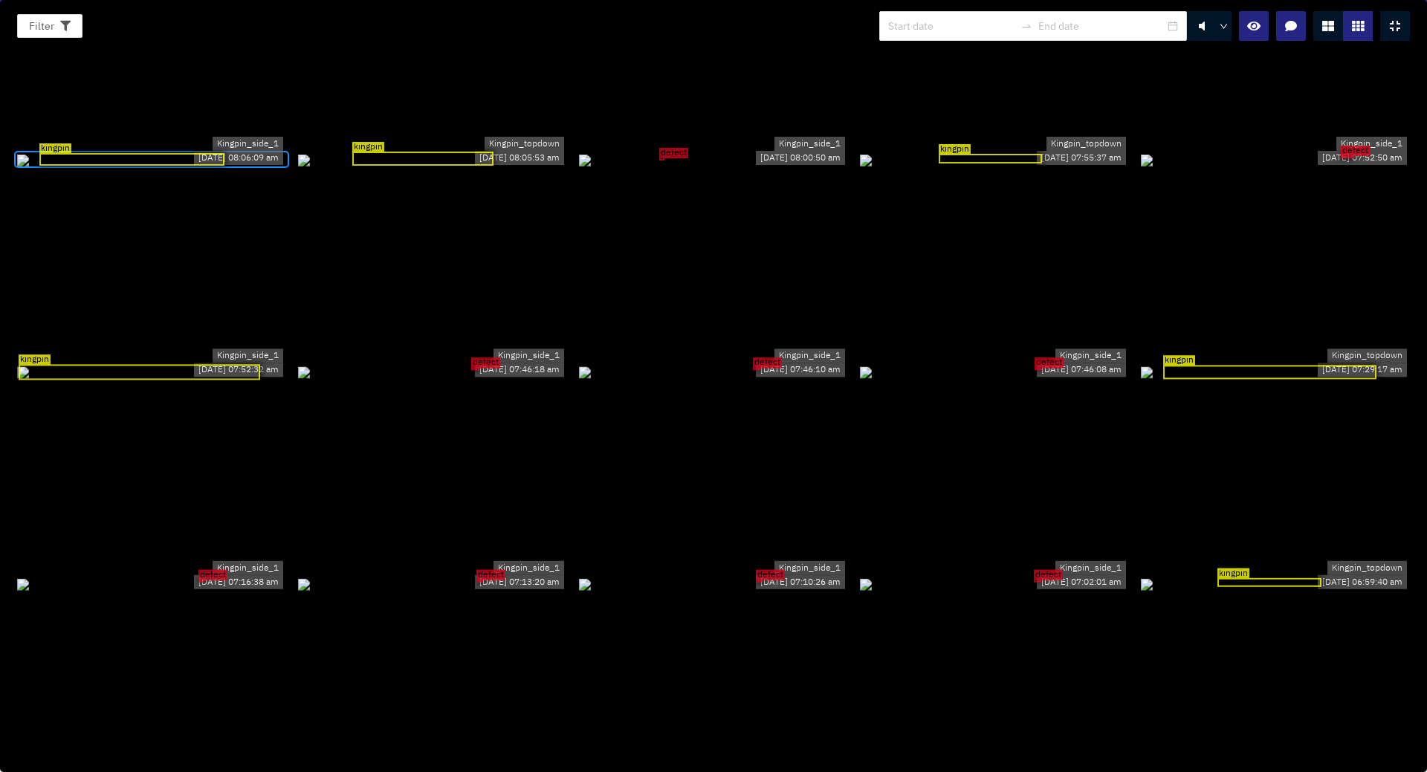
click at [438, 152] on div "kingpin" at bounding box center [422, 158] width 141 height 13
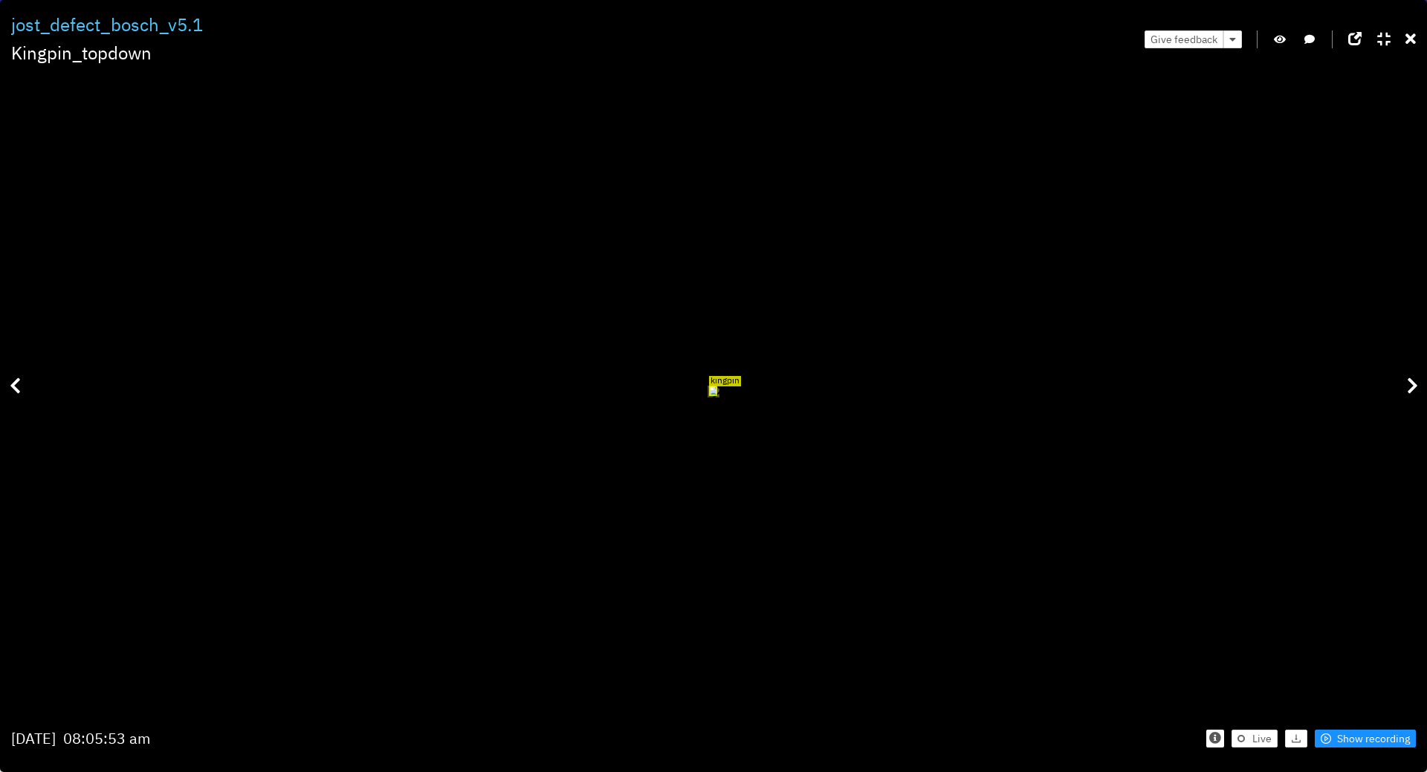
click at [68, 421] on div "kingpin" at bounding box center [713, 392] width 1404 height 600
click at [1415, 32] on div "Filter 0 jost_defect_bosch_v5.1 Kingpin_topdown Give feedback kingpin Tuesday J…" at bounding box center [713, 386] width 1427 height 772
click at [1411, 36] on icon at bounding box center [1410, 39] width 10 height 15
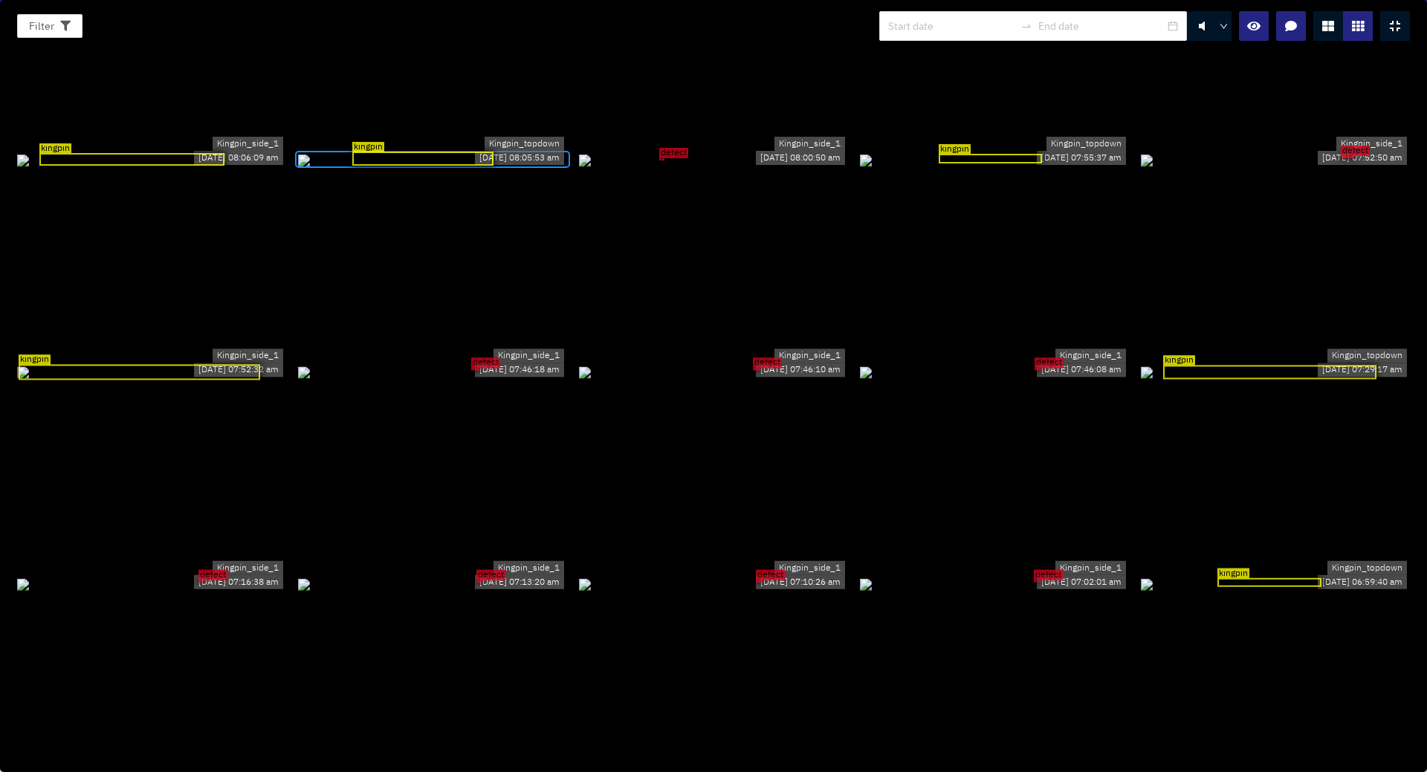
click at [1393, 26] on icon at bounding box center [1395, 26] width 10 height 12
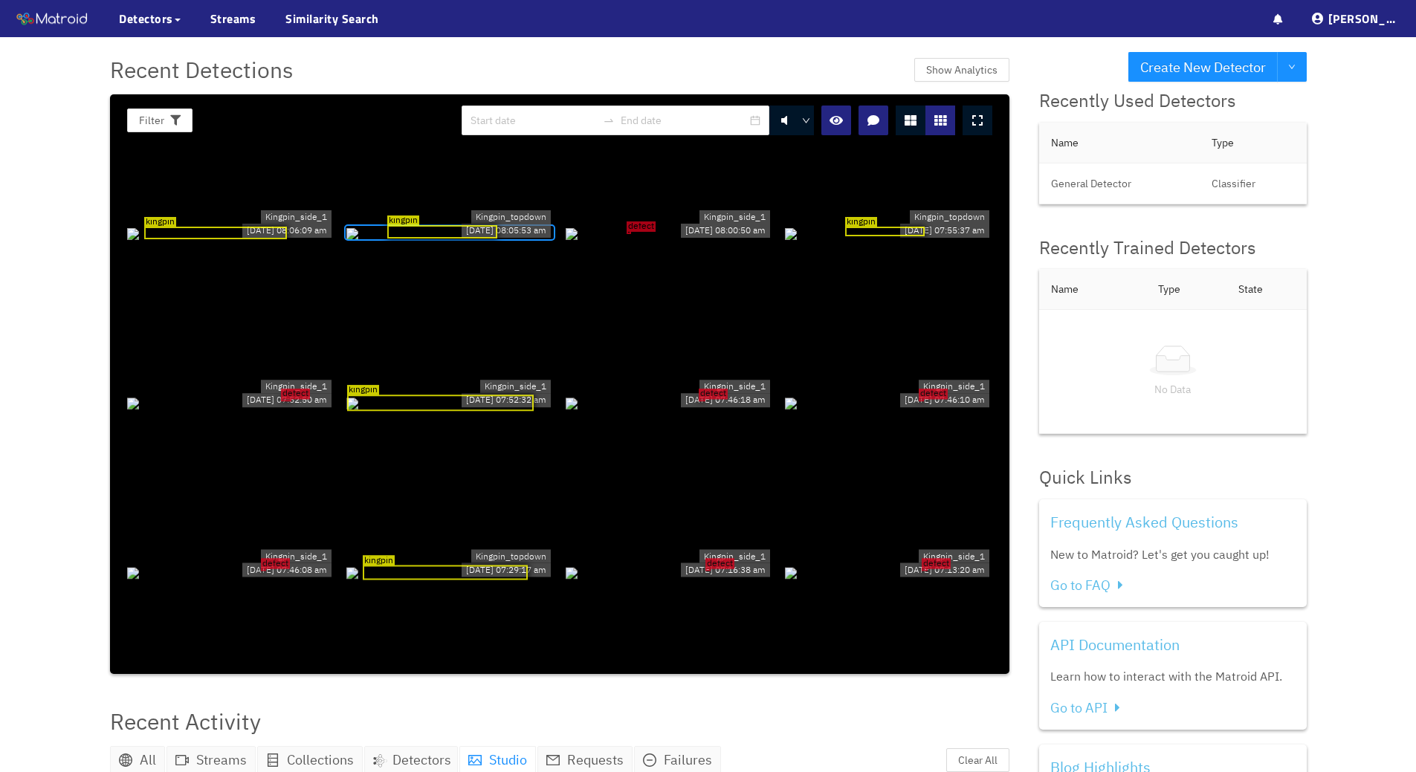
click at [218, 239] on div "kingpin" at bounding box center [215, 233] width 143 height 13
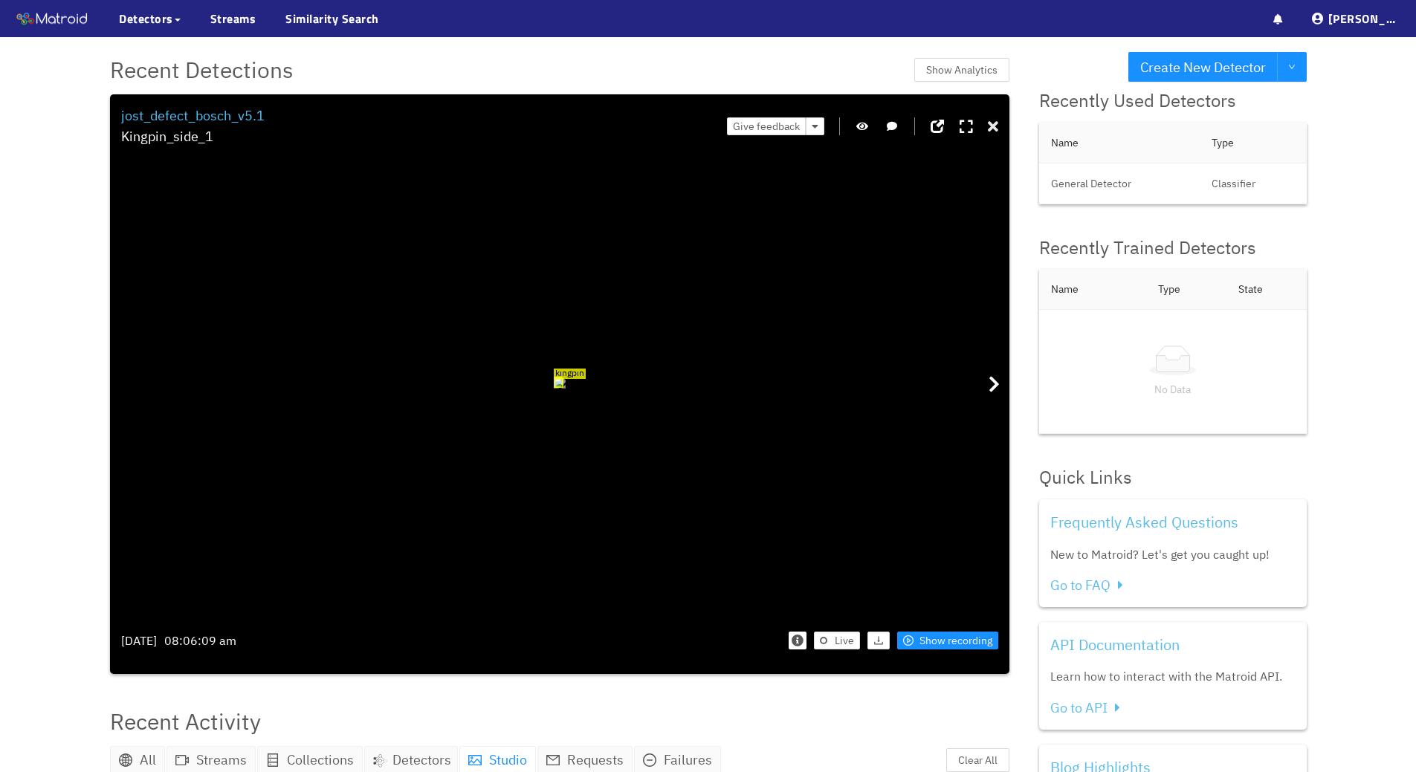
click at [993, 120] on icon at bounding box center [993, 127] width 10 height 15
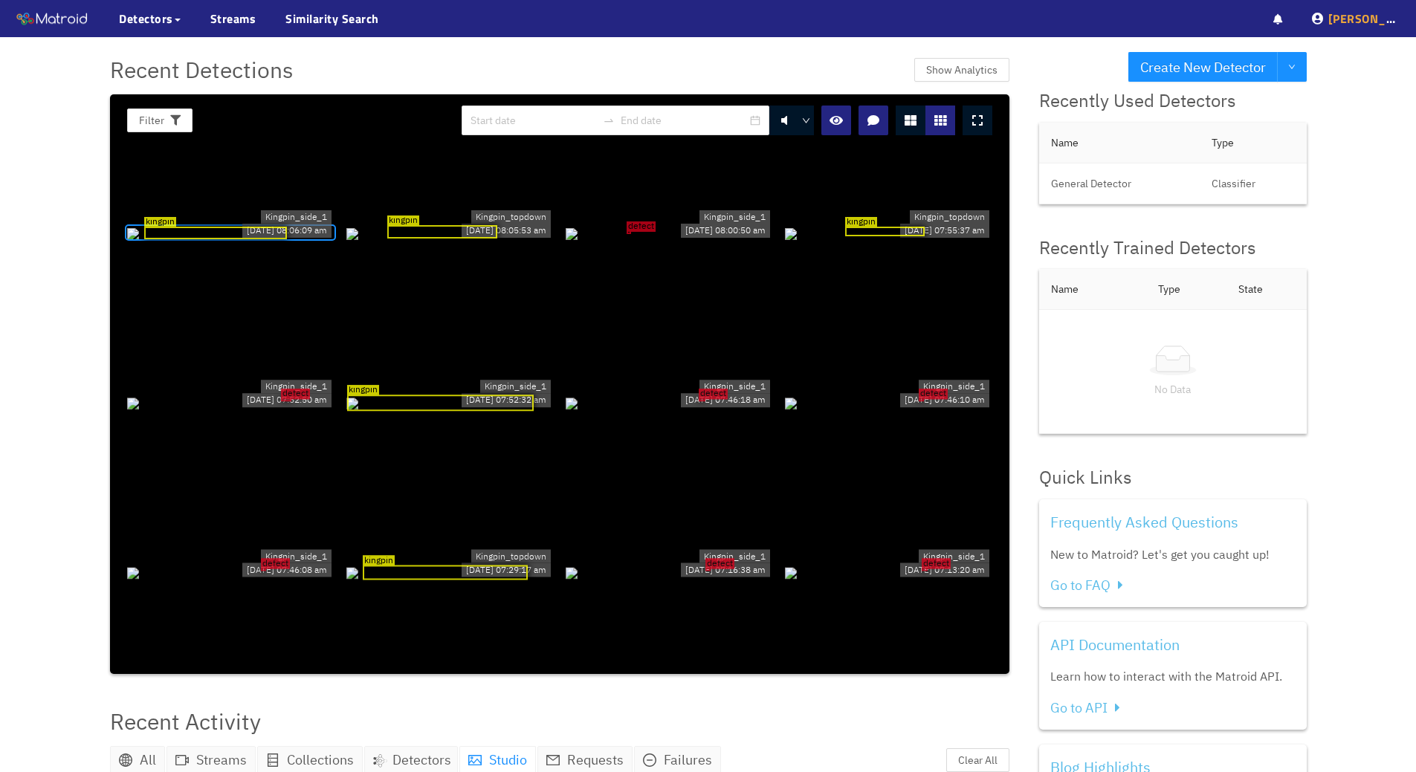
click at [1415, 20] on icon at bounding box center [1429, 20] width 6 height 3
click at [1352, 244] on div "Create New Detector Recent Detections Show Analytics Filter 0 kingpin Kingpin_s…" at bounding box center [708, 609] width 1416 height 1219
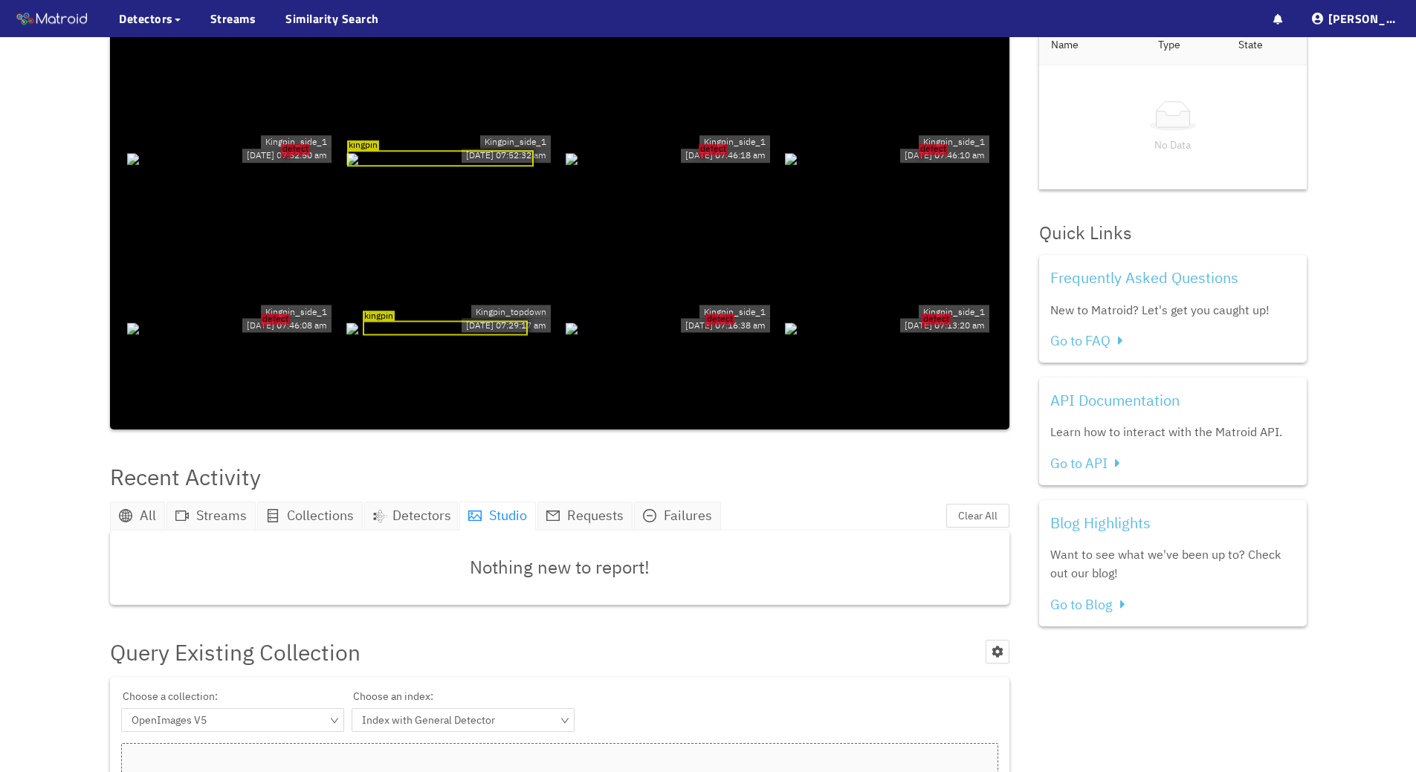
scroll to position [247, 0]
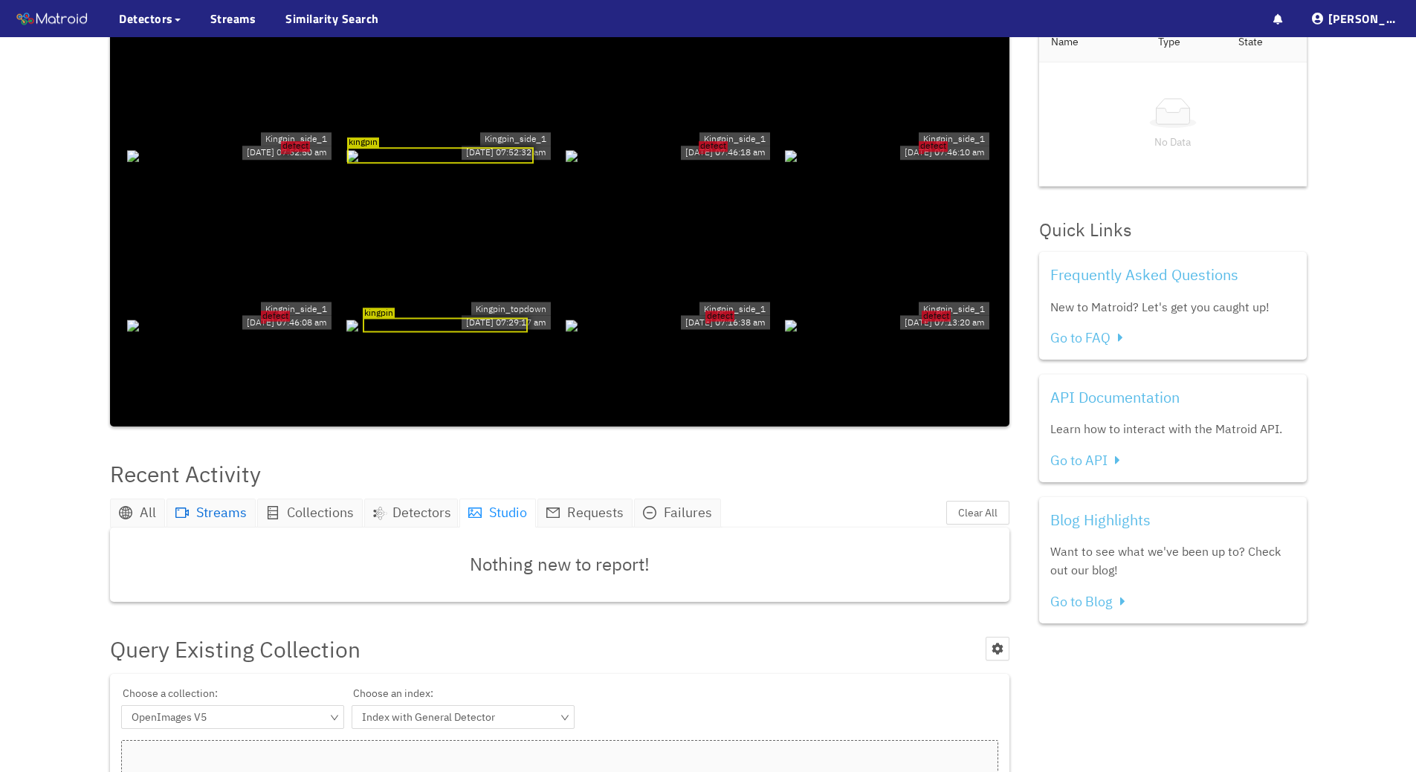
click at [210, 511] on span "Streams" at bounding box center [221, 512] width 51 height 17
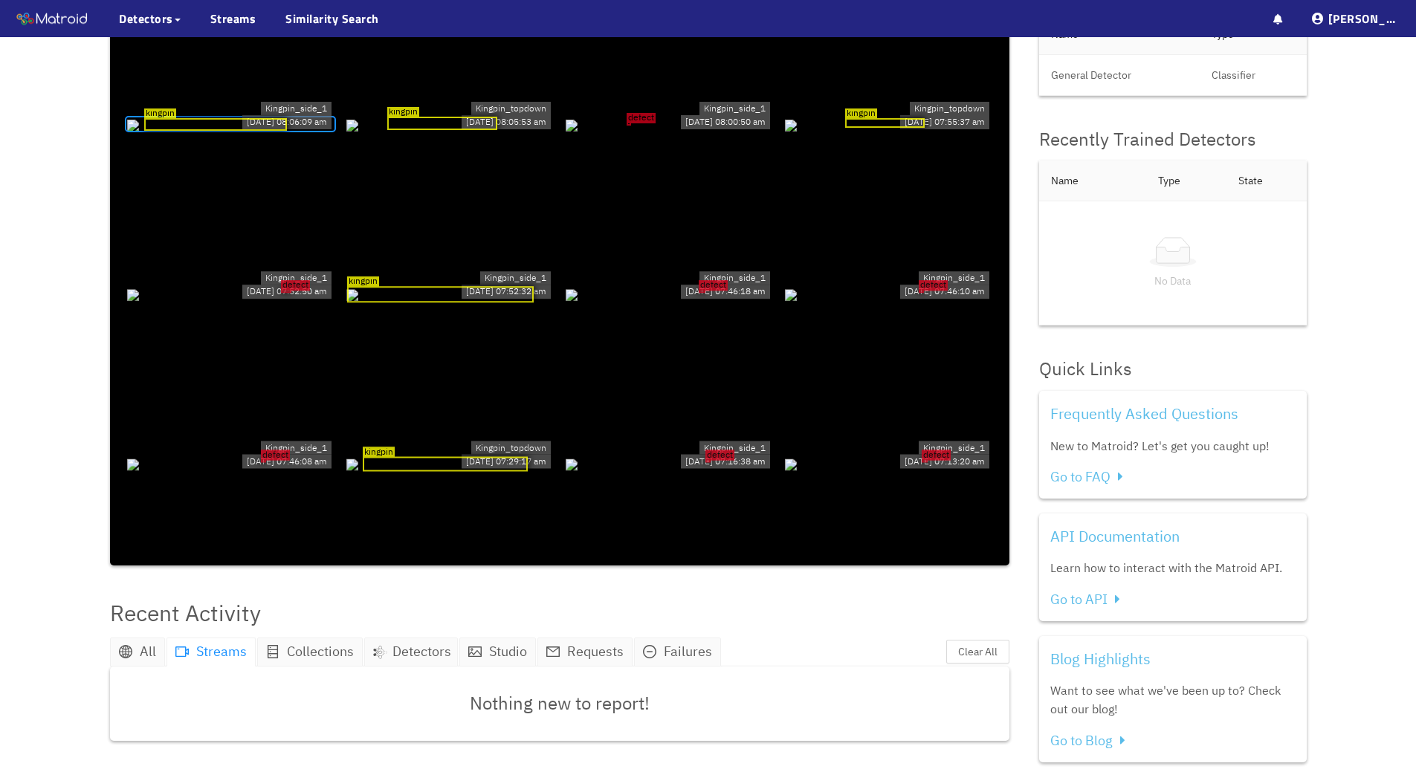
scroll to position [0, 0]
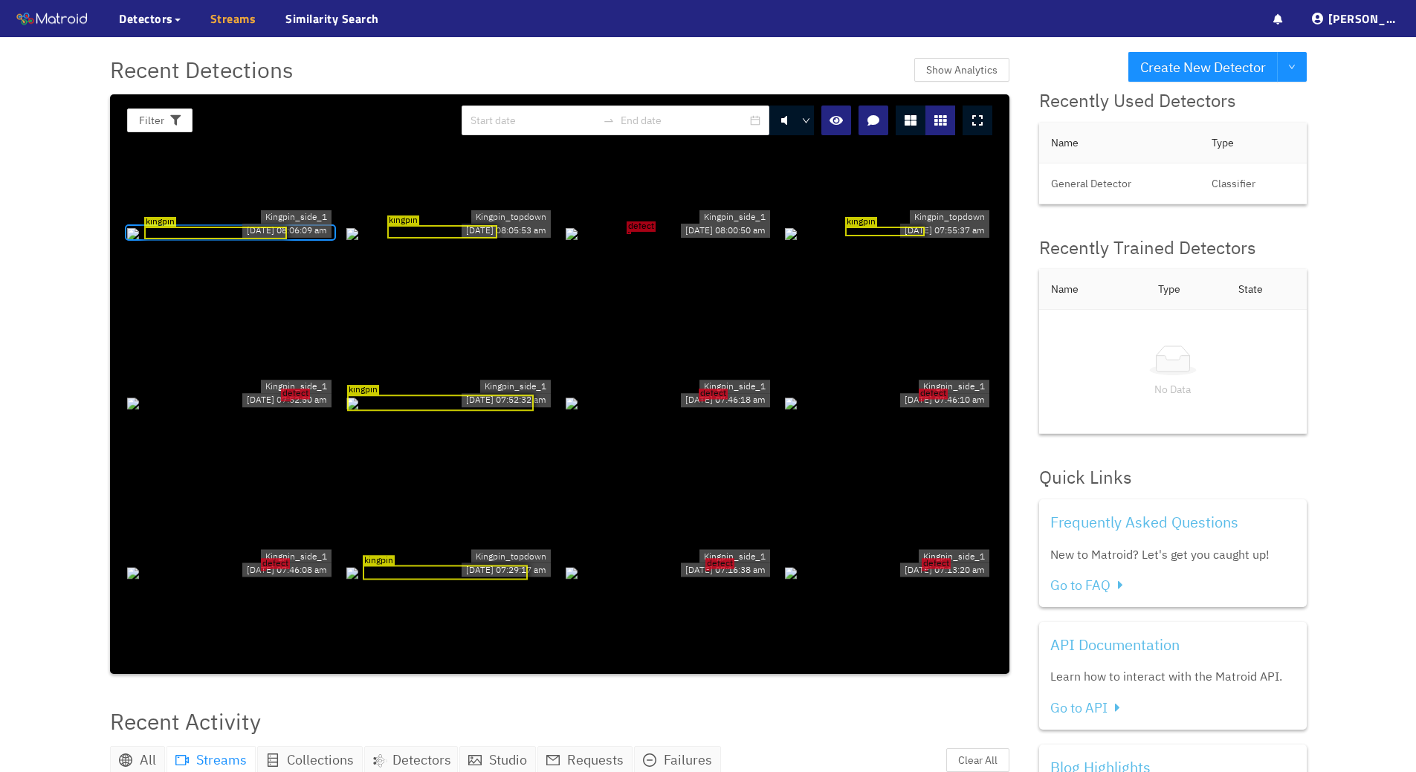
click at [218, 26] on link "Streams" at bounding box center [233, 19] width 46 height 18
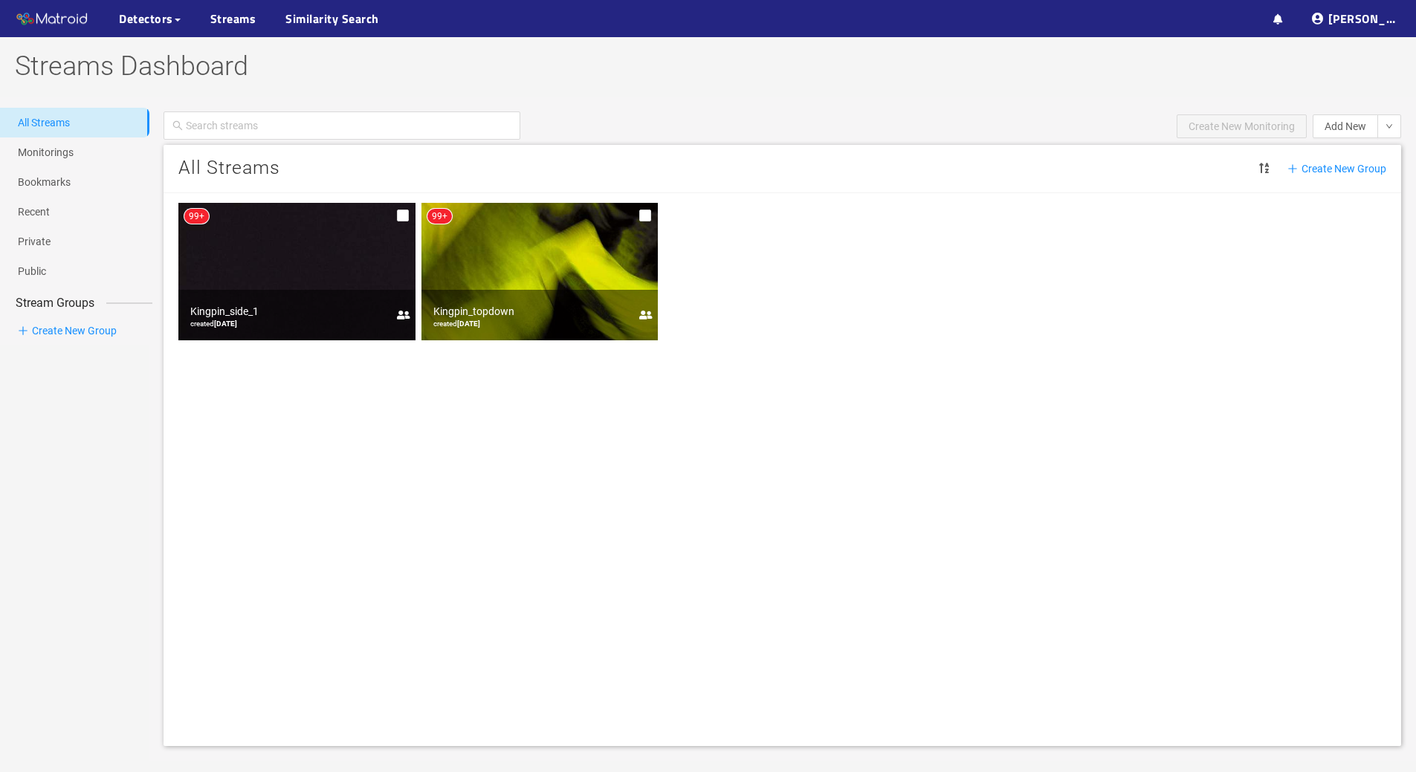
click at [531, 256] on img at bounding box center [539, 271] width 237 height 137
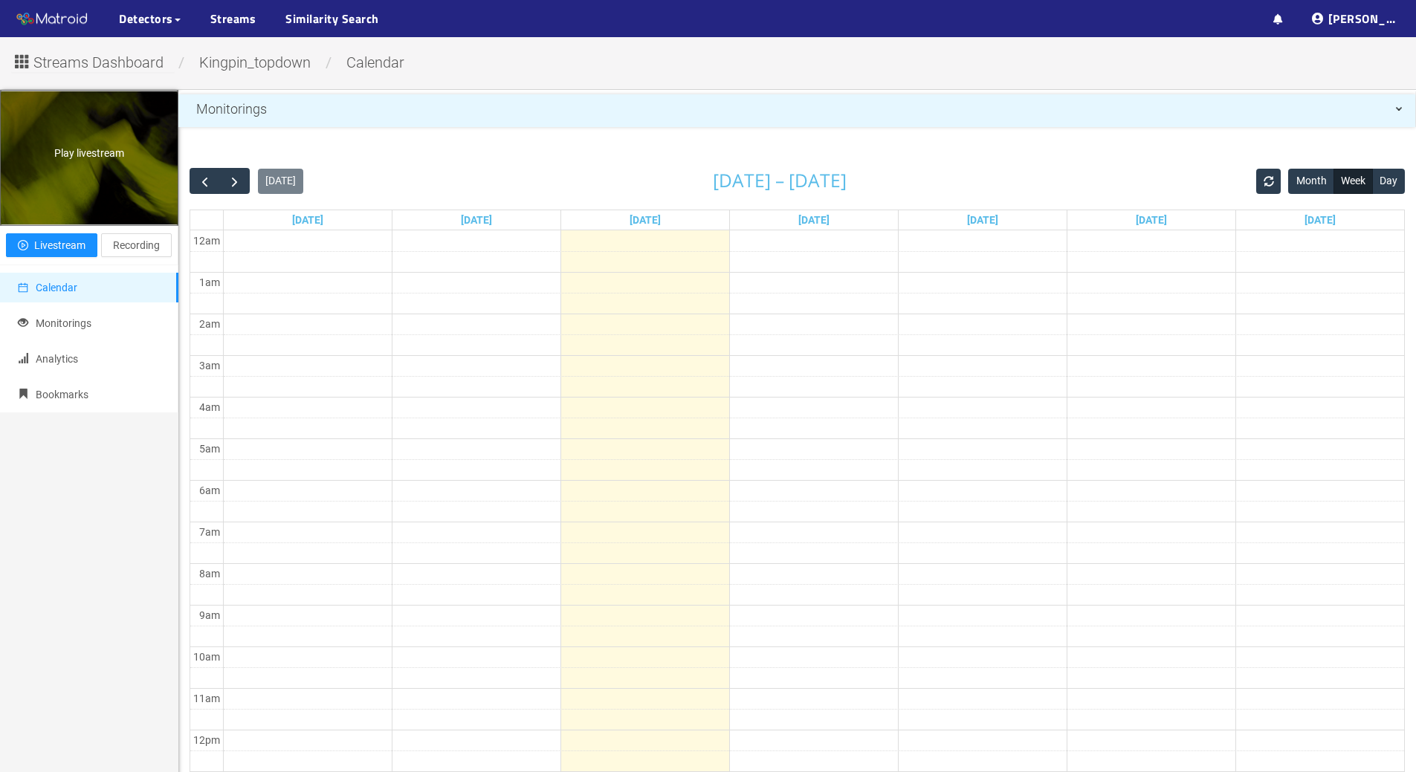
click at [85, 161] on div "Play livestream" at bounding box center [89, 157] width 177 height 133
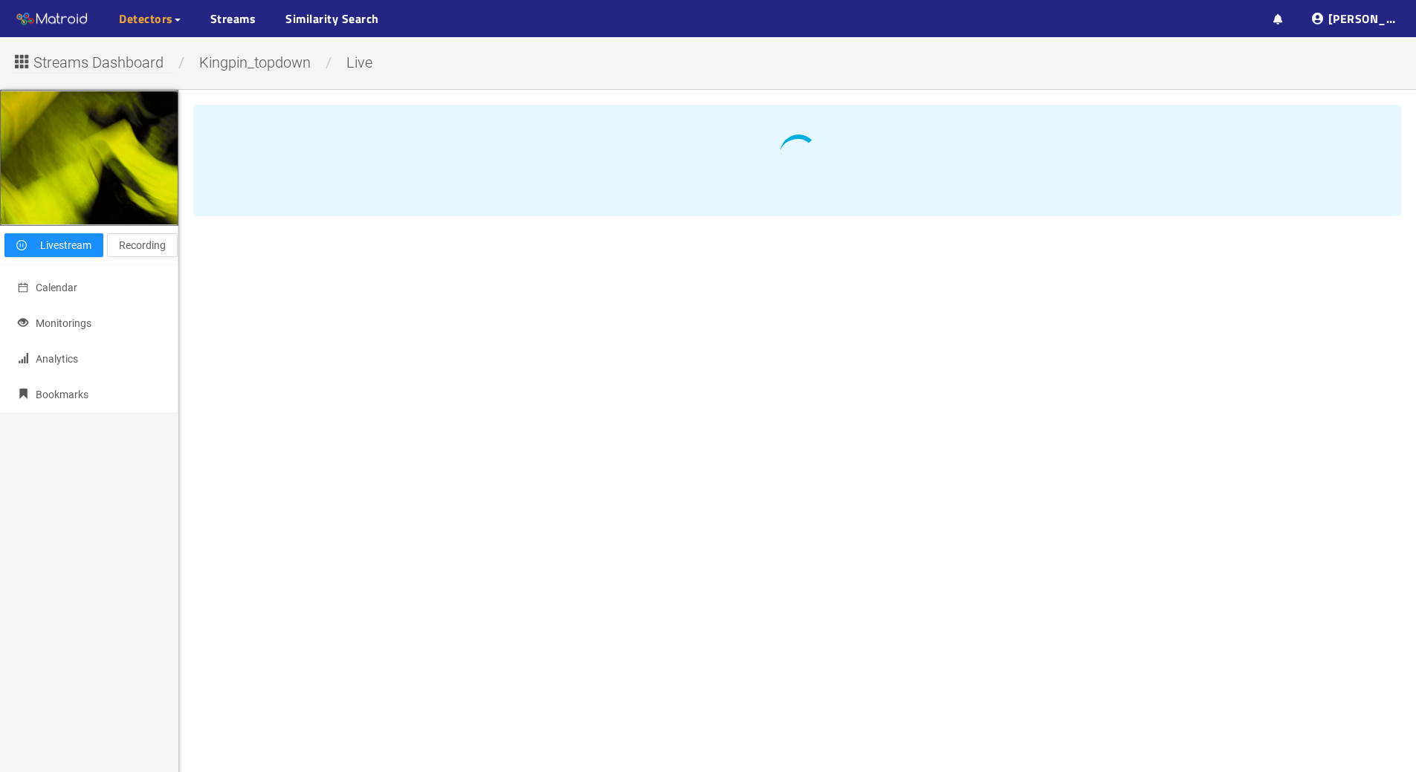
click at [146, 13] on span "Detectors" at bounding box center [146, 19] width 54 height 18
click at [186, 59] on link "My Detectors" at bounding box center [162, 54] width 62 height 30
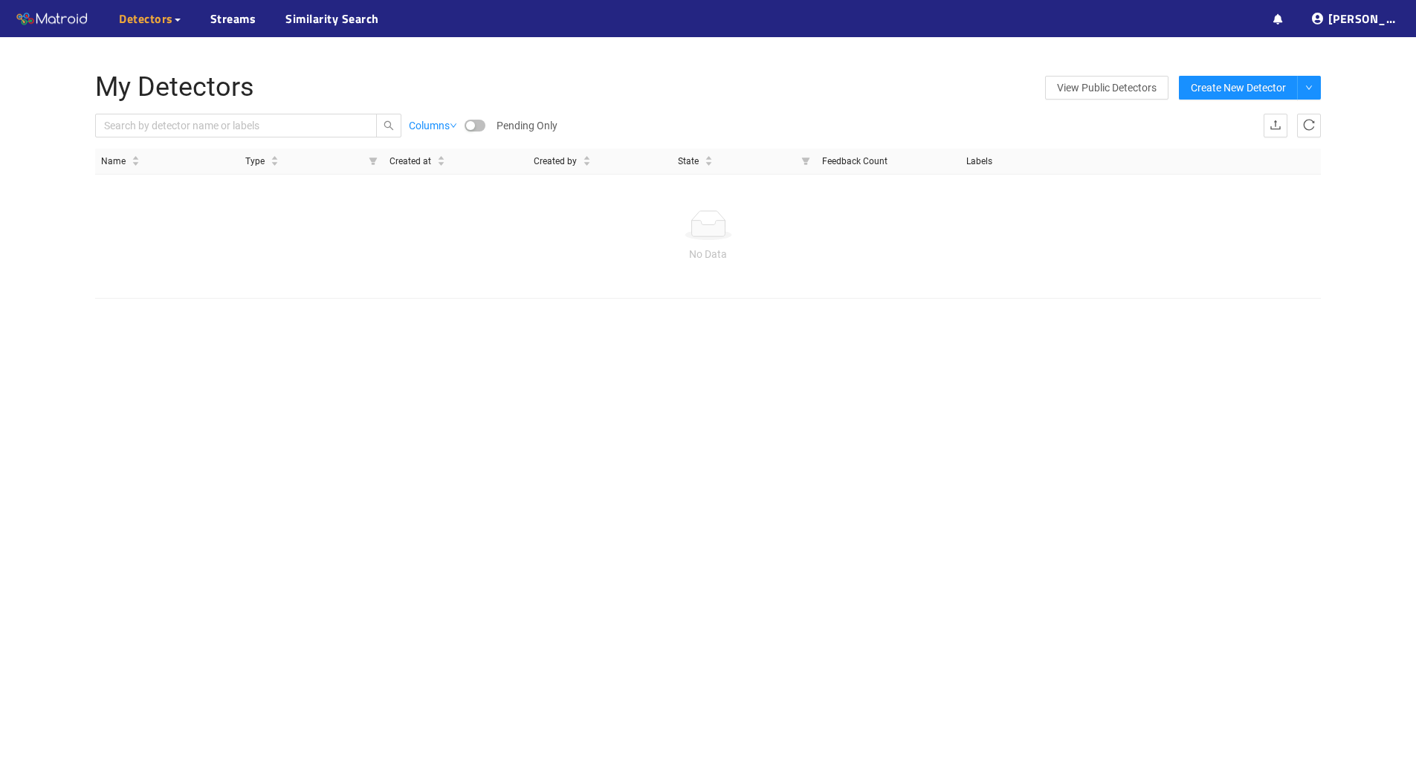
click at [162, 25] on span "Detectors" at bounding box center [146, 19] width 54 height 18
click at [160, 88] on link "Gallery" at bounding box center [147, 84] width 33 height 30
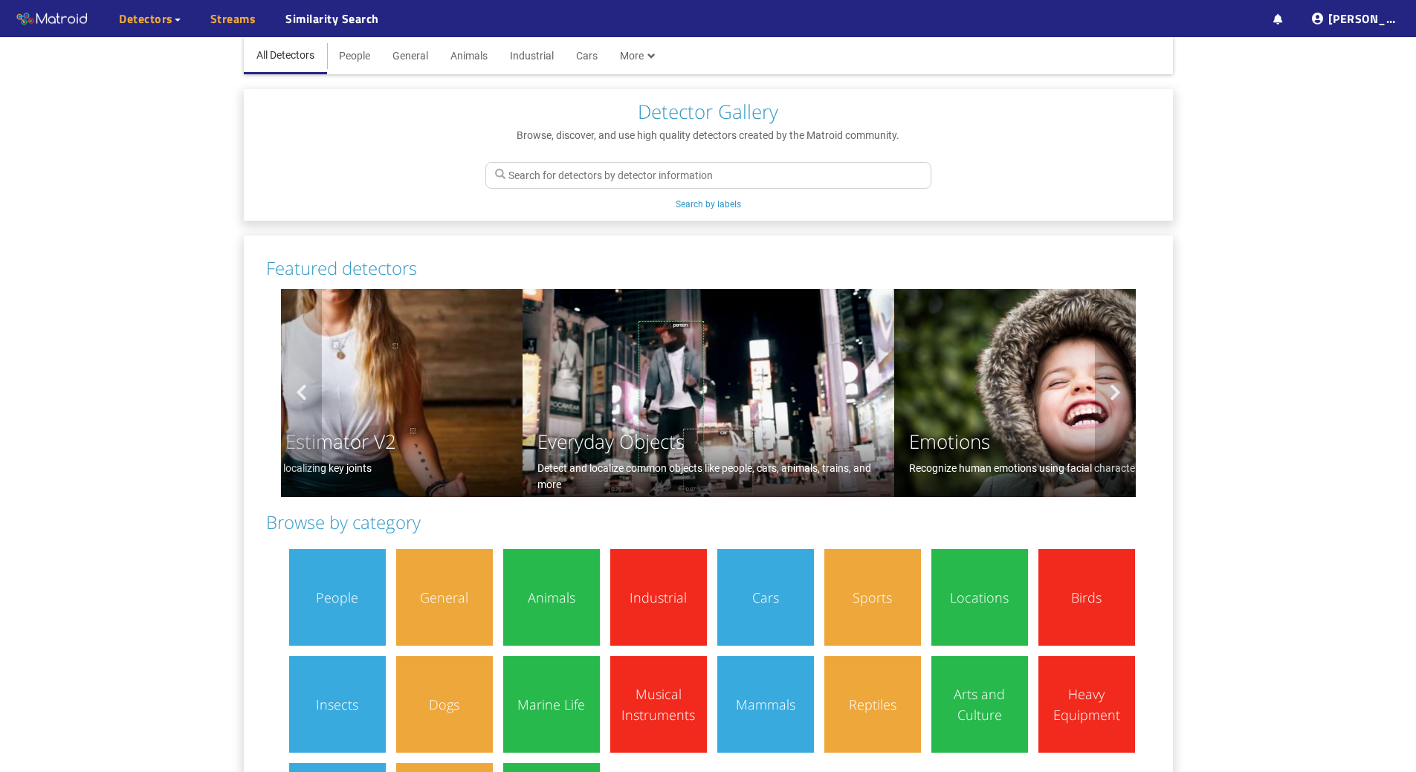
click at [221, 18] on link "Streams" at bounding box center [233, 19] width 46 height 18
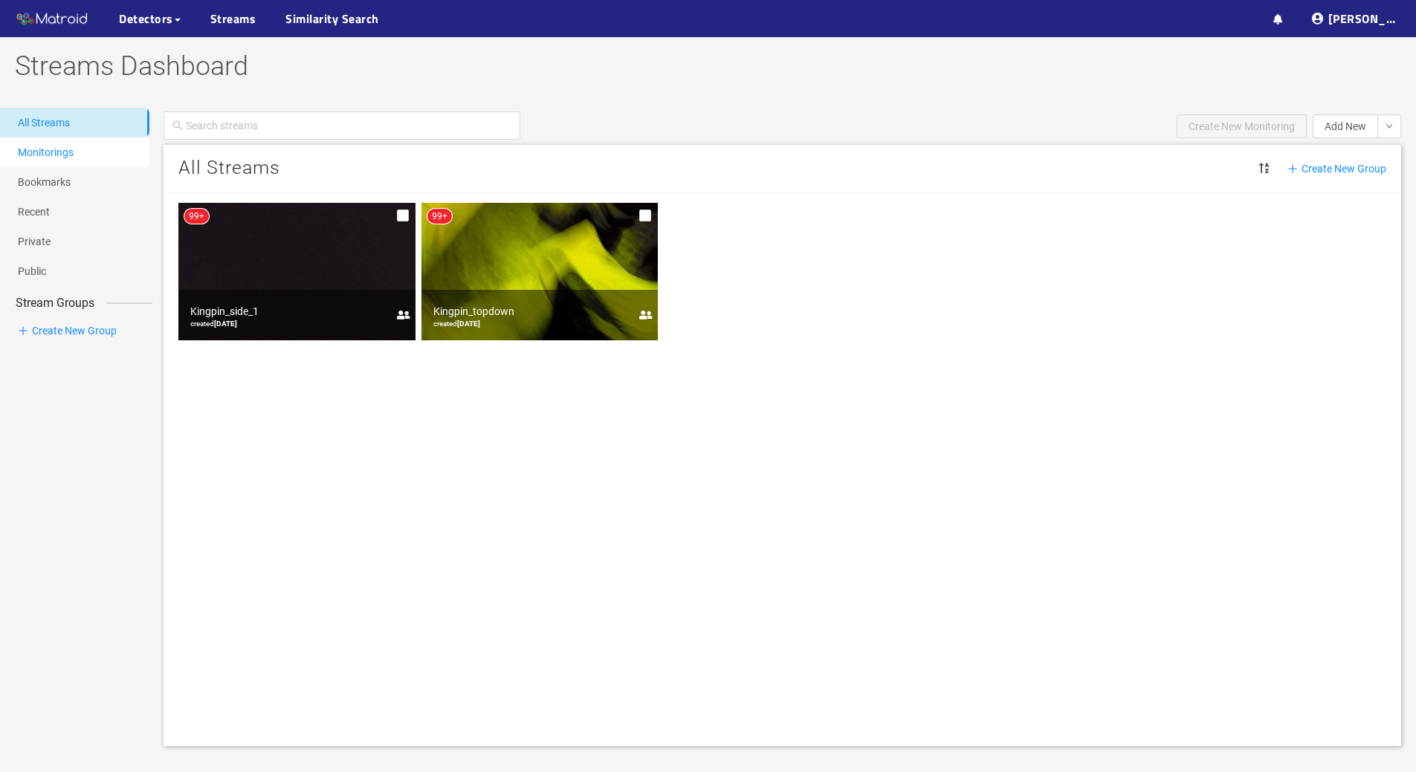
click at [74, 158] on link "Monitorings" at bounding box center [46, 152] width 56 height 12
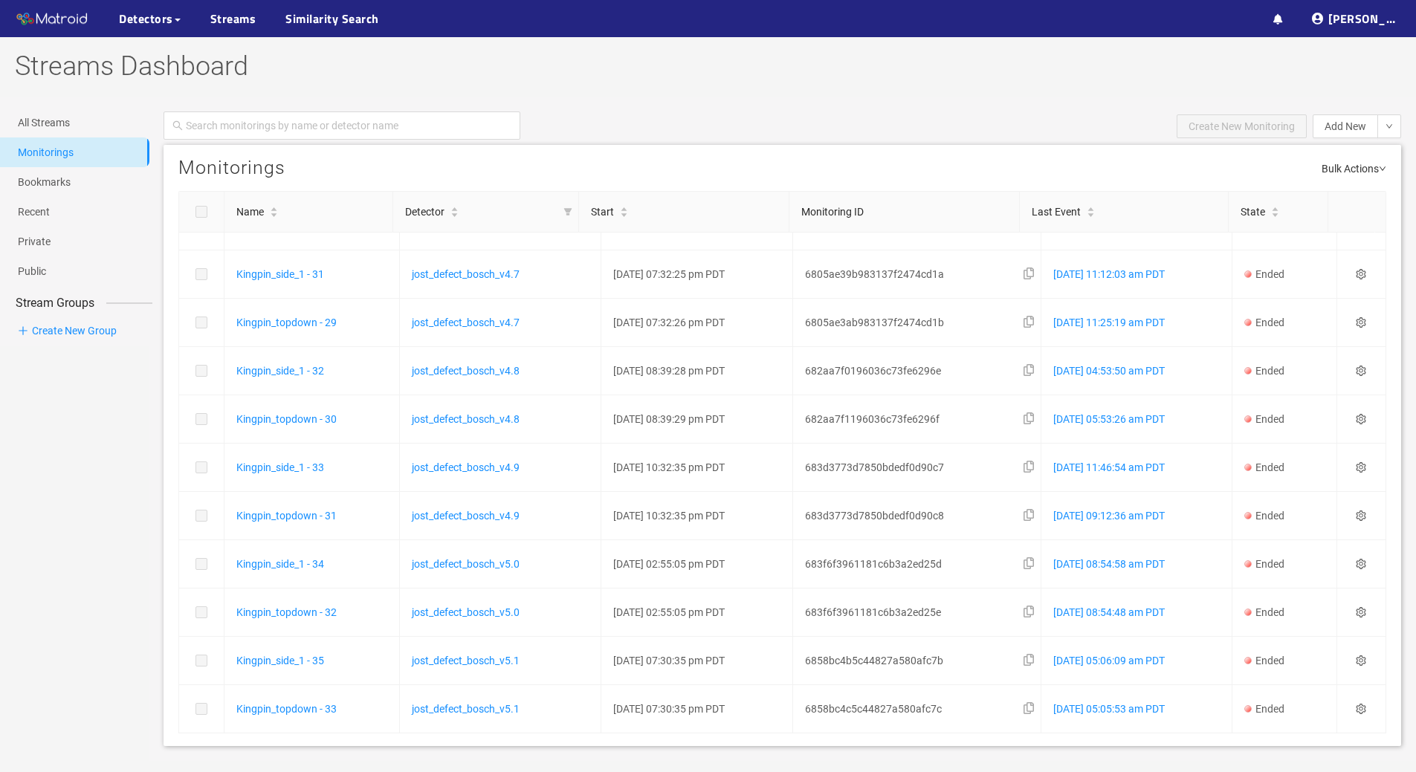
scroll to position [94, 0]
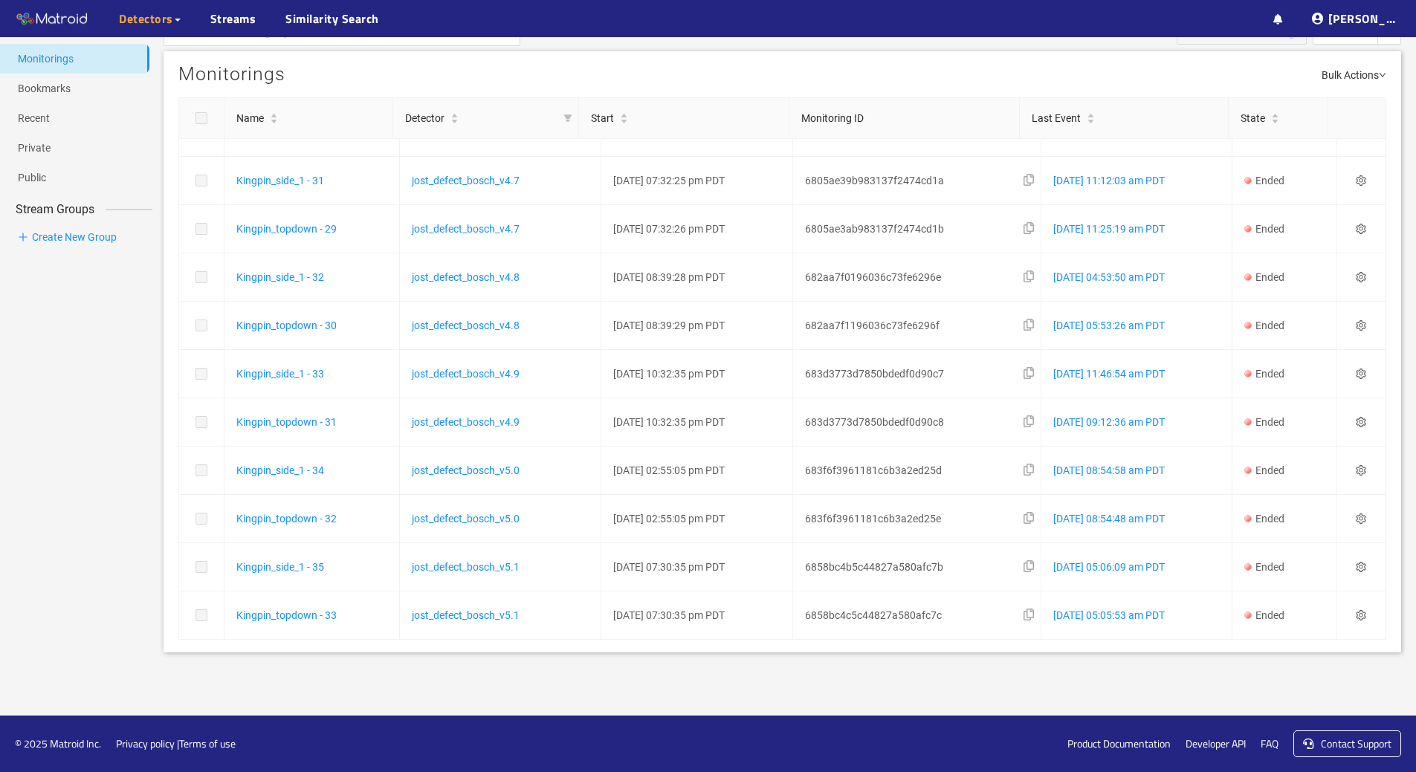
click at [149, 28] on div "Detectors" at bounding box center [150, 18] width 62 height 37
click at [184, 63] on link "My Detectors" at bounding box center [162, 54] width 62 height 30
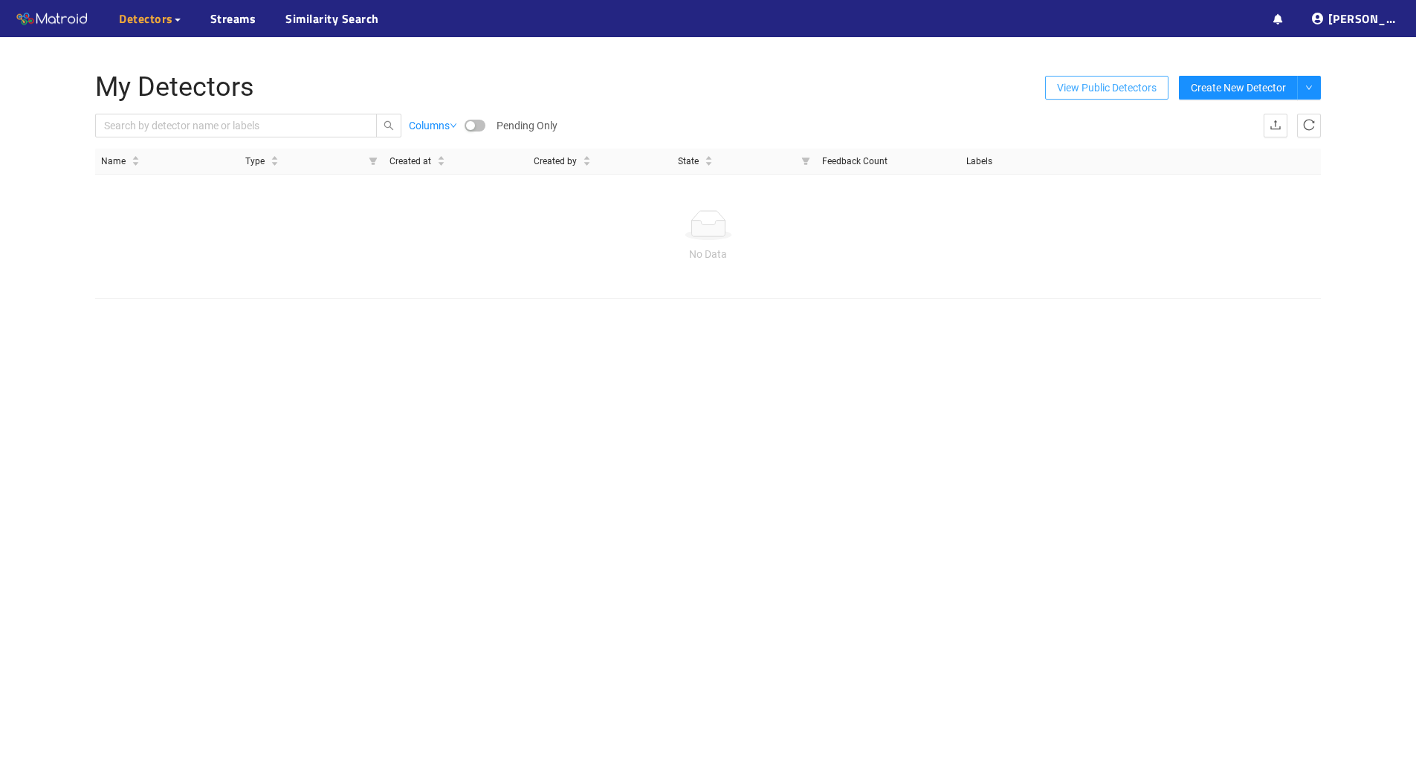
click at [1086, 80] on span "View Public Detectors" at bounding box center [1107, 88] width 100 height 22
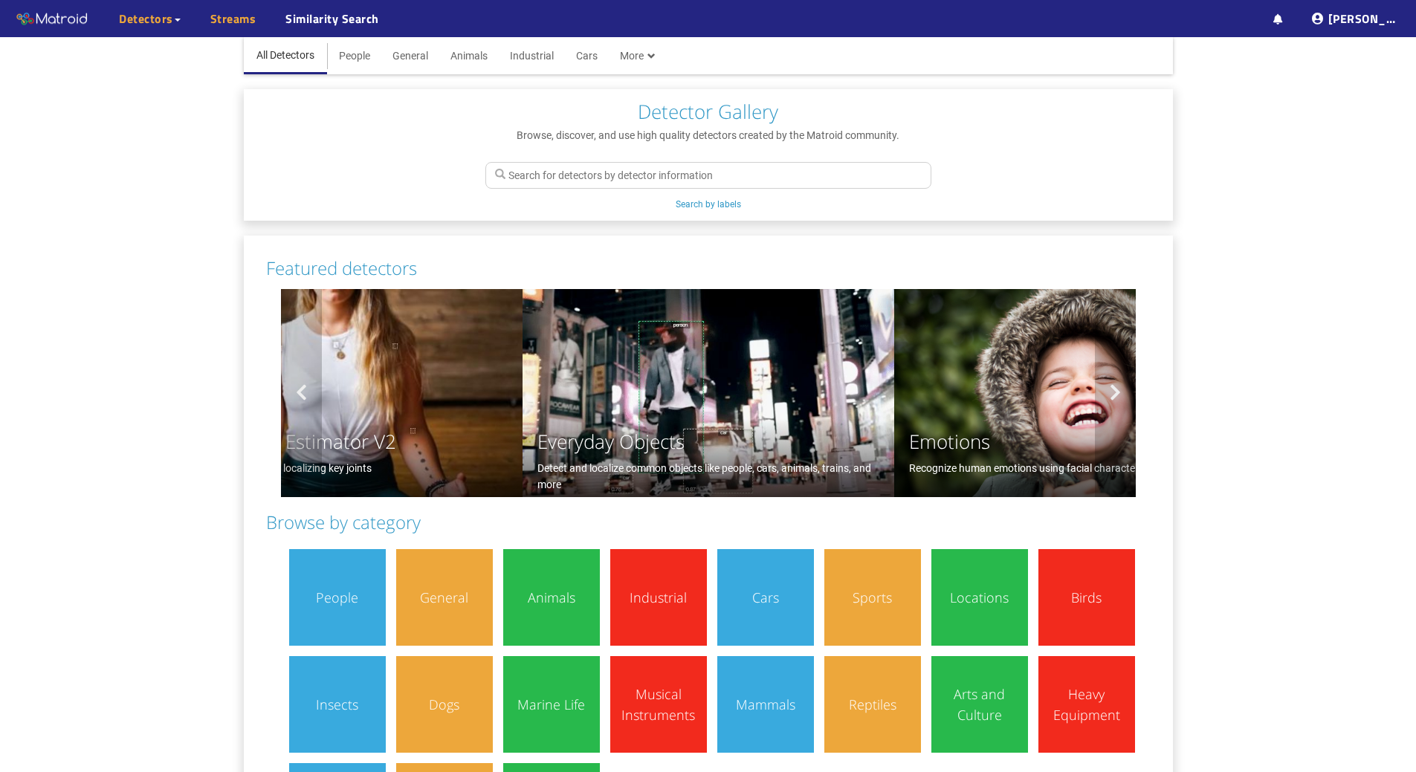
click at [236, 14] on link "Streams" at bounding box center [233, 19] width 46 height 18
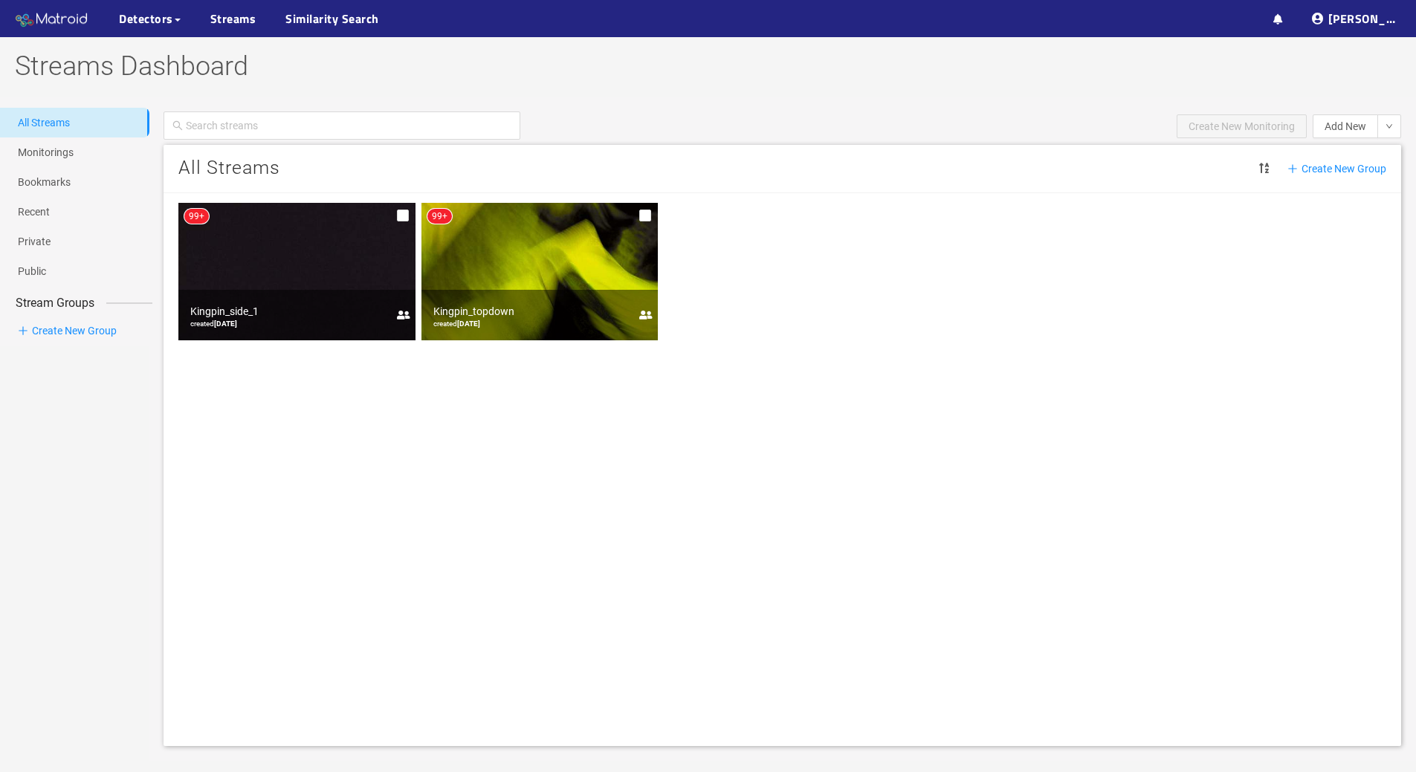
click at [49, 31] on link at bounding box center [52, 19] width 104 height 37
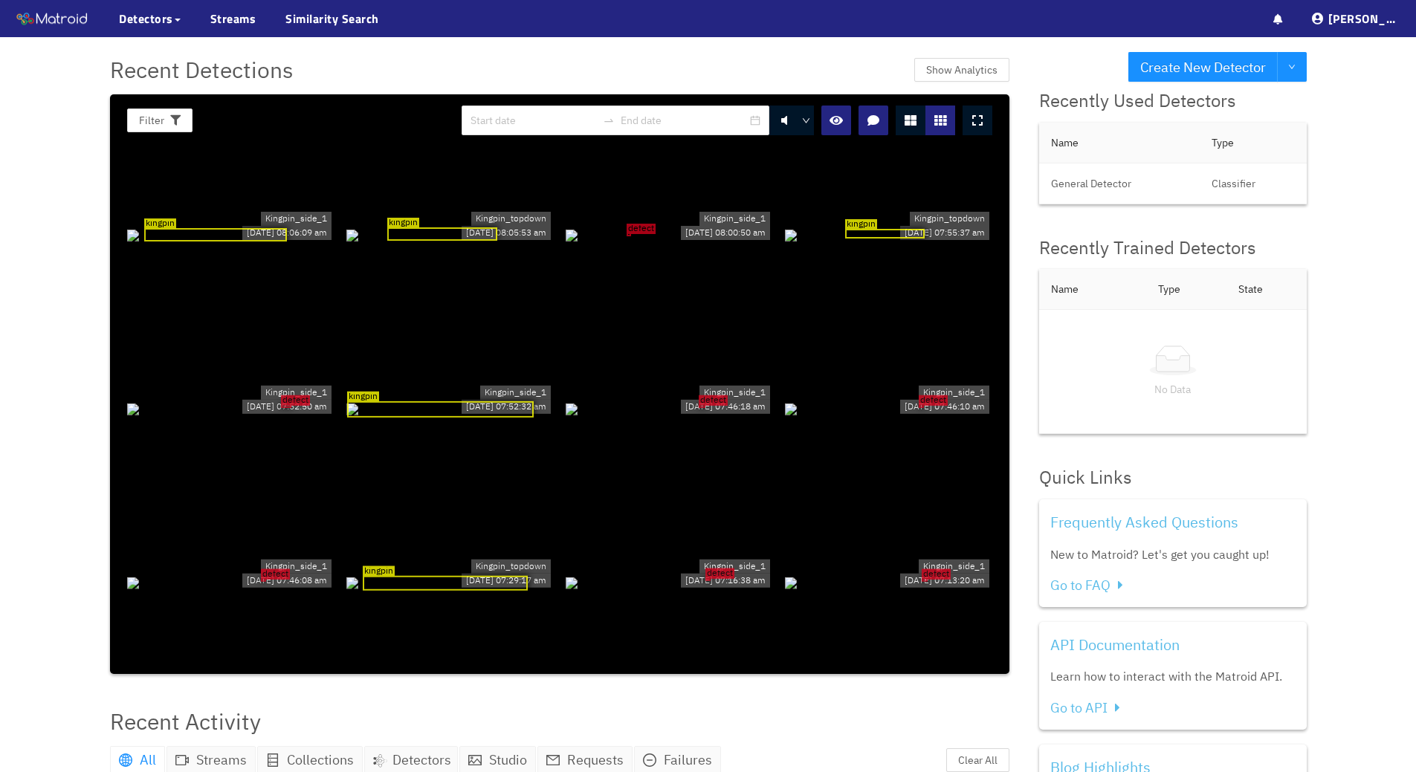
click at [24, 456] on div "Create New Detector Recent Detections Show Analytics Filter 0 kingpin Kingpin_s…" at bounding box center [708, 609] width 1416 height 1219
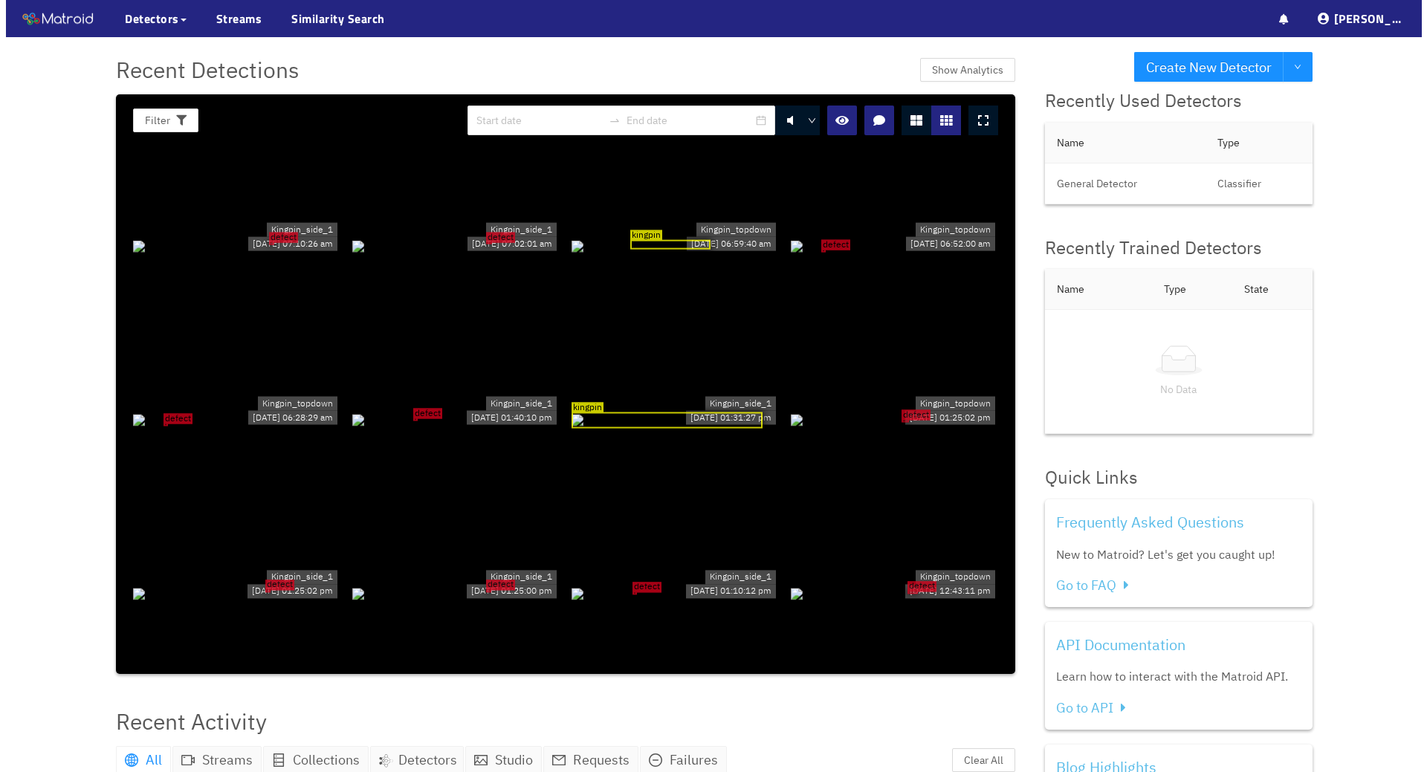
scroll to position [511, 0]
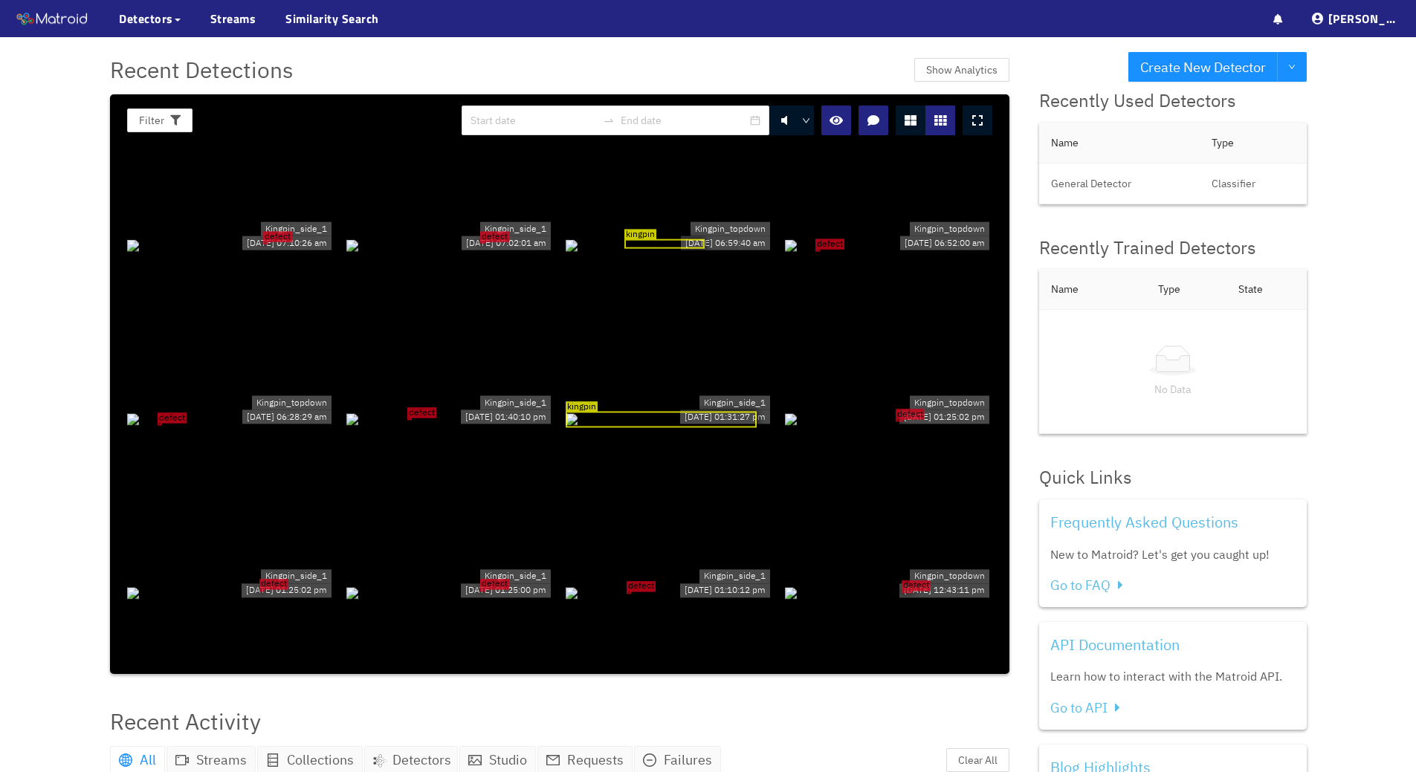
click at [976, 120] on icon at bounding box center [977, 120] width 10 height 12
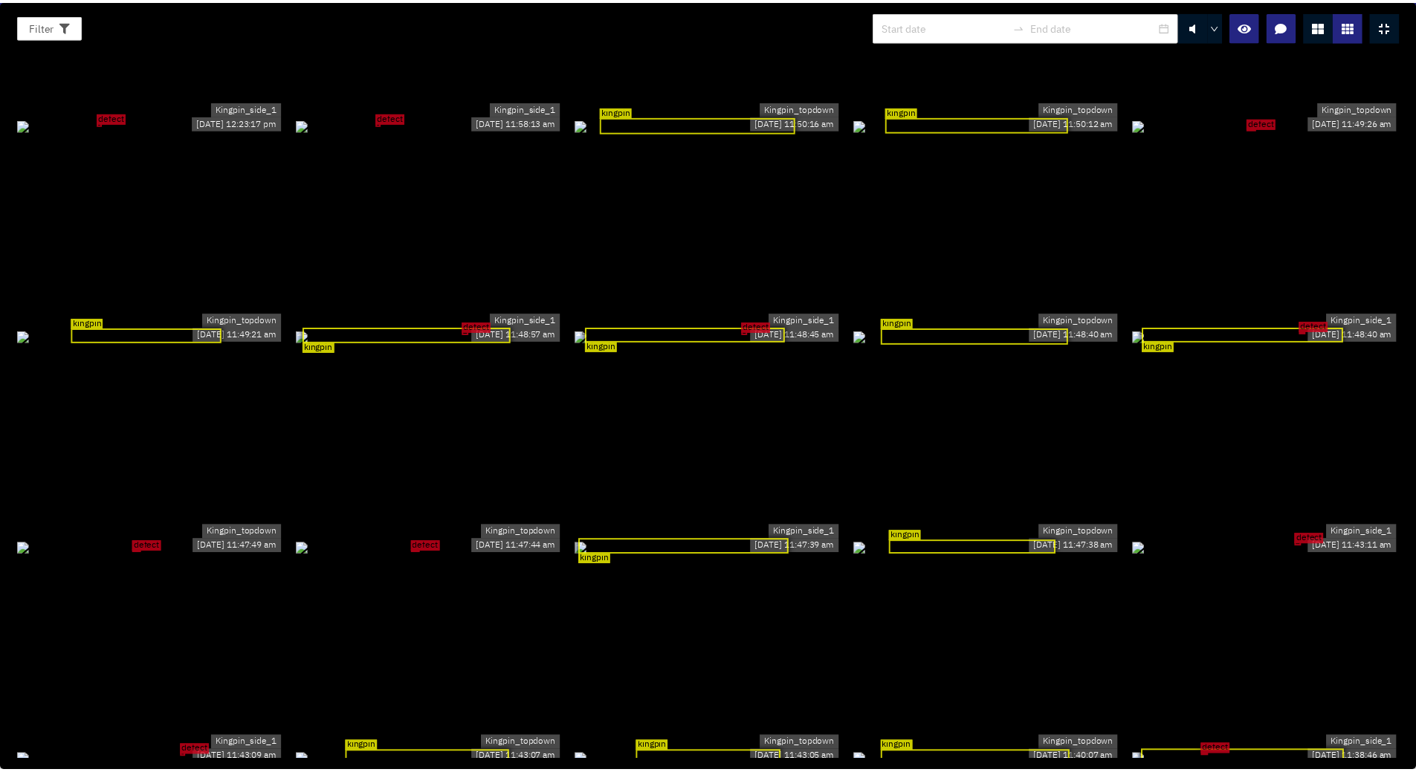
scroll to position [1095, 0]
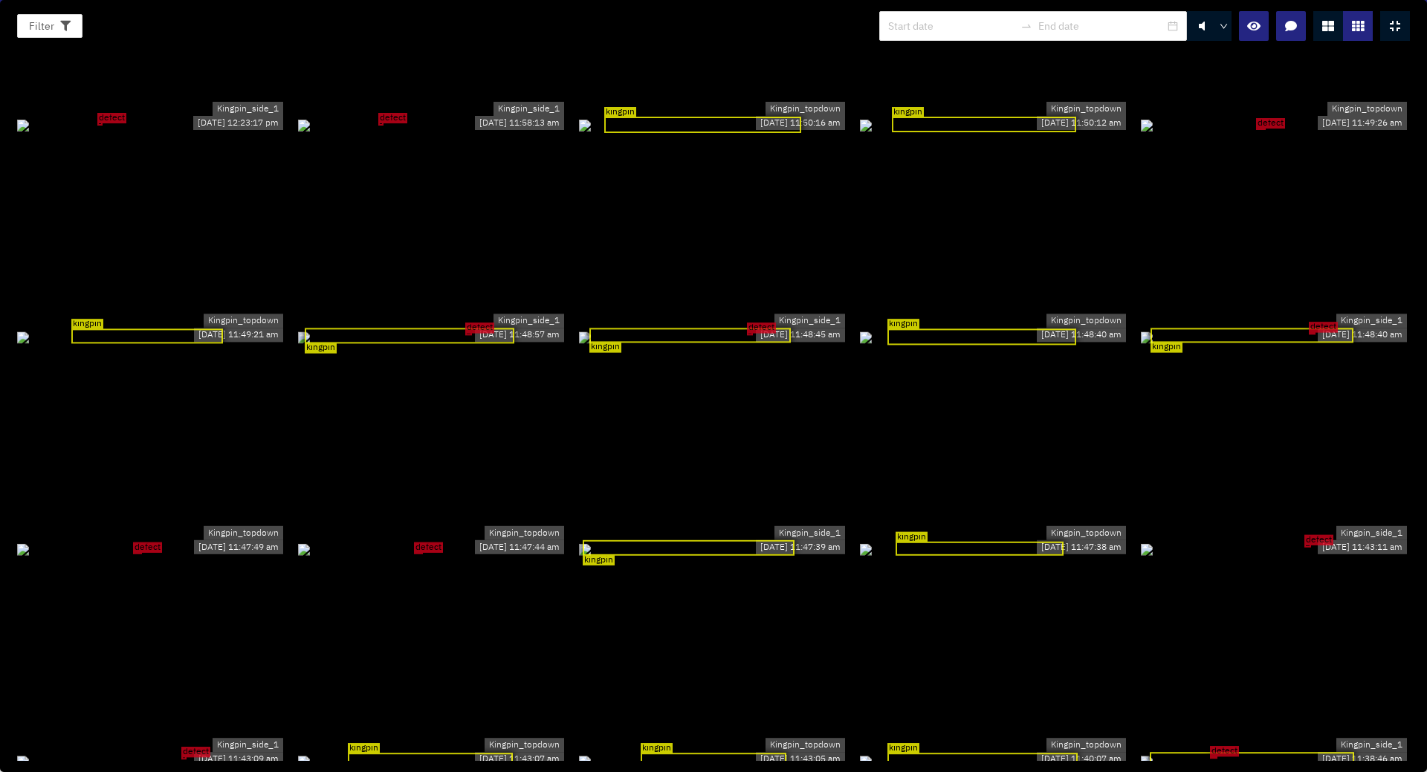
click at [745, 328] on div "kingpin" at bounding box center [689, 336] width 201 height 16
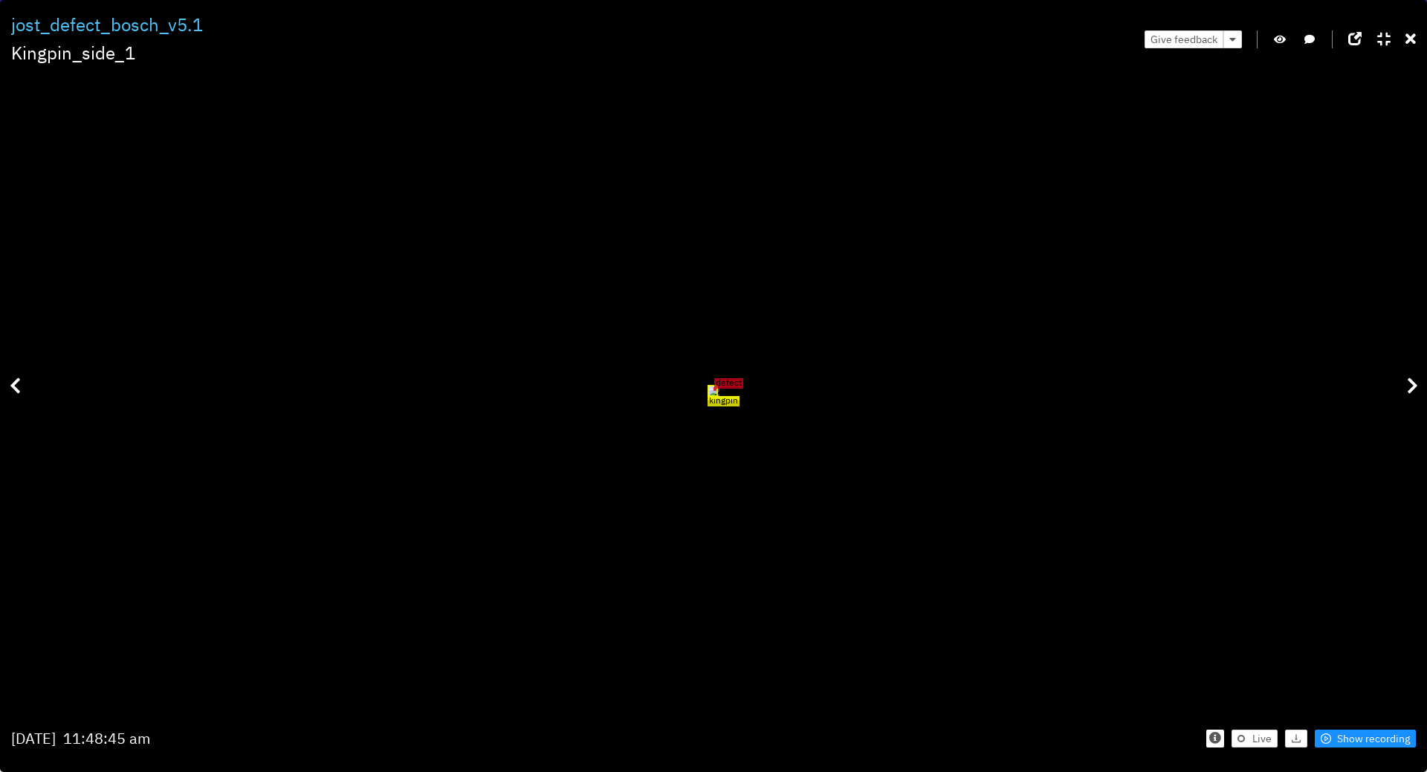
click at [1415, 34] on div "Filter 0 jost_defect_bosch_v5.1 Kingpin_side_1 Give feedback kingpin defect [DA…" at bounding box center [713, 386] width 1427 height 772
click at [1410, 42] on icon at bounding box center [1410, 39] width 10 height 15
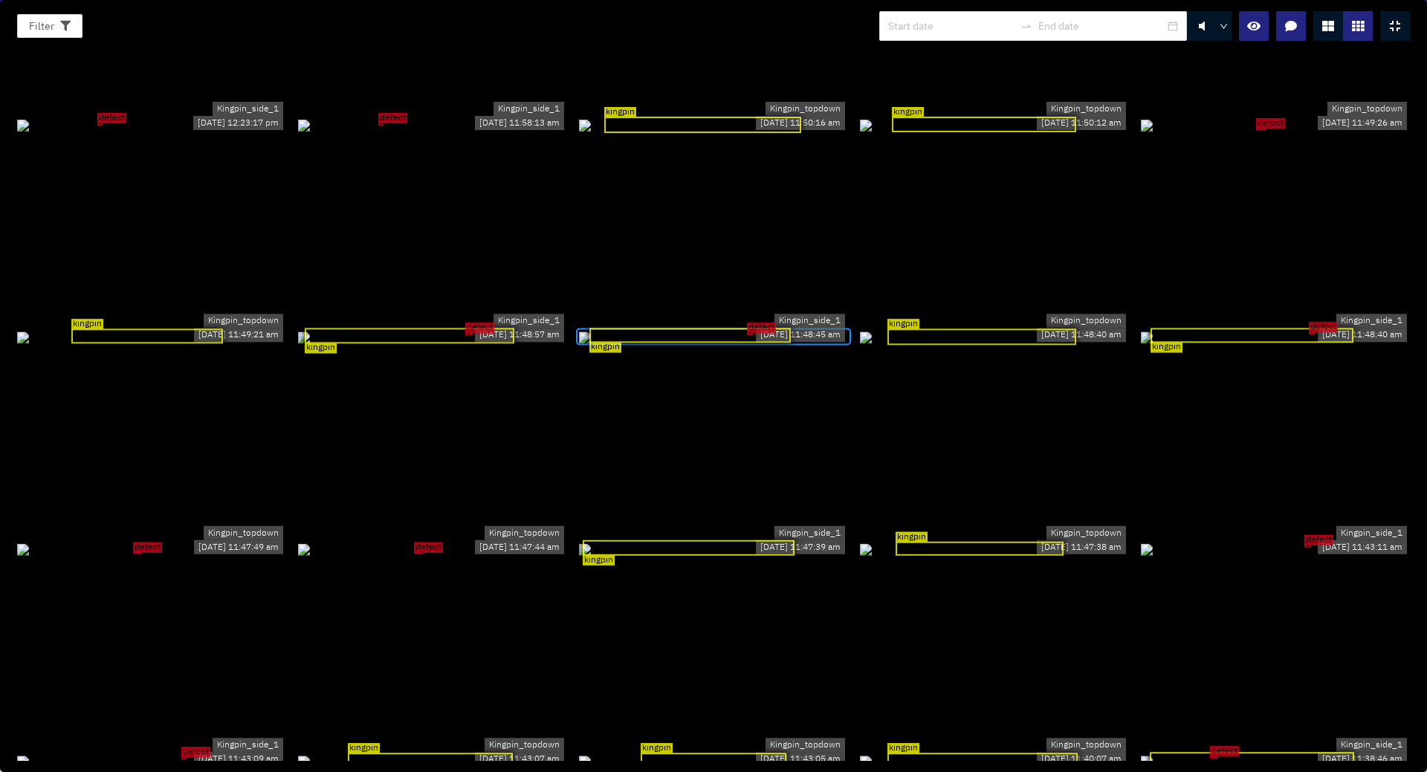
click at [1407, 28] on div at bounding box center [1395, 26] width 30 height 30
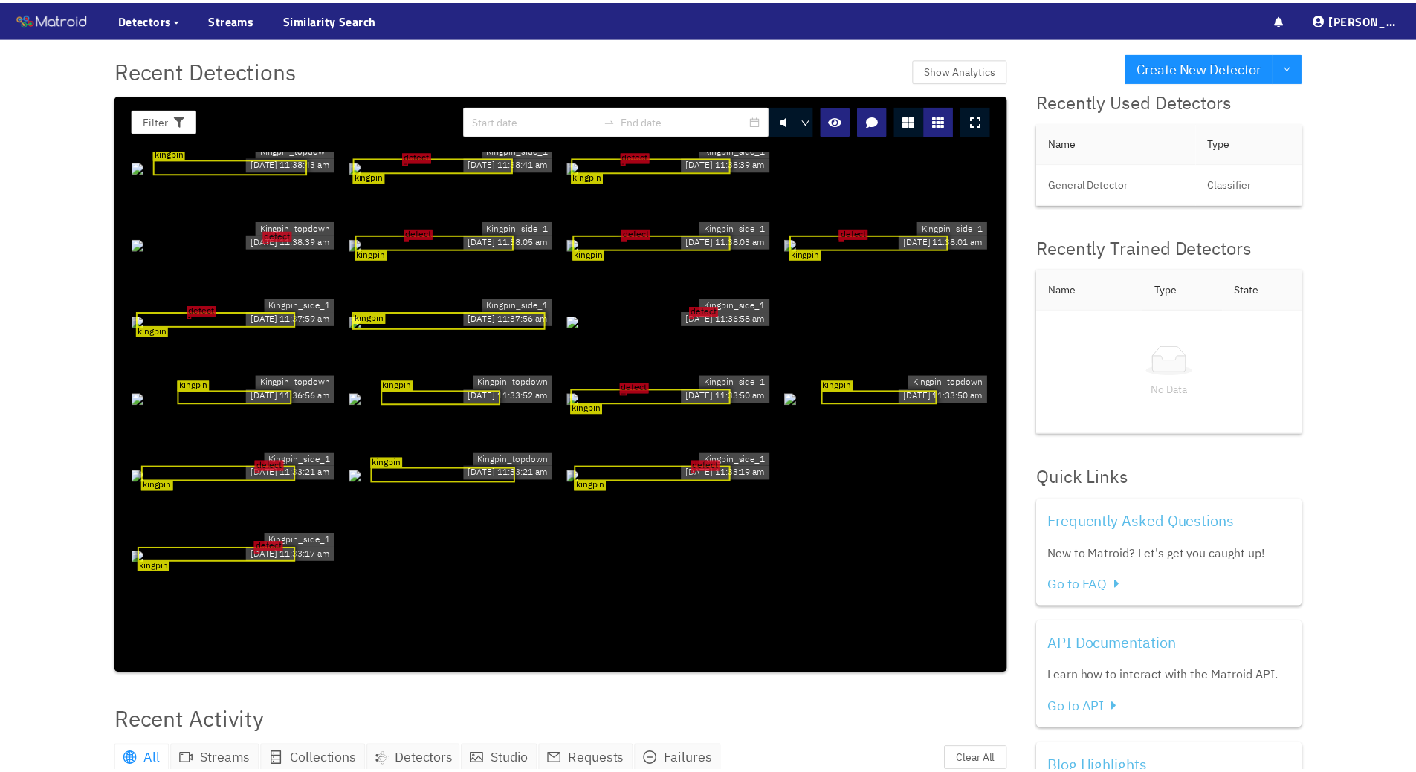
scroll to position [1048, 0]
